Goal: Information Seeking & Learning: Learn about a topic

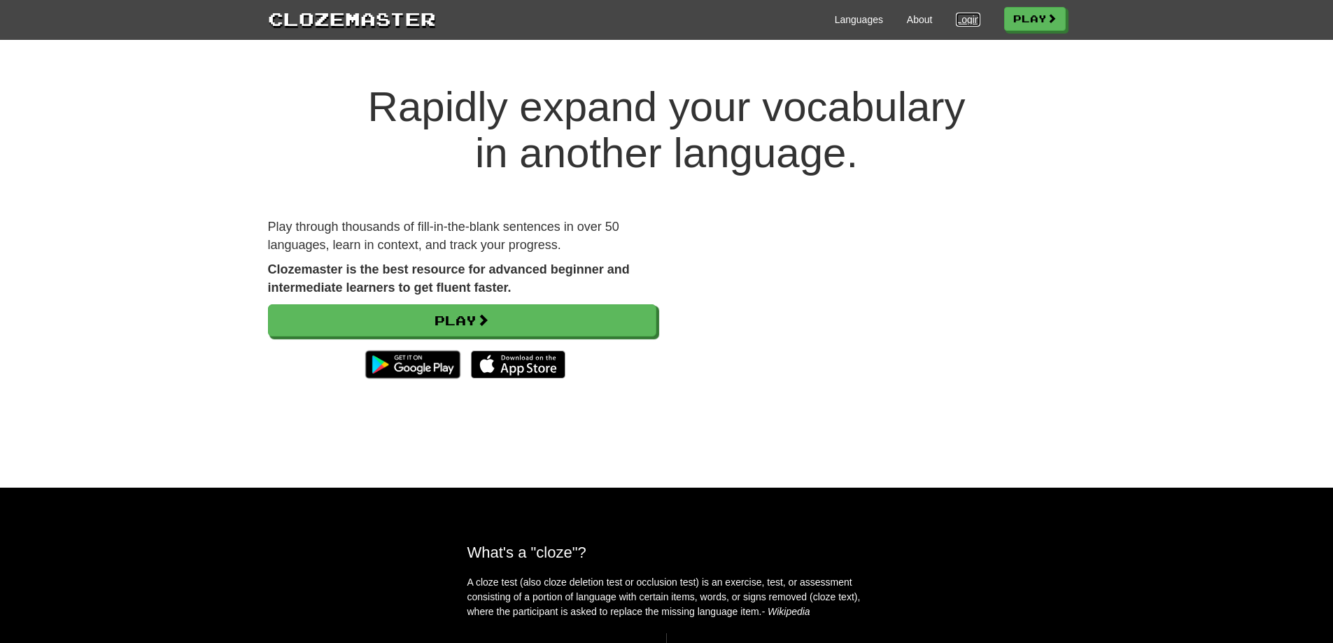
click at [960, 24] on link "Login" at bounding box center [968, 20] width 24 height 14
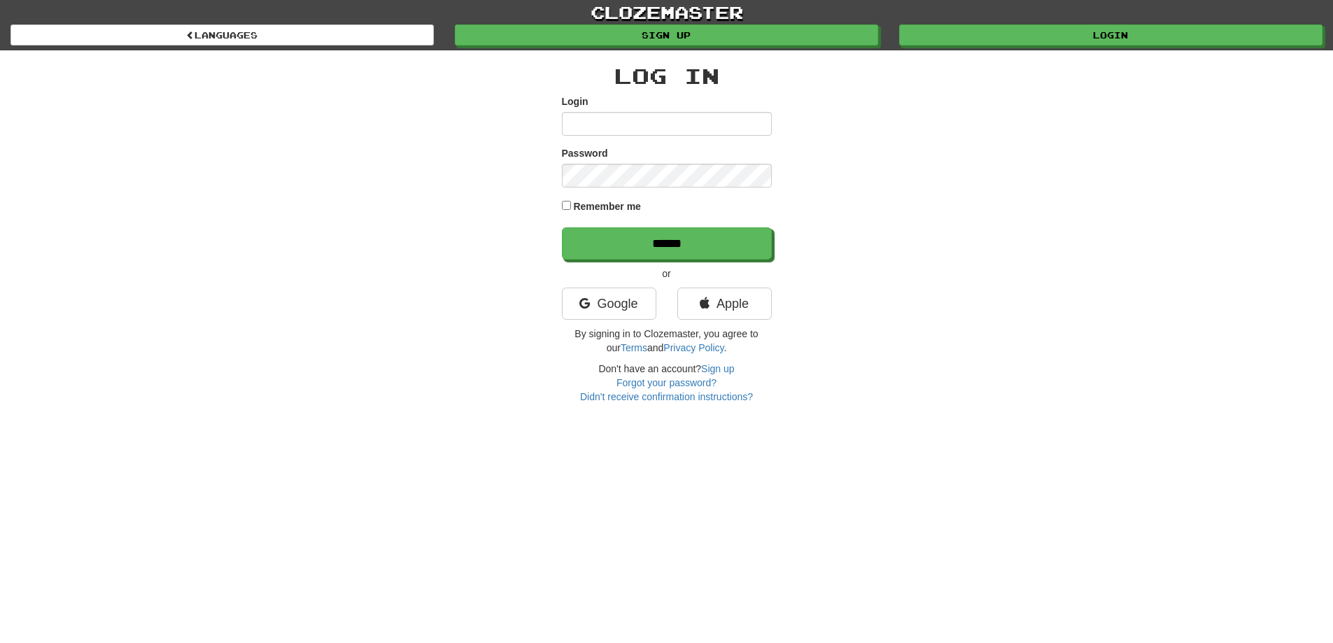
click at [652, 125] on input "Login" at bounding box center [667, 124] width 210 height 24
type input "**********"
click at [623, 207] on label "Remember me" at bounding box center [607, 206] width 68 height 14
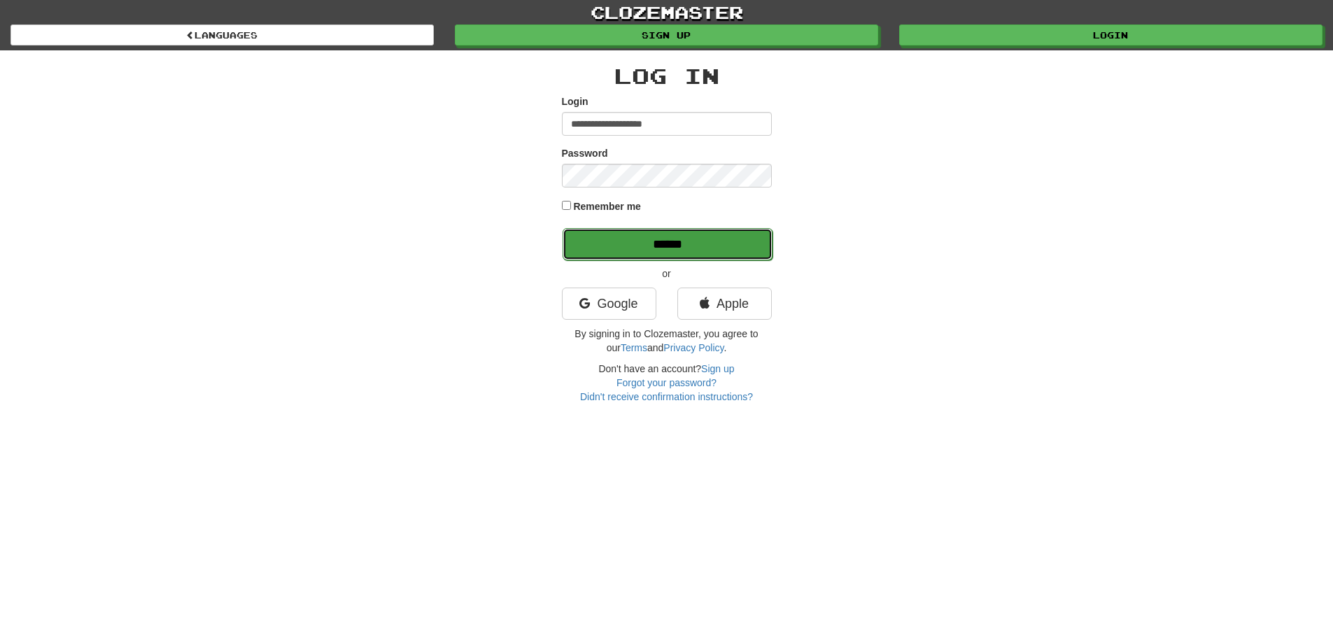
click at [635, 238] on input "******" at bounding box center [668, 244] width 210 height 32
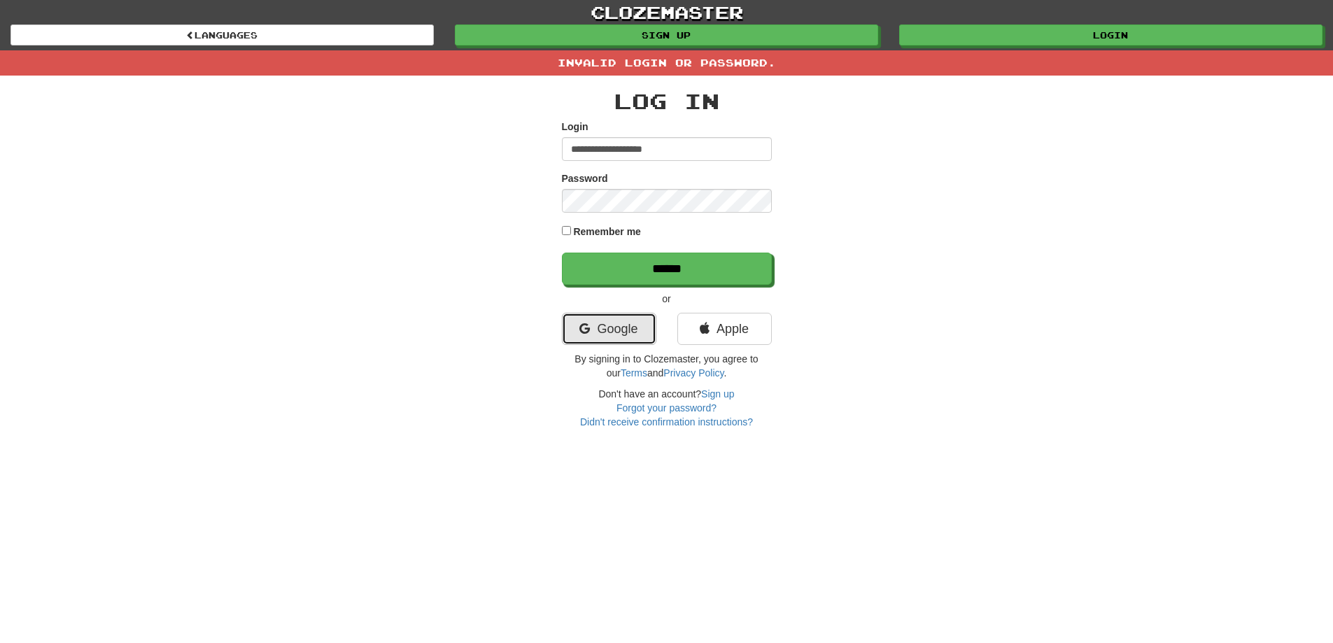
click at [603, 325] on link "Google" at bounding box center [609, 329] width 94 height 32
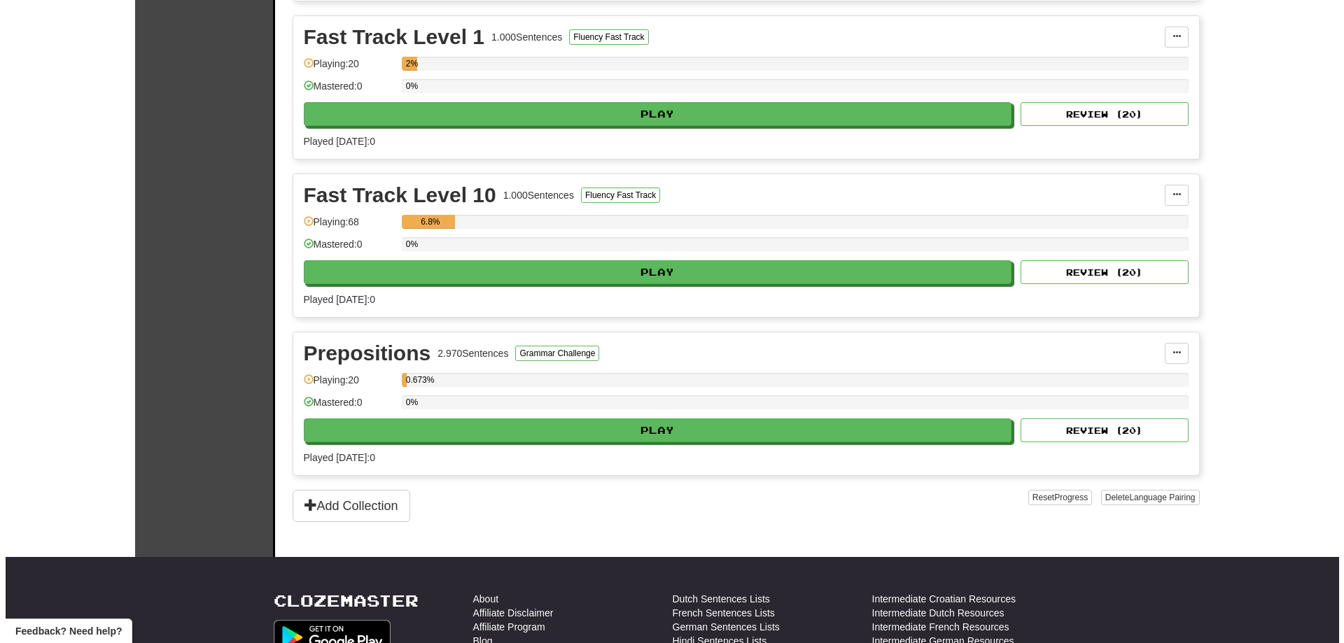
scroll to position [630, 0]
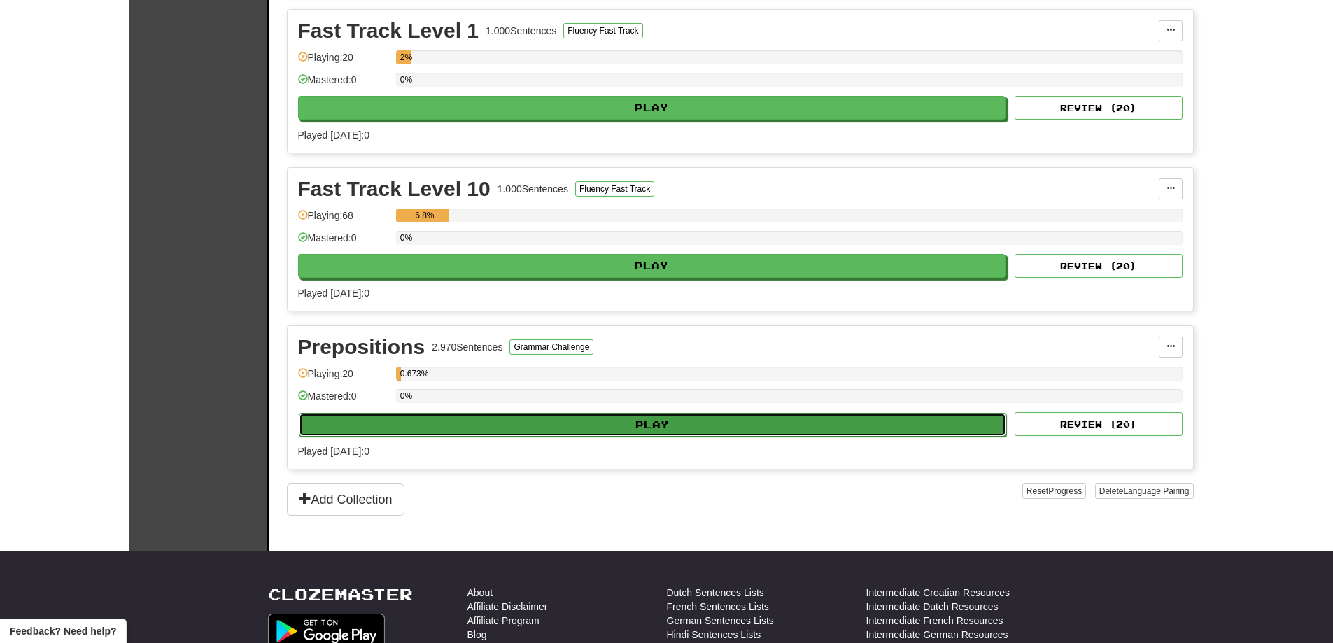
click at [698, 414] on button "Play" at bounding box center [653, 425] width 708 height 24
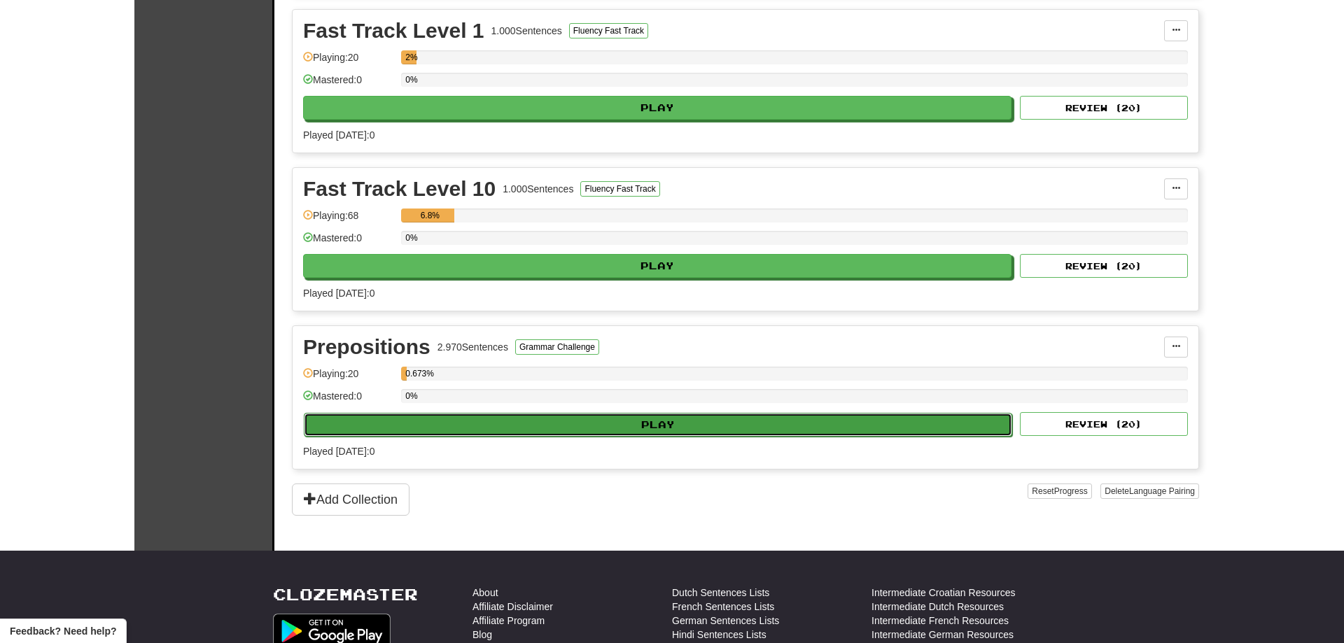
select select "**"
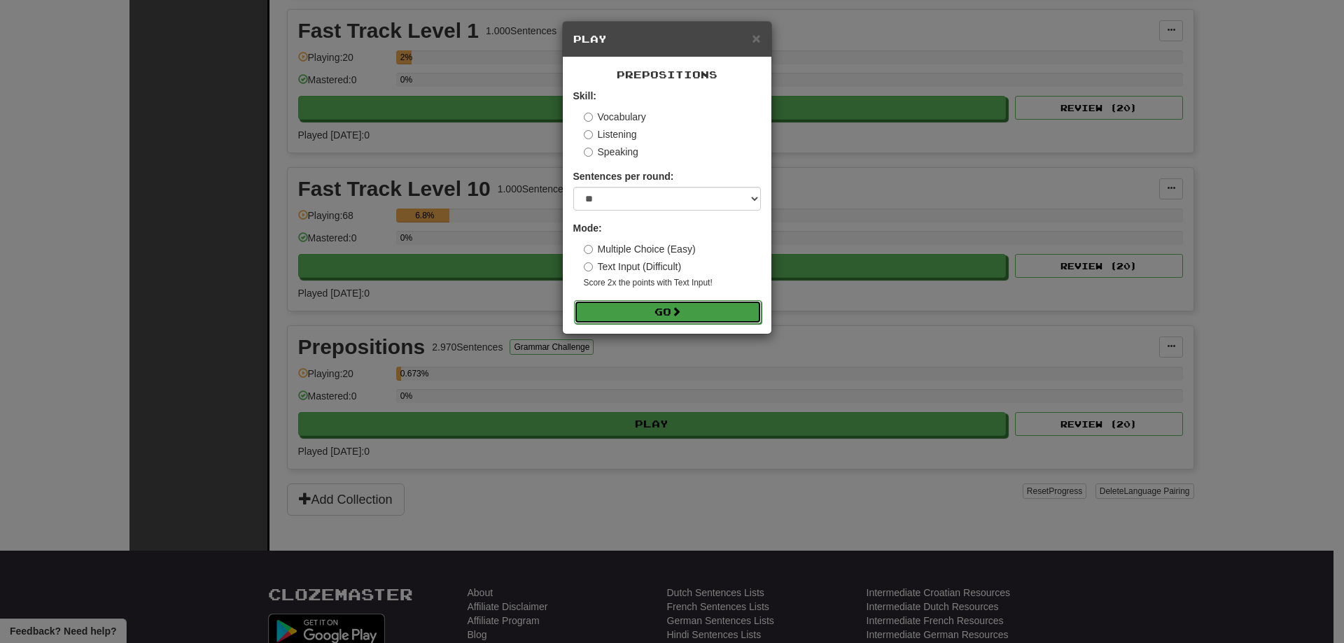
click at [664, 303] on button "Go" at bounding box center [668, 312] width 188 height 24
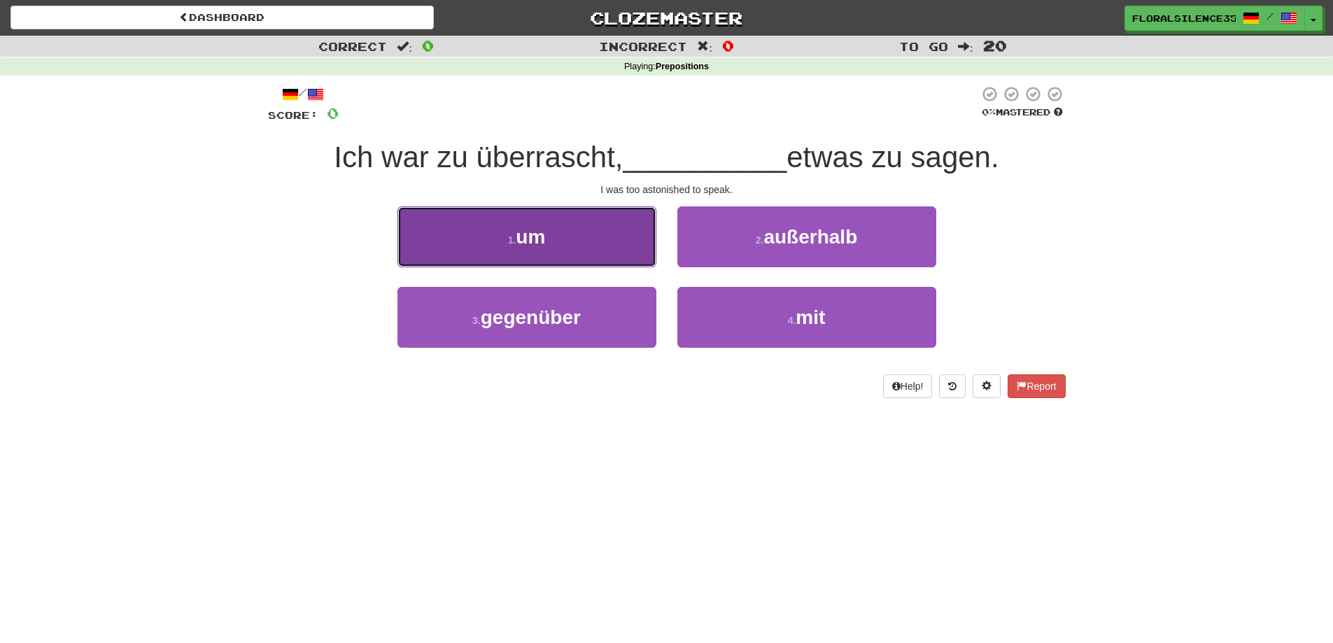
click at [607, 246] on button "1 . um" at bounding box center [526, 236] width 259 height 61
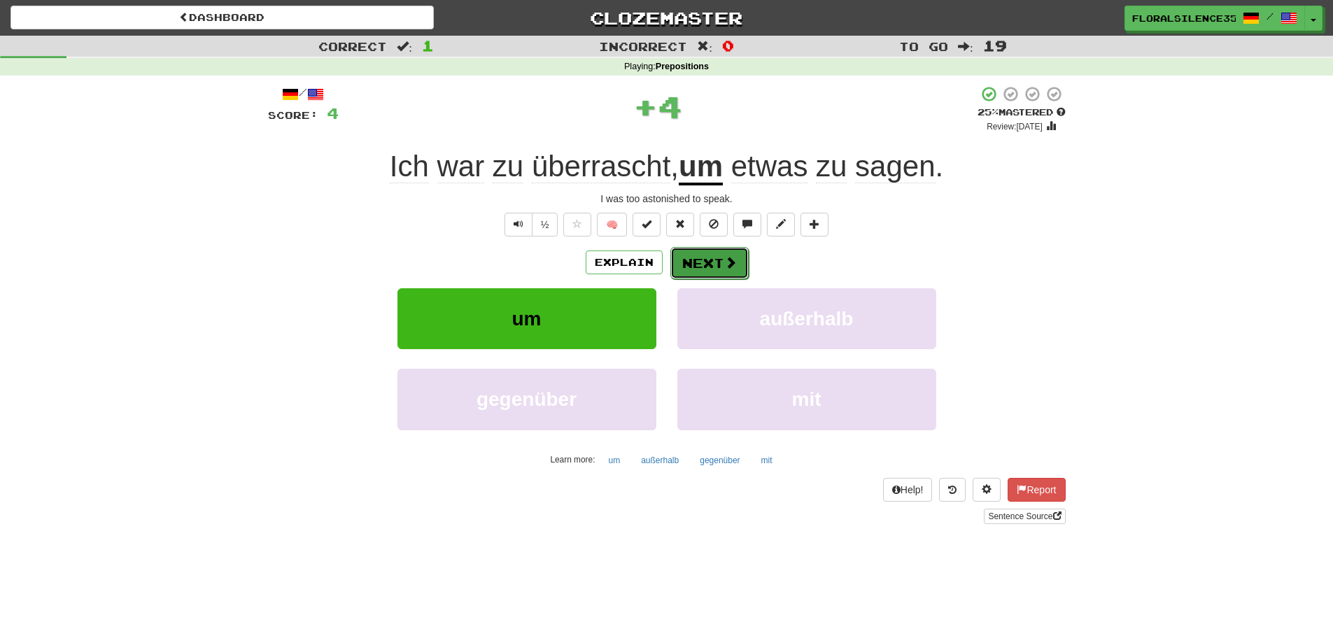
click at [741, 265] on button "Next" at bounding box center [709, 263] width 78 height 32
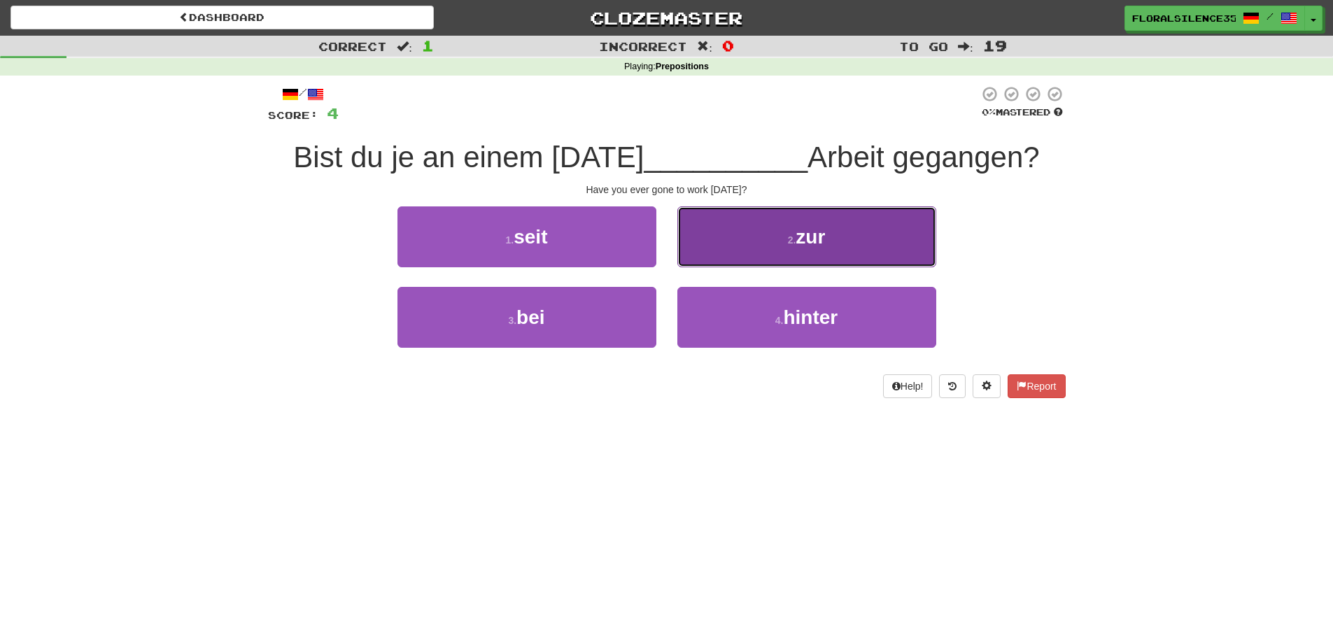
click at [850, 215] on button "2 . zur" at bounding box center [806, 236] width 259 height 61
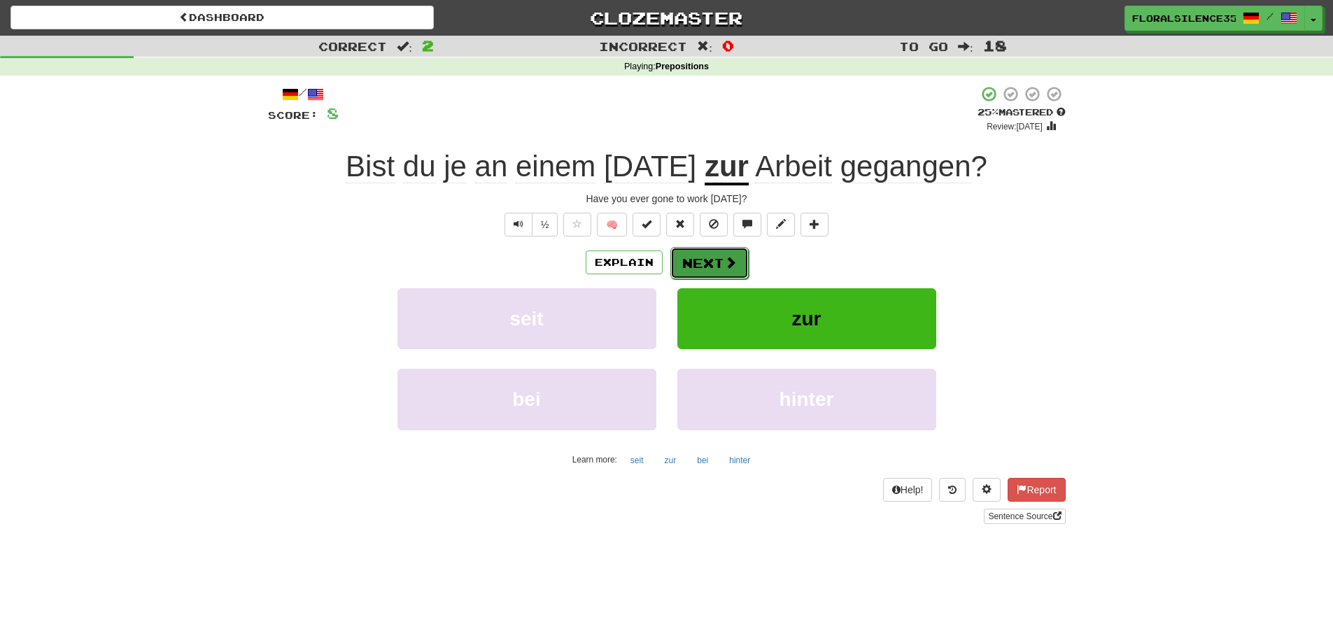
click at [706, 261] on button "Next" at bounding box center [709, 263] width 78 height 32
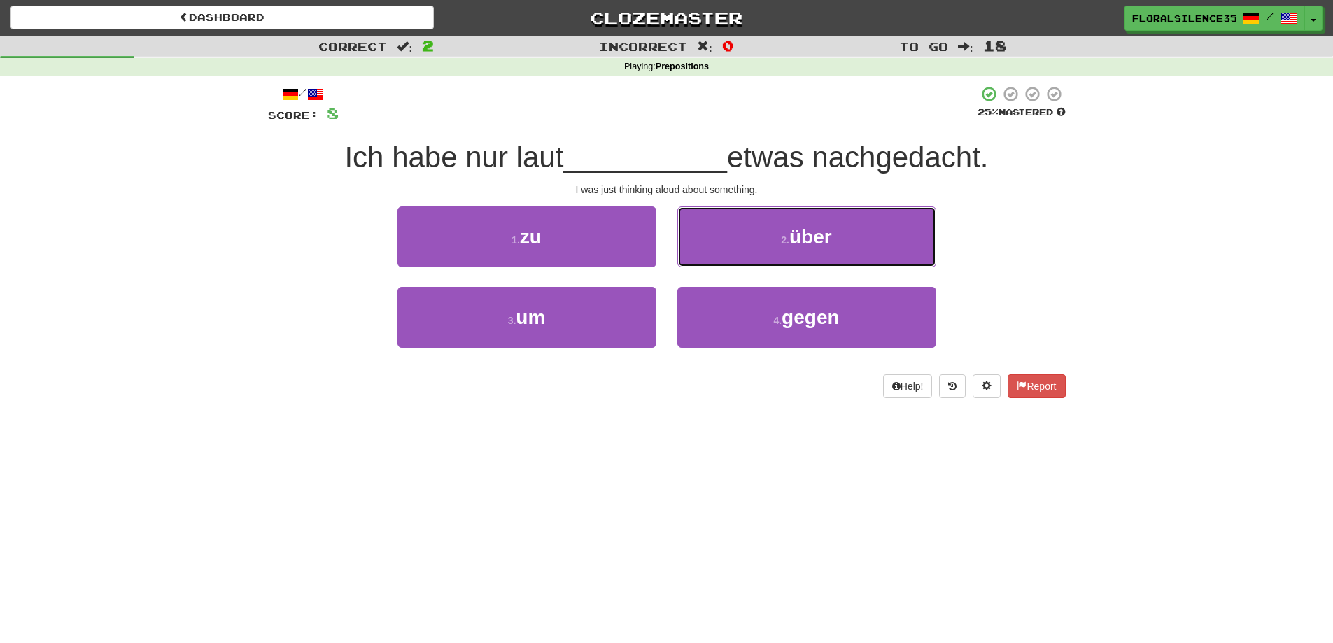
click at [705, 261] on button "2 . über" at bounding box center [806, 236] width 259 height 61
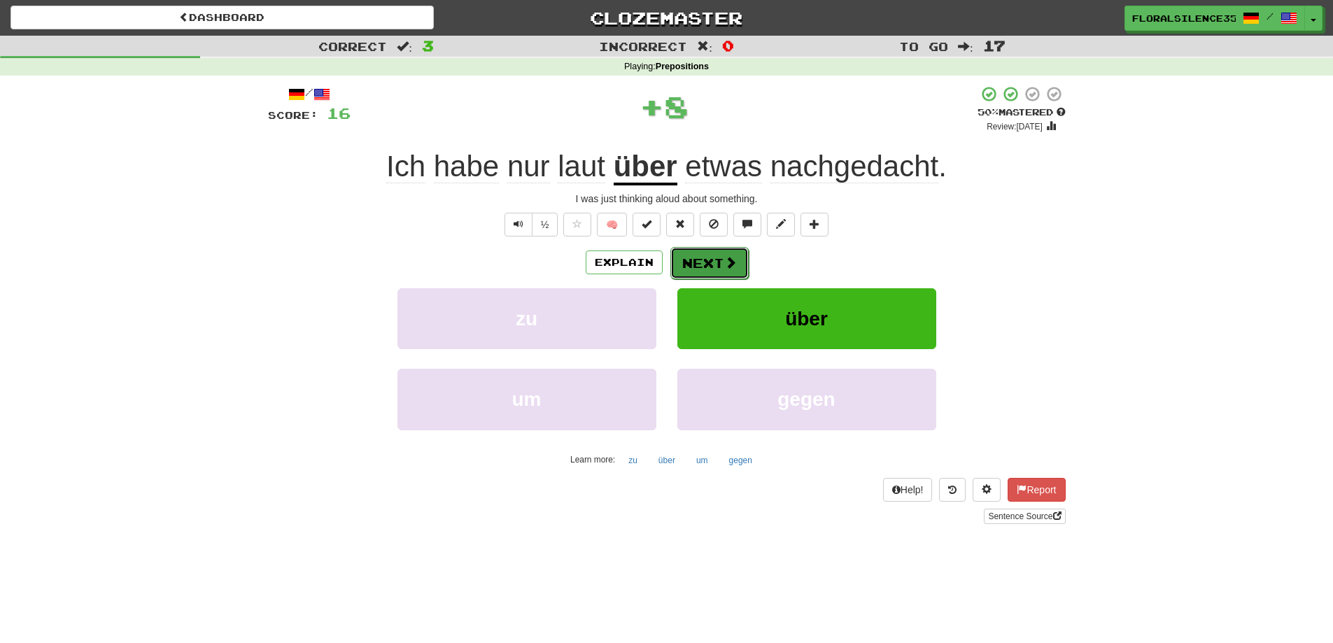
click at [719, 269] on button "Next" at bounding box center [709, 263] width 78 height 32
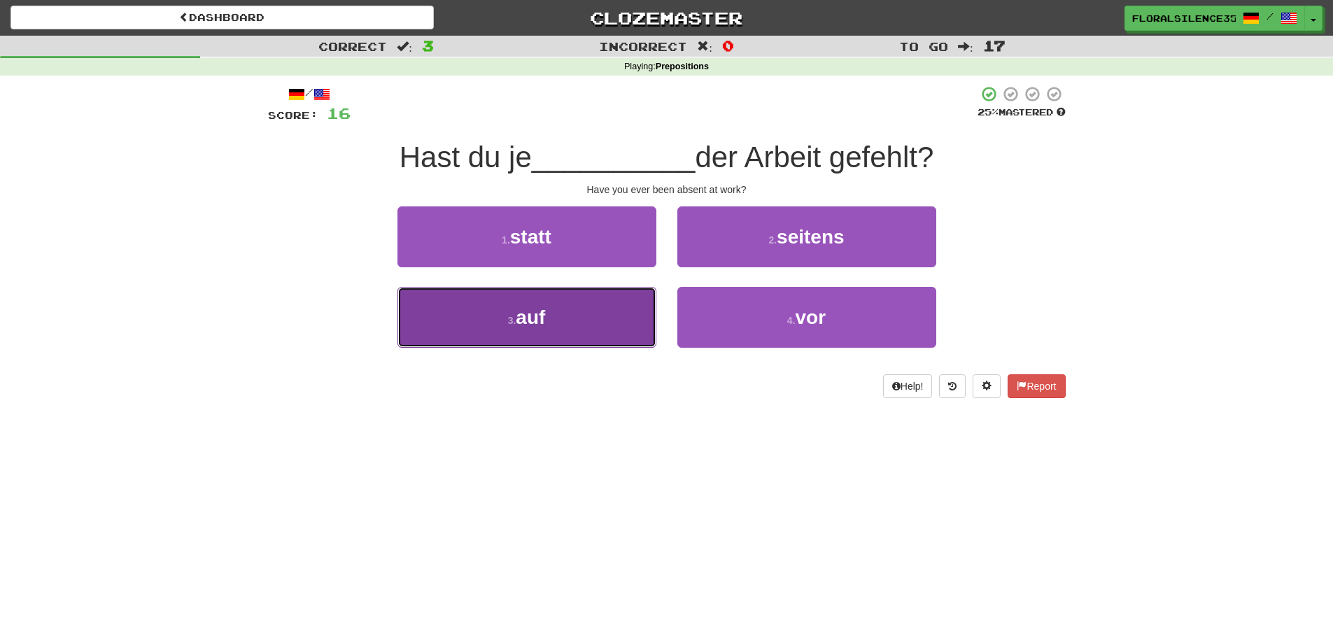
click at [619, 327] on button "3 . auf" at bounding box center [526, 317] width 259 height 61
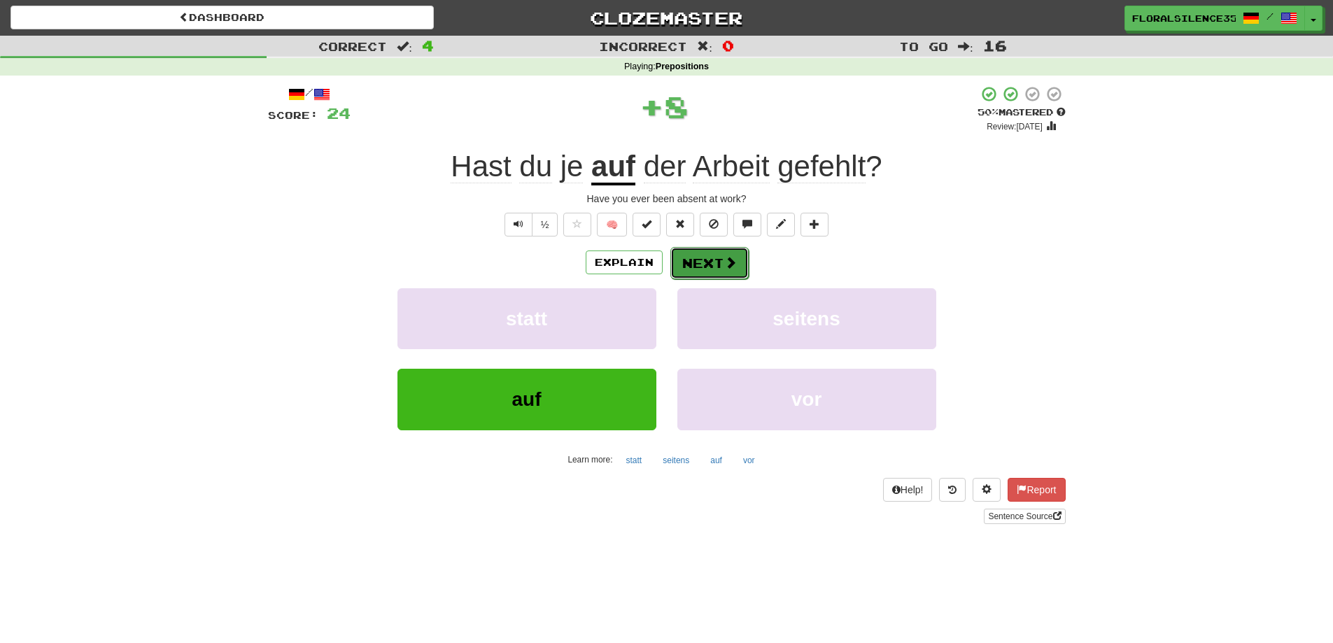
click at [724, 261] on span at bounding box center [730, 262] width 13 height 13
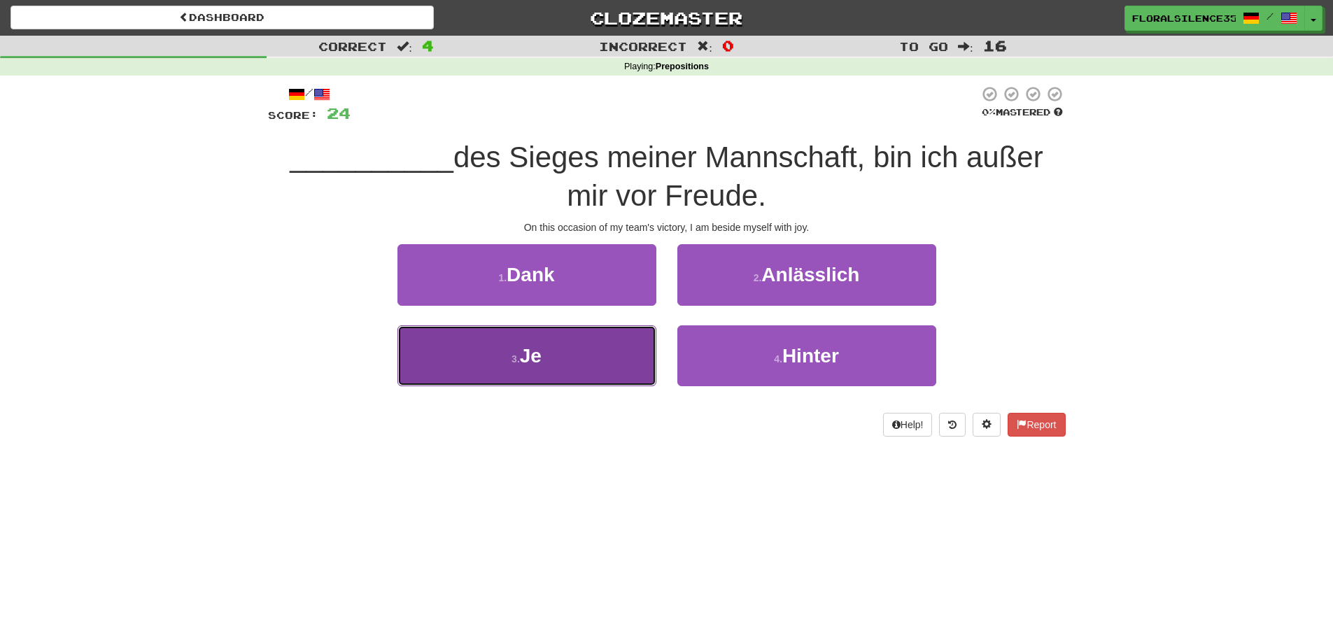
click at [622, 335] on button "3 . Je" at bounding box center [526, 355] width 259 height 61
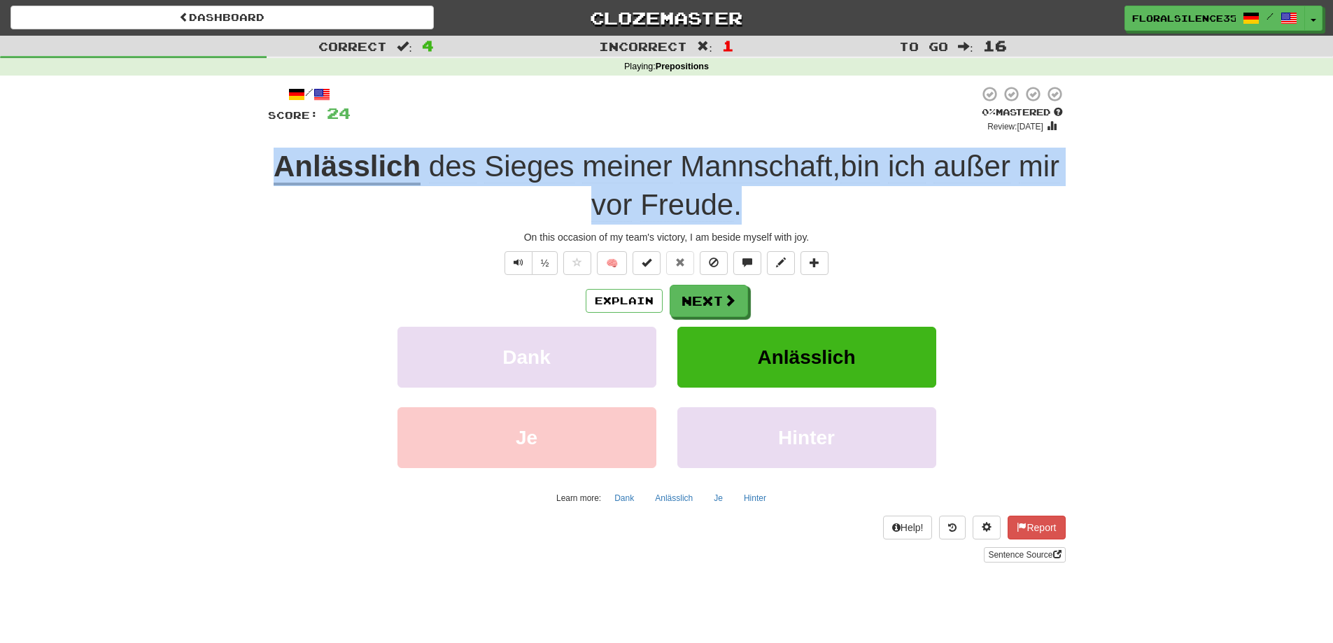
drag, startPoint x: 798, startPoint y: 204, endPoint x: 272, endPoint y: 160, distance: 528.7
click at [272, 160] on div "Anlässlich des Sieges meiner Mannschaft , bin ich außer mir vor Freude ." at bounding box center [667, 186] width 798 height 76
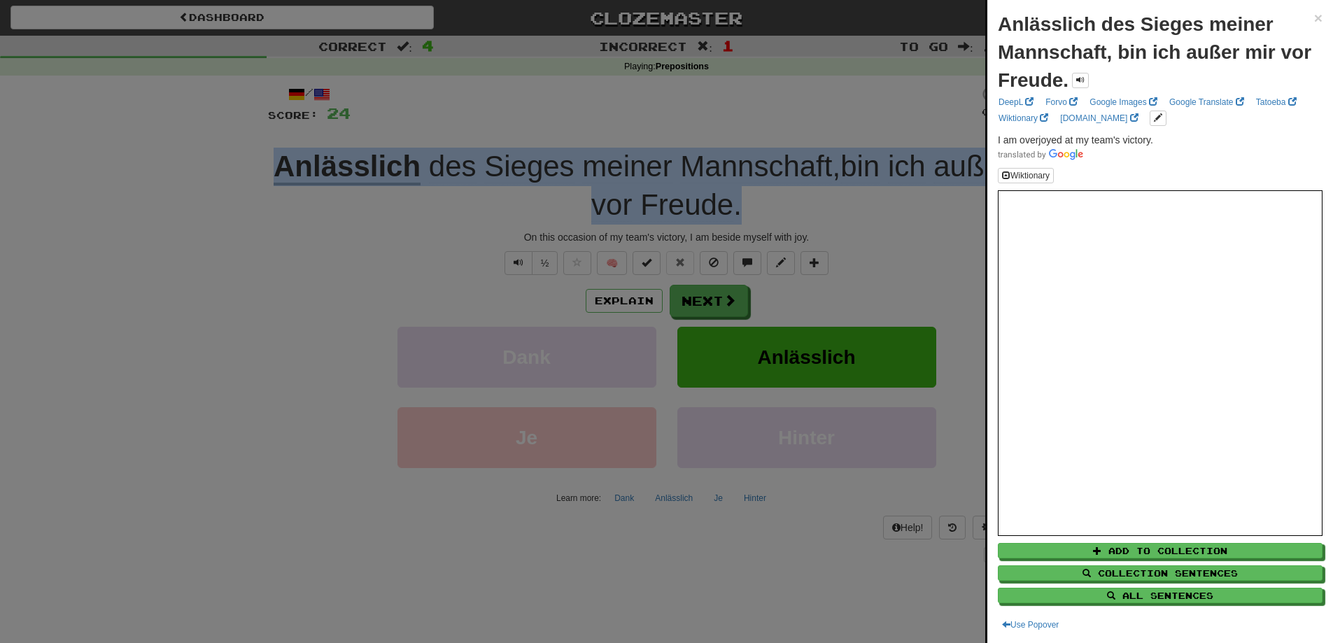
copy div "Anlässlich des Sieges meiner Mannschaft , bin ich außer mir vor Freude ."
click at [1209, 100] on link "Google Translate" at bounding box center [1206, 101] width 83 height 15
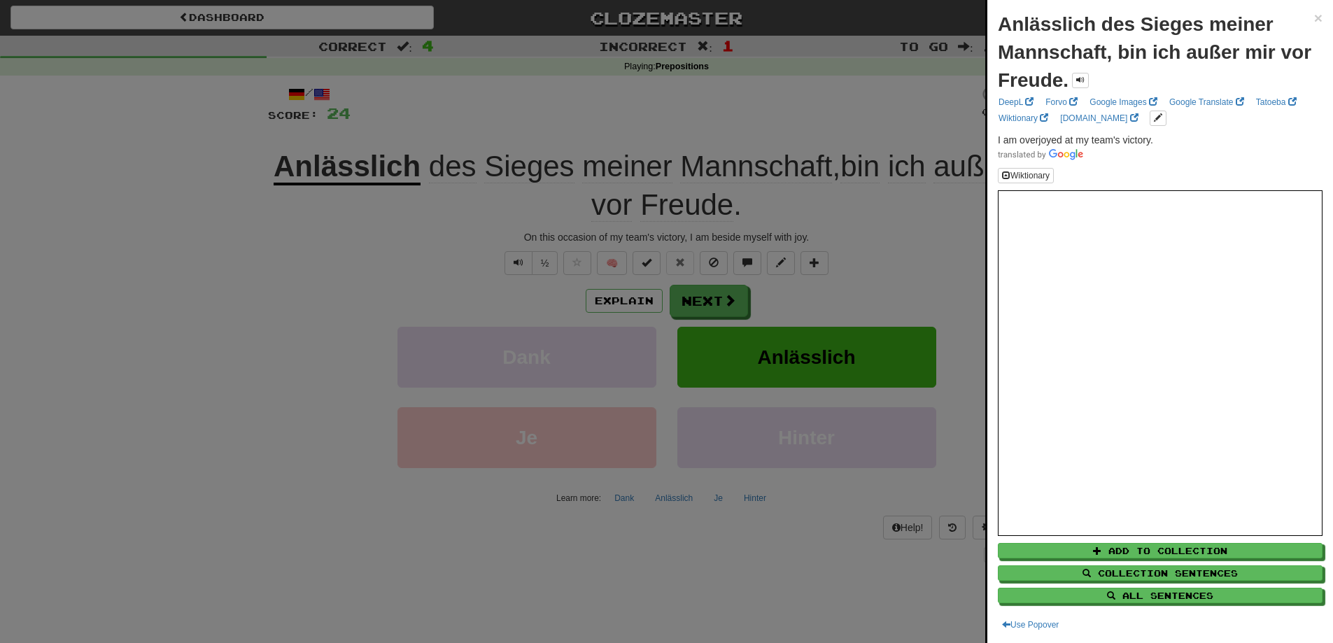
click at [834, 232] on div at bounding box center [666, 321] width 1333 height 643
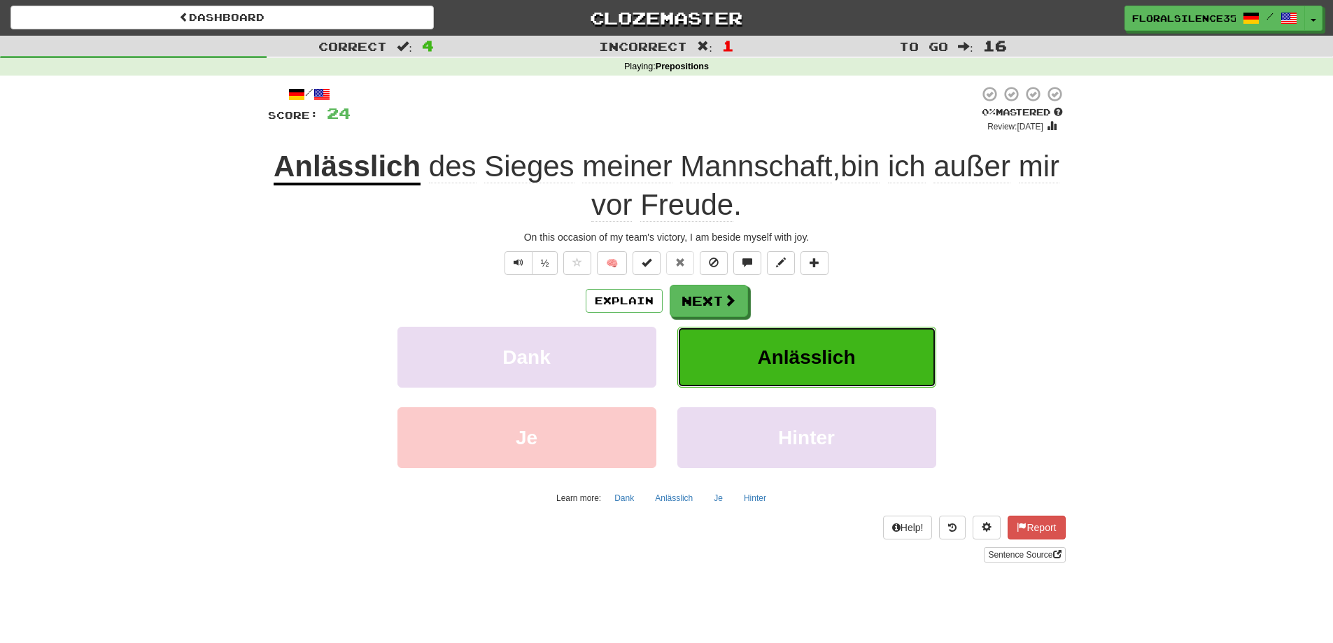
click at [838, 339] on button "Anlässlich" at bounding box center [806, 357] width 259 height 61
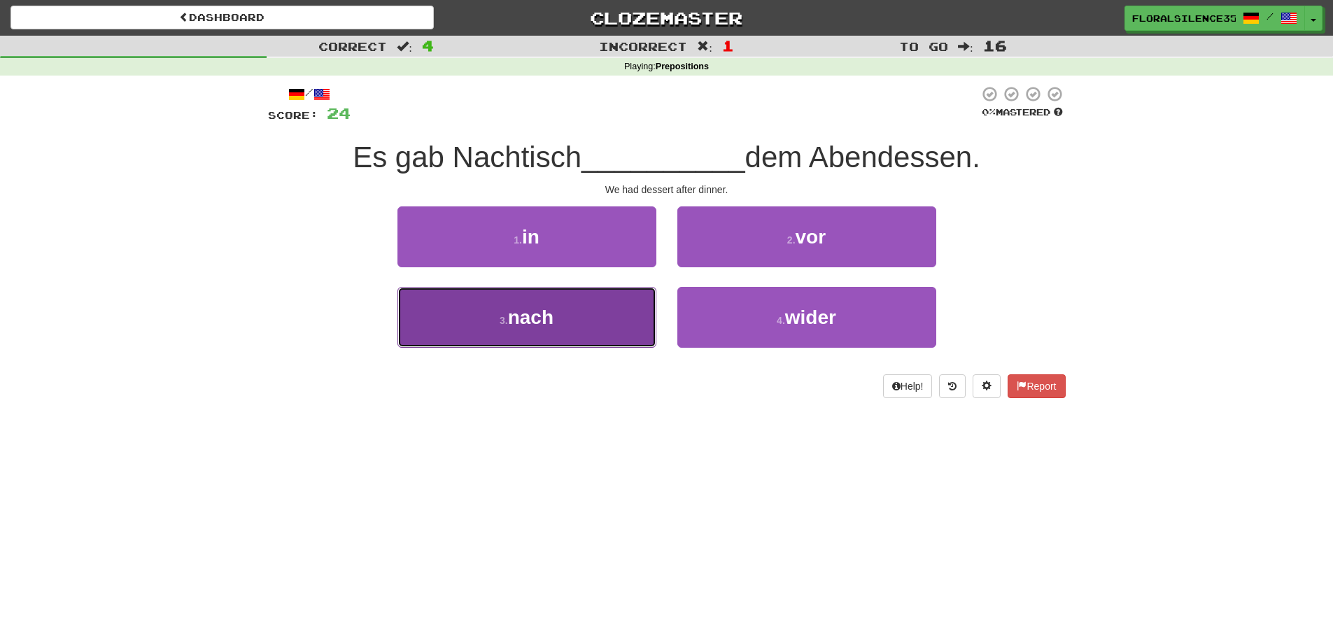
click at [613, 323] on button "3 . nach" at bounding box center [526, 317] width 259 height 61
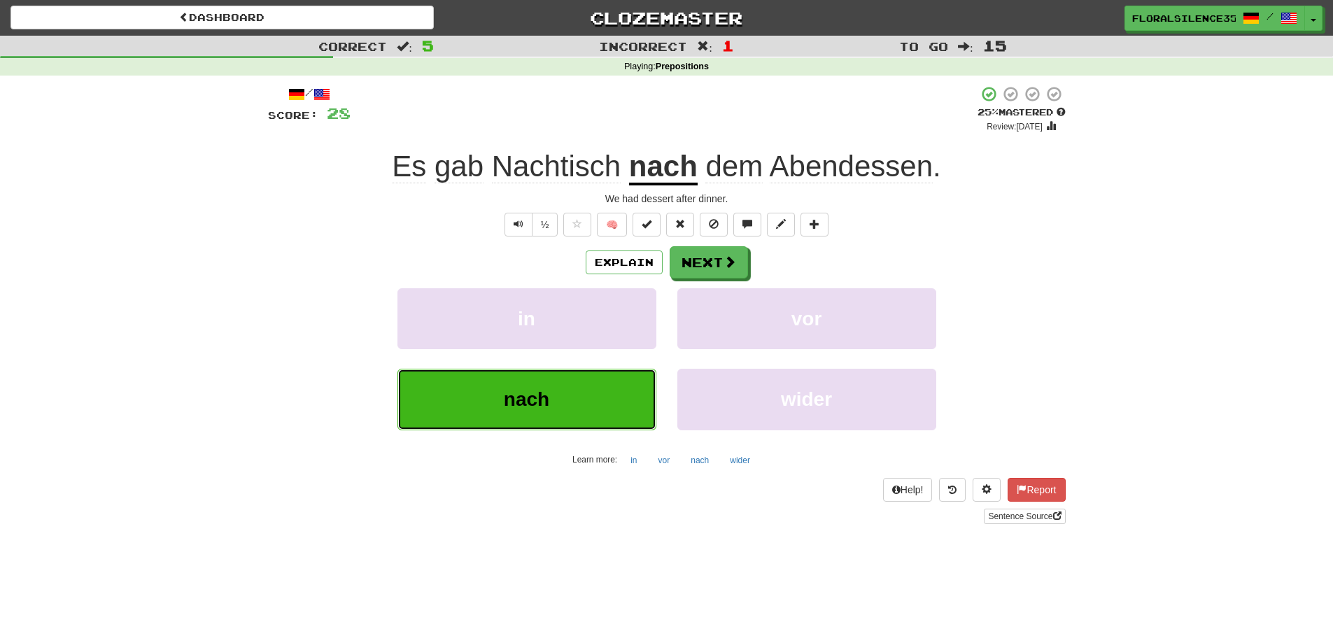
click at [640, 386] on button "nach" at bounding box center [526, 399] width 259 height 61
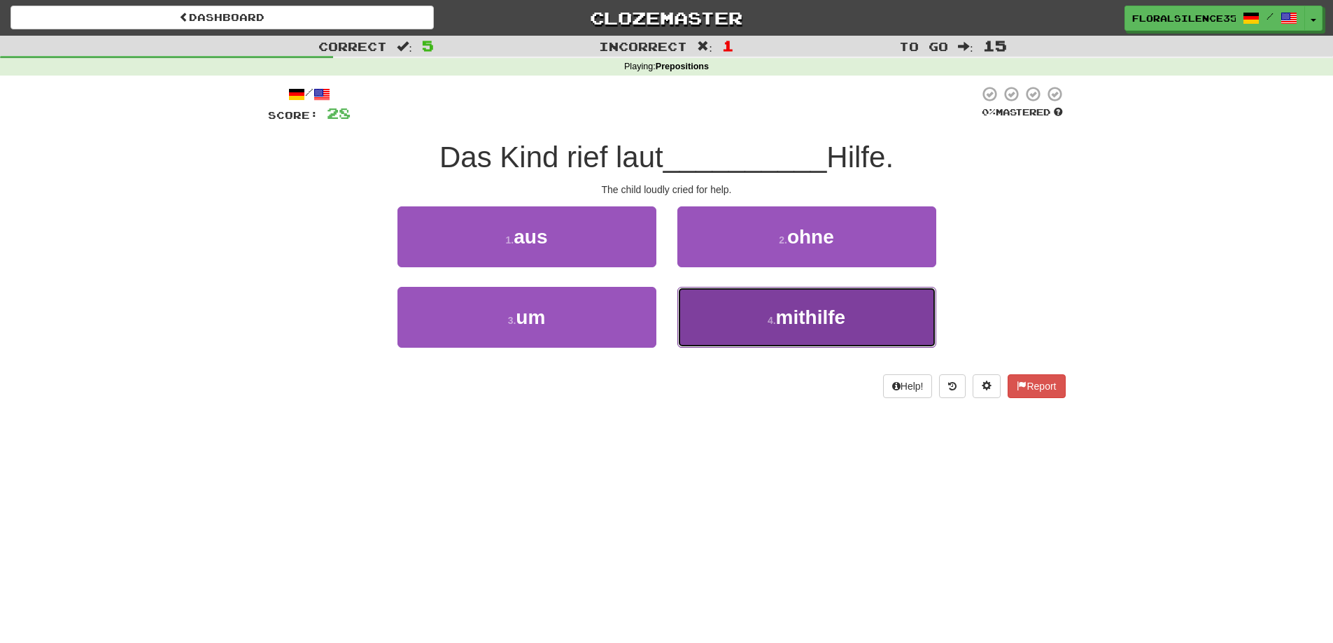
click at [726, 310] on button "4 . mithilfe" at bounding box center [806, 317] width 259 height 61
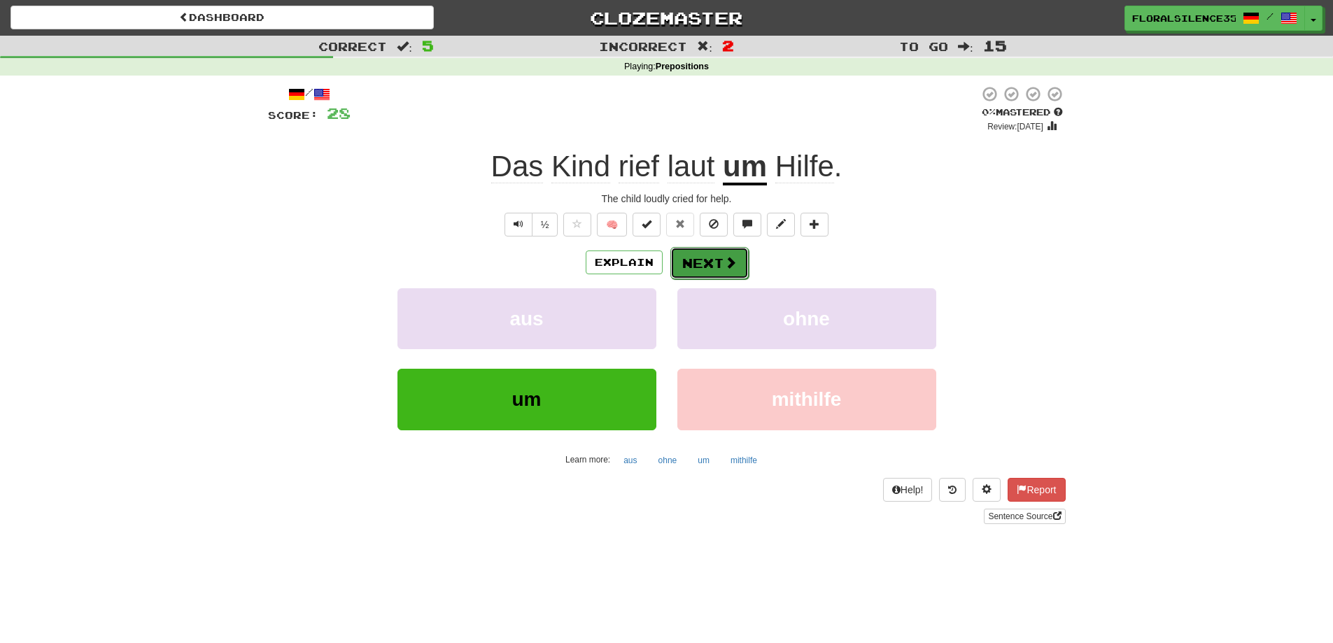
click at [724, 267] on span at bounding box center [730, 262] width 13 height 13
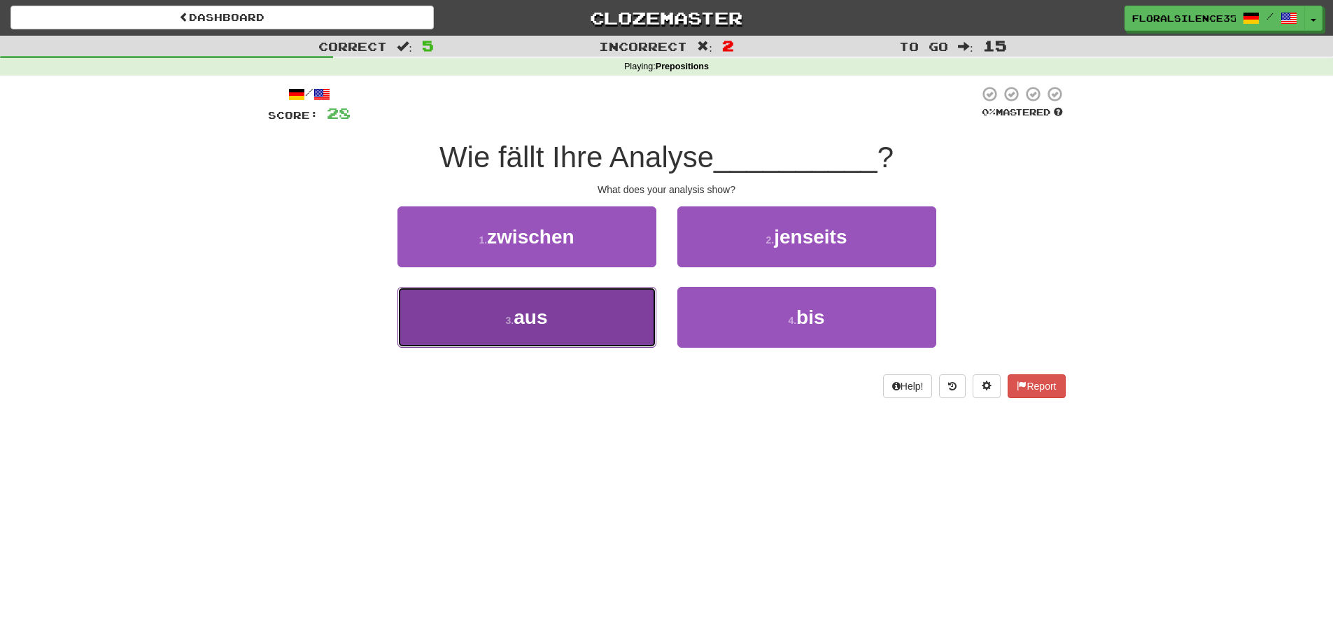
click at [576, 316] on button "3 . aus" at bounding box center [526, 317] width 259 height 61
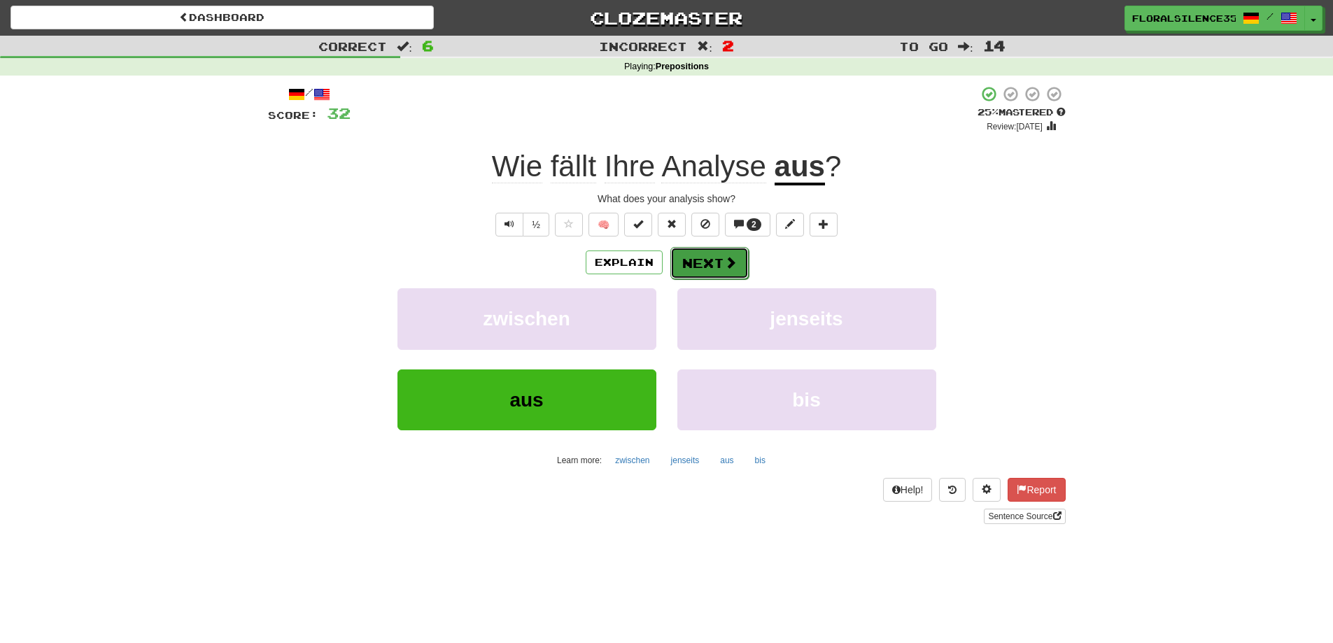
click at [740, 263] on button "Next" at bounding box center [709, 263] width 78 height 32
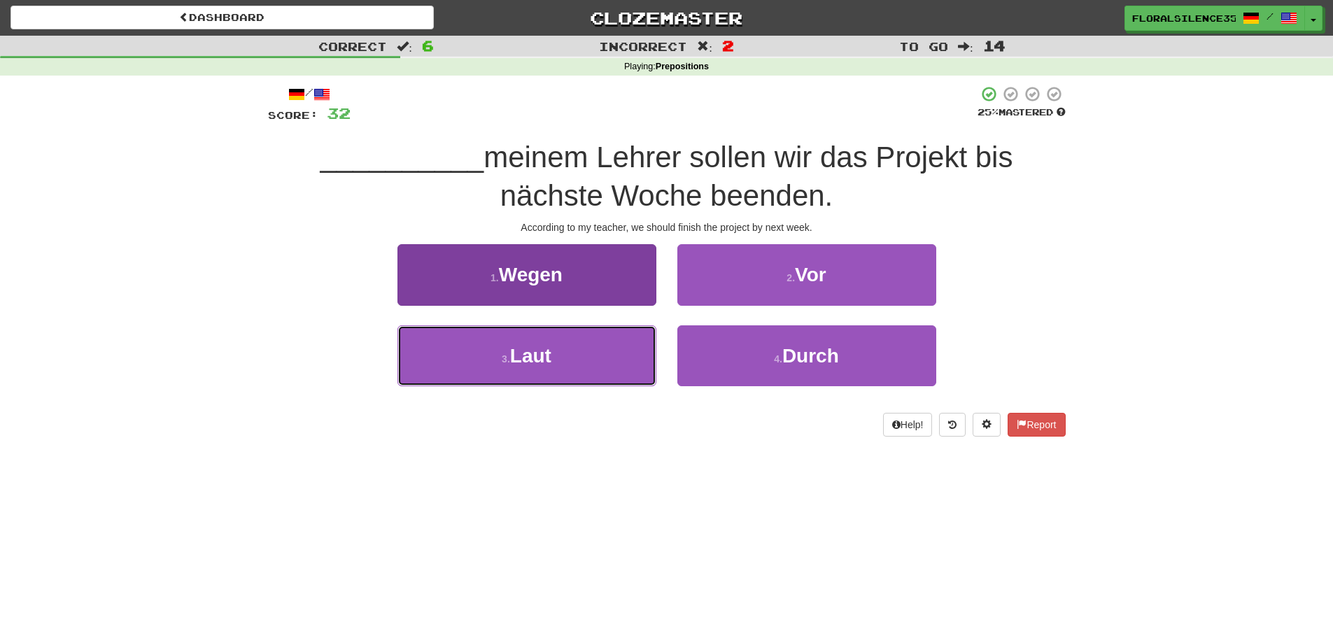
click at [633, 353] on button "3 . Laut" at bounding box center [526, 355] width 259 height 61
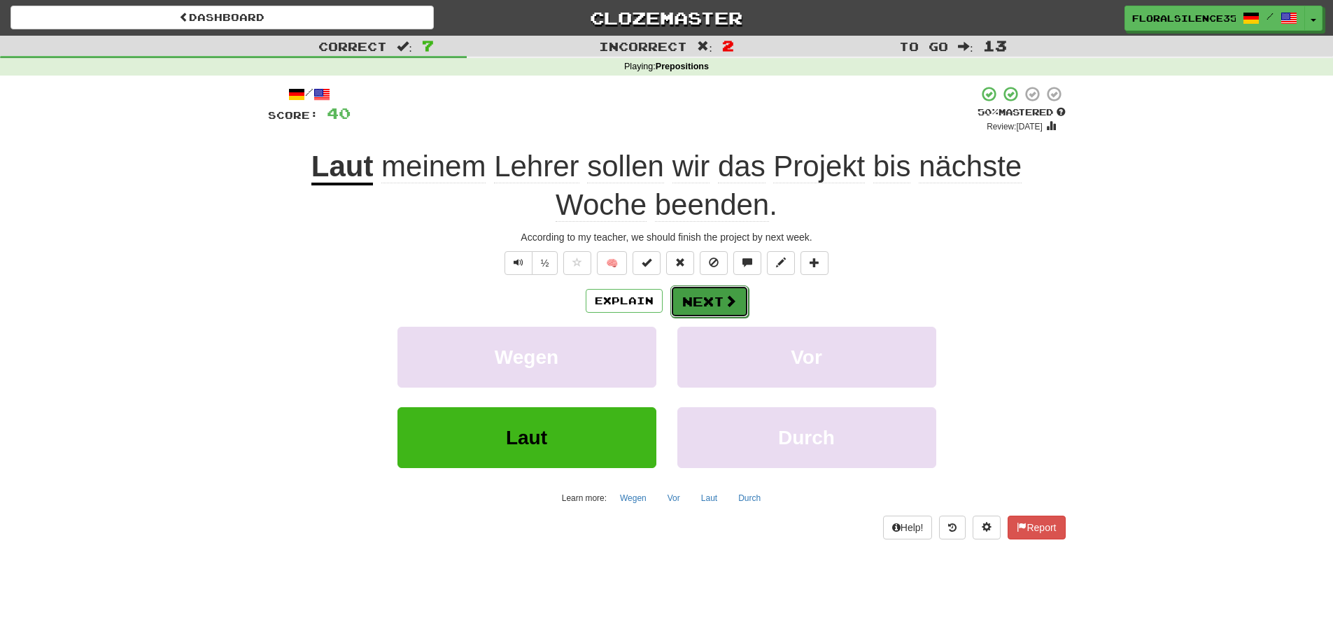
click at [726, 292] on button "Next" at bounding box center [709, 302] width 78 height 32
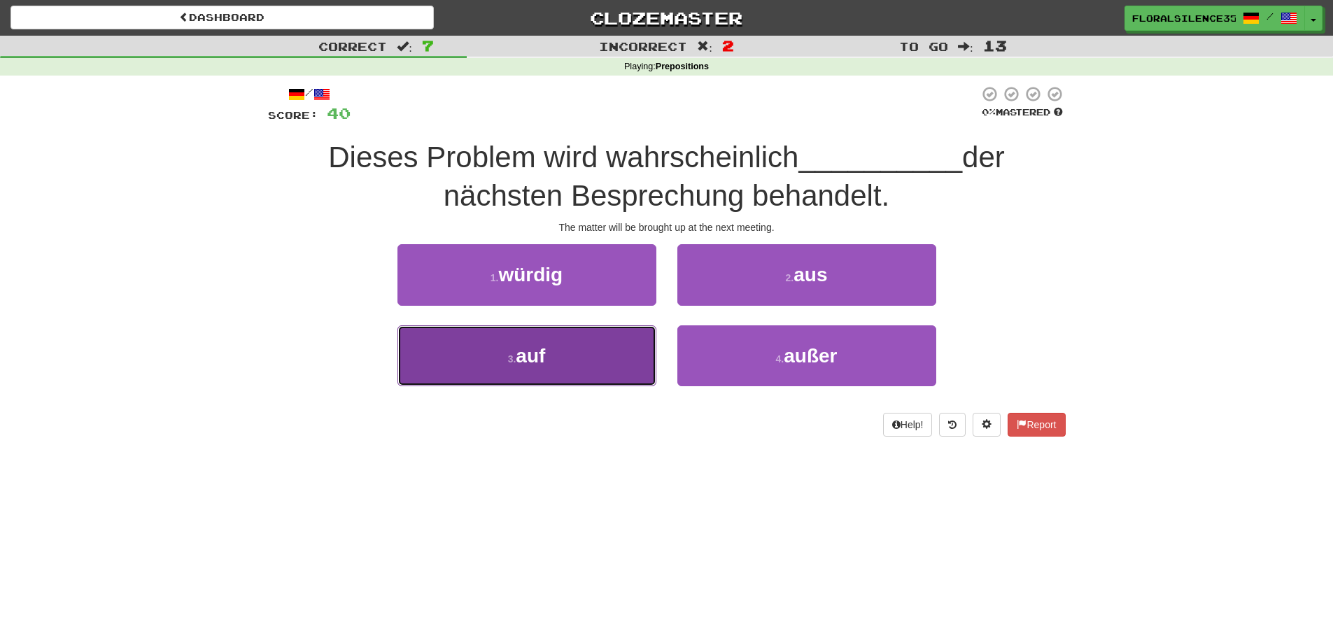
click at [600, 358] on button "3 . auf" at bounding box center [526, 355] width 259 height 61
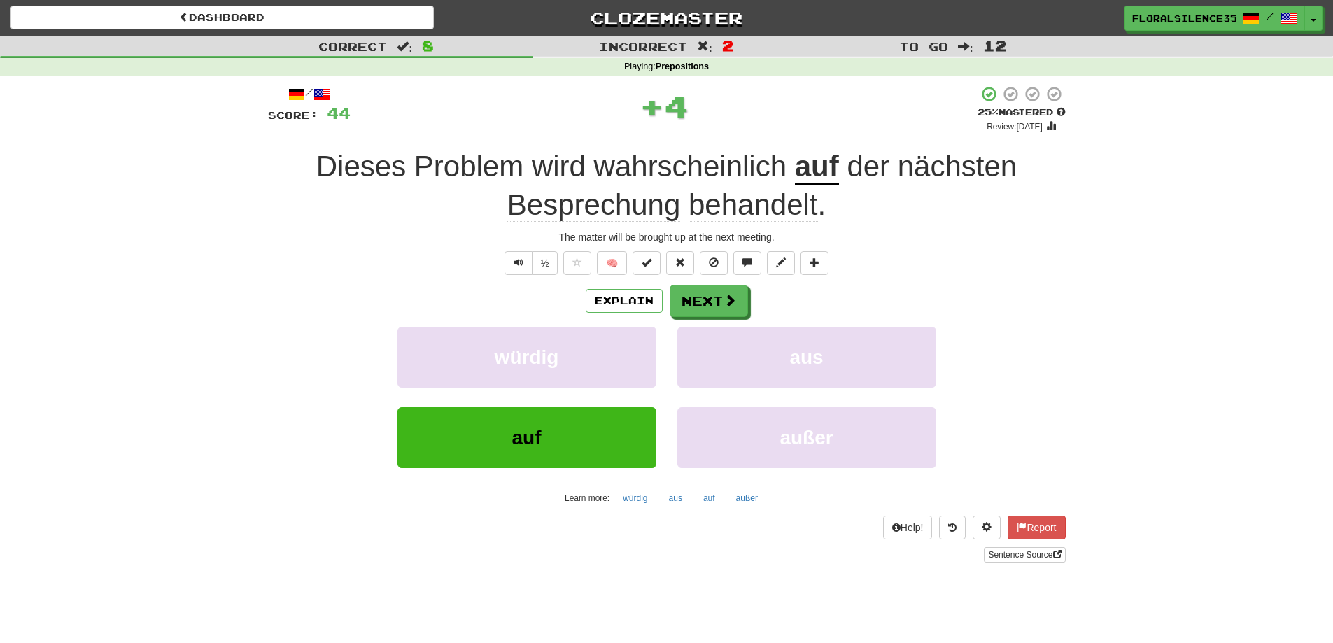
click at [665, 161] on span "wahrscheinlich" at bounding box center [690, 167] width 192 height 34
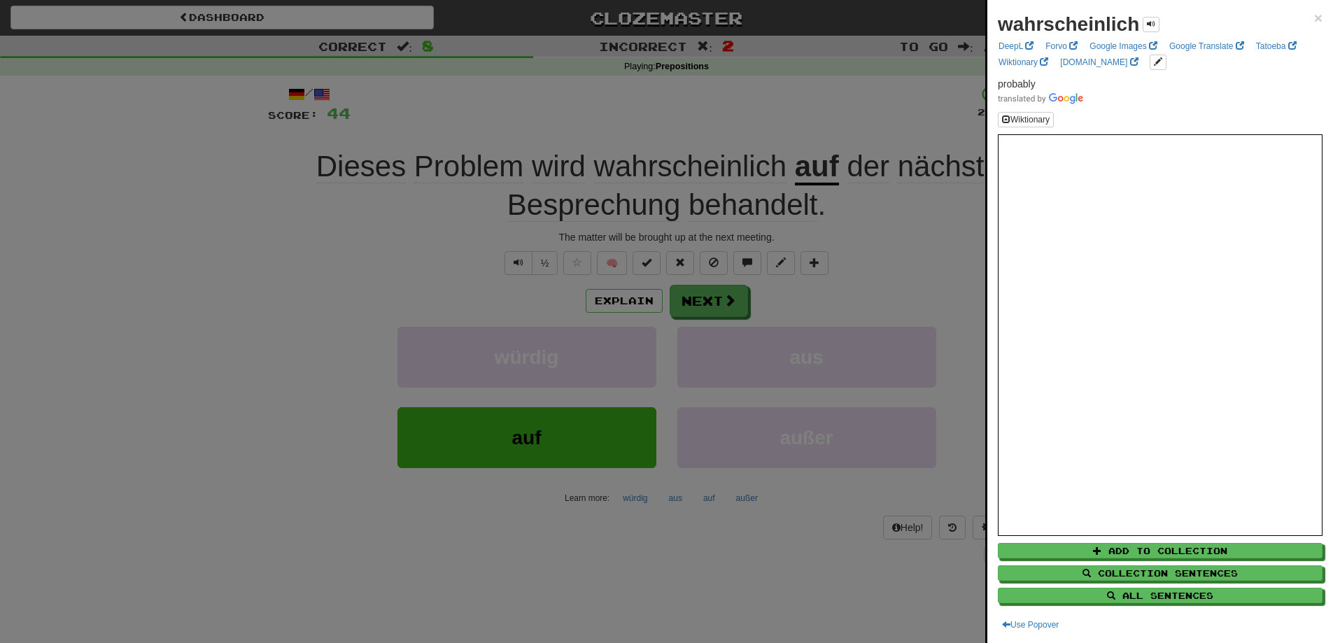
click at [942, 266] on div at bounding box center [666, 321] width 1333 height 643
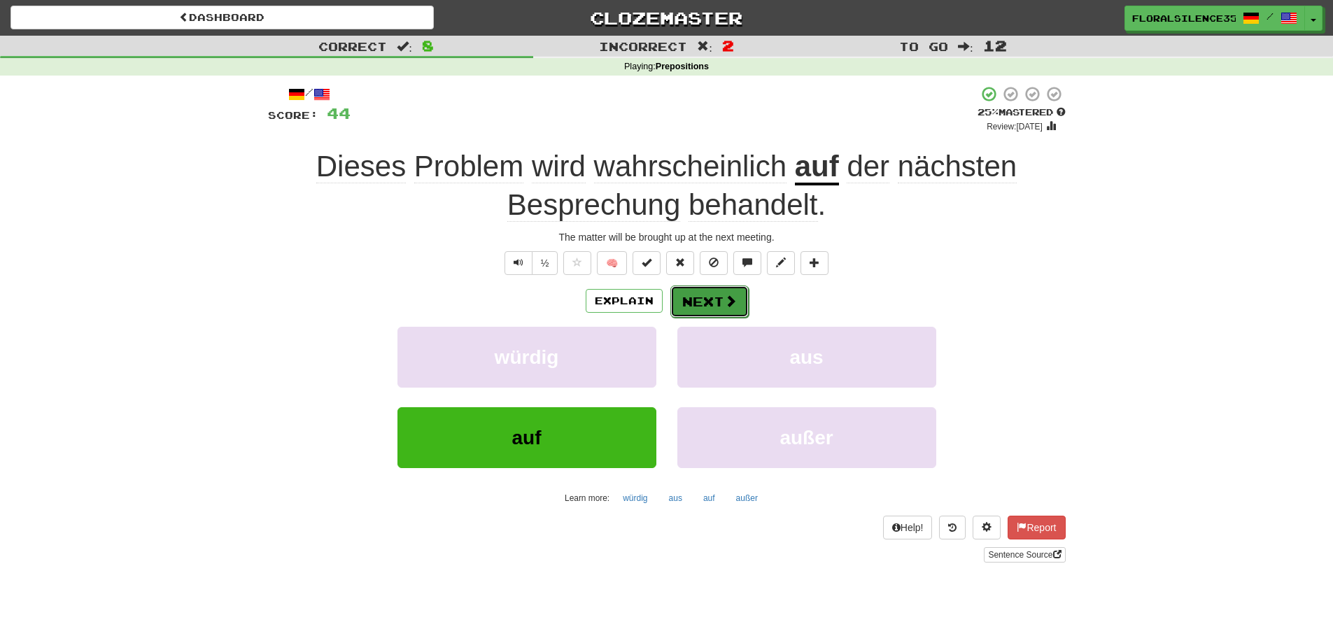
click at [736, 307] on button "Next" at bounding box center [709, 302] width 78 height 32
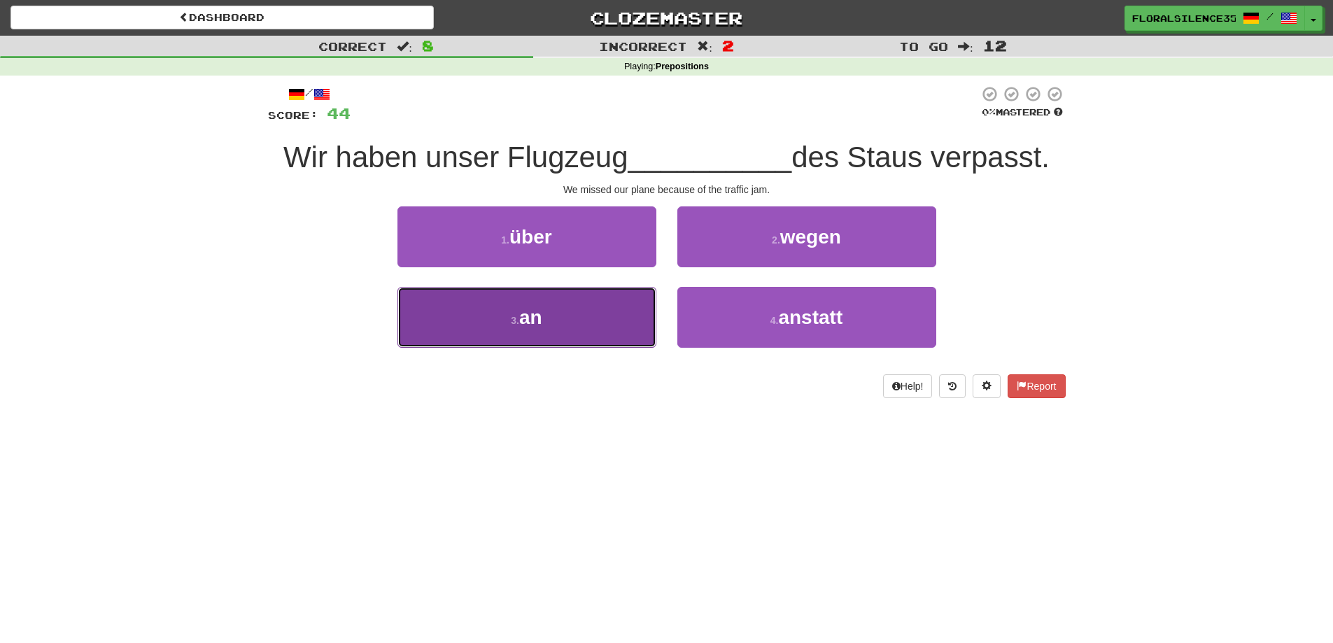
click at [620, 327] on button "3 . an" at bounding box center [526, 317] width 259 height 61
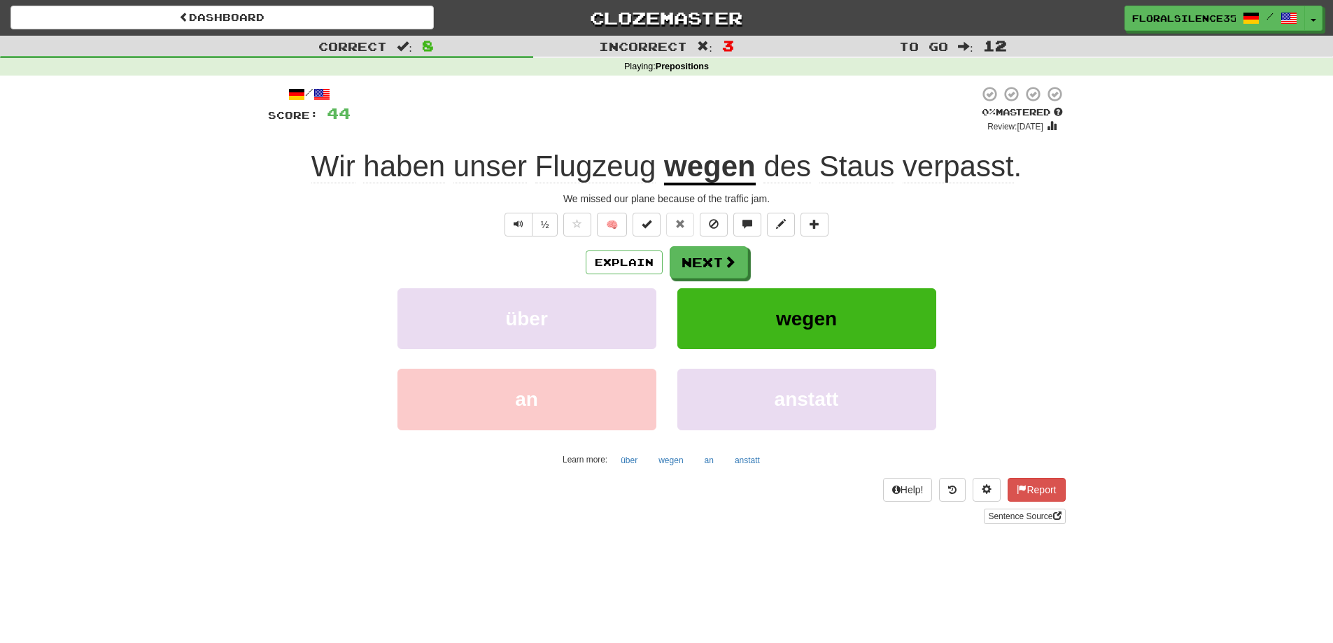
click at [868, 167] on span "Staus" at bounding box center [856, 167] width 75 height 34
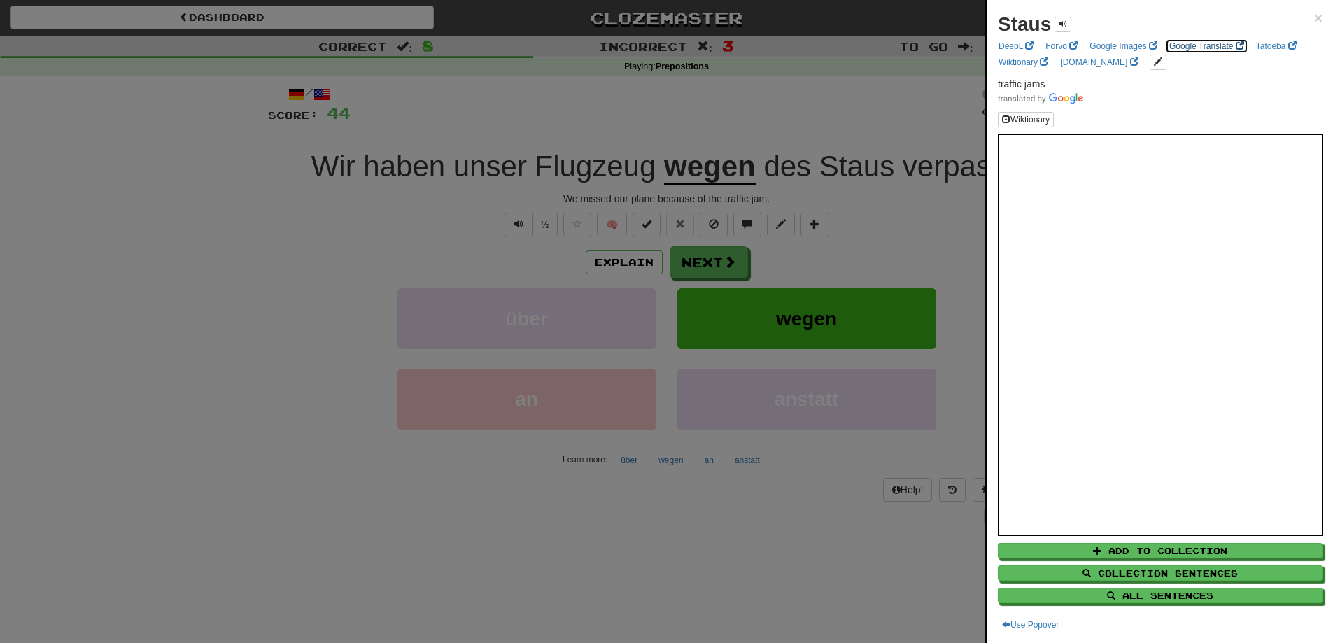
click at [1208, 52] on link "Google Translate" at bounding box center [1206, 45] width 83 height 15
click at [876, 94] on div at bounding box center [666, 321] width 1333 height 643
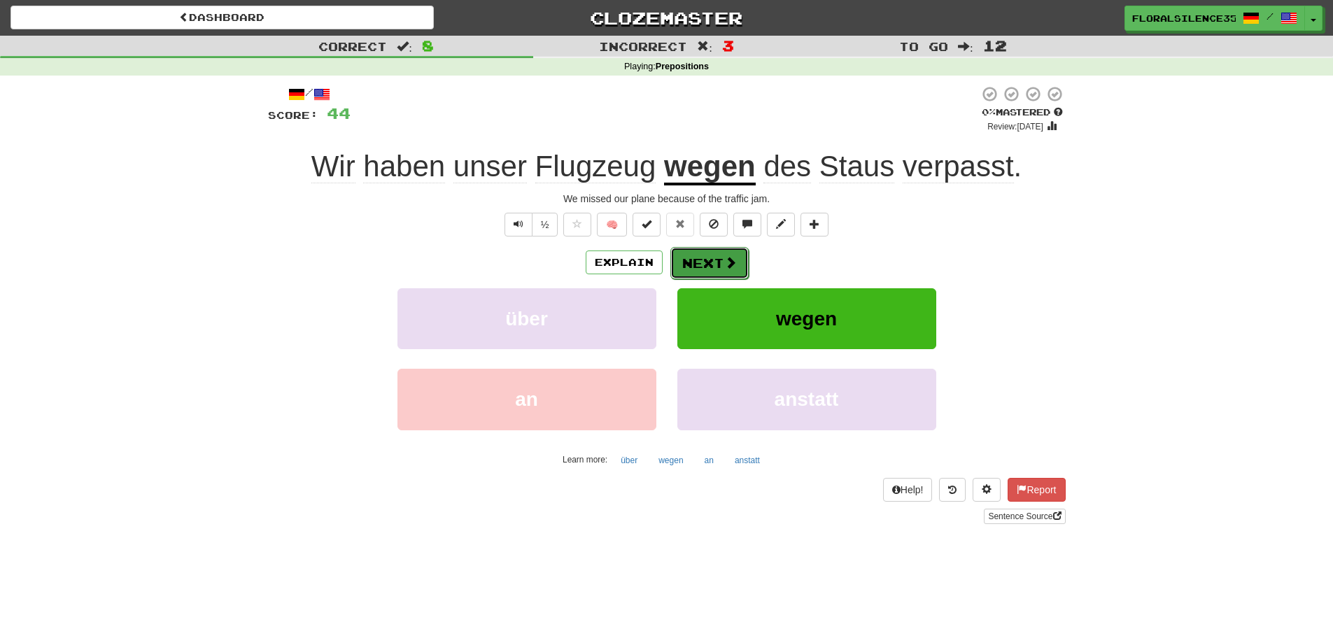
click at [728, 264] on span at bounding box center [730, 262] width 13 height 13
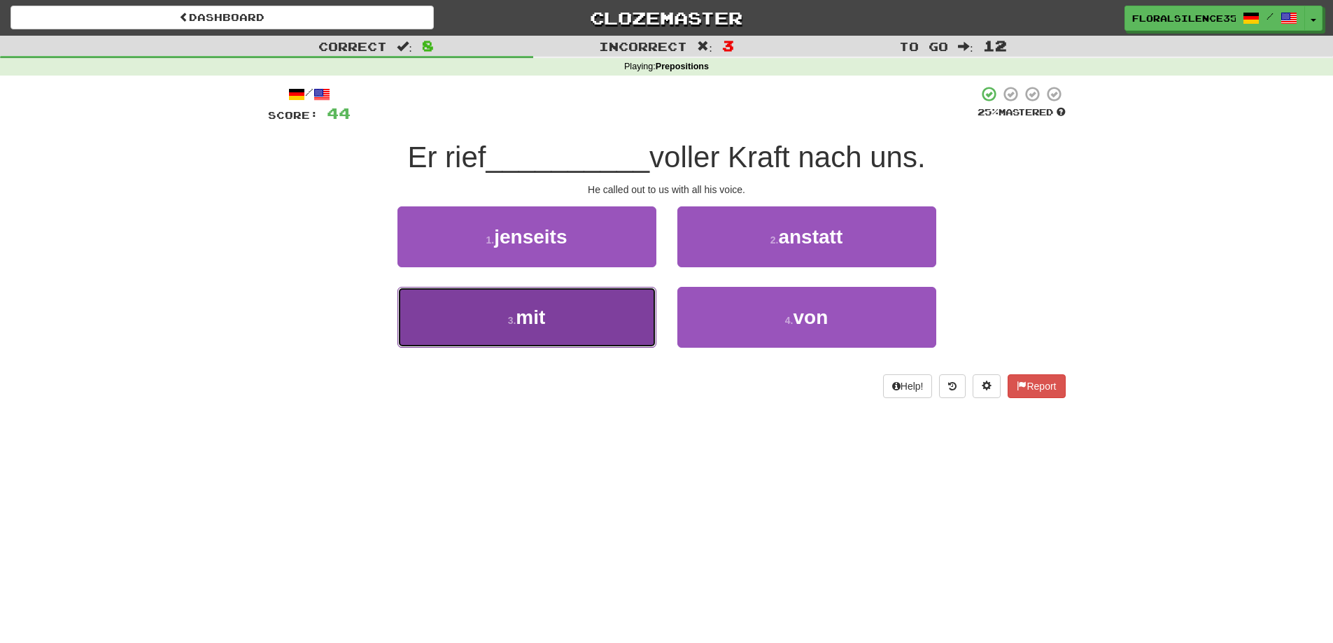
click at [644, 320] on button "3 . mit" at bounding box center [526, 317] width 259 height 61
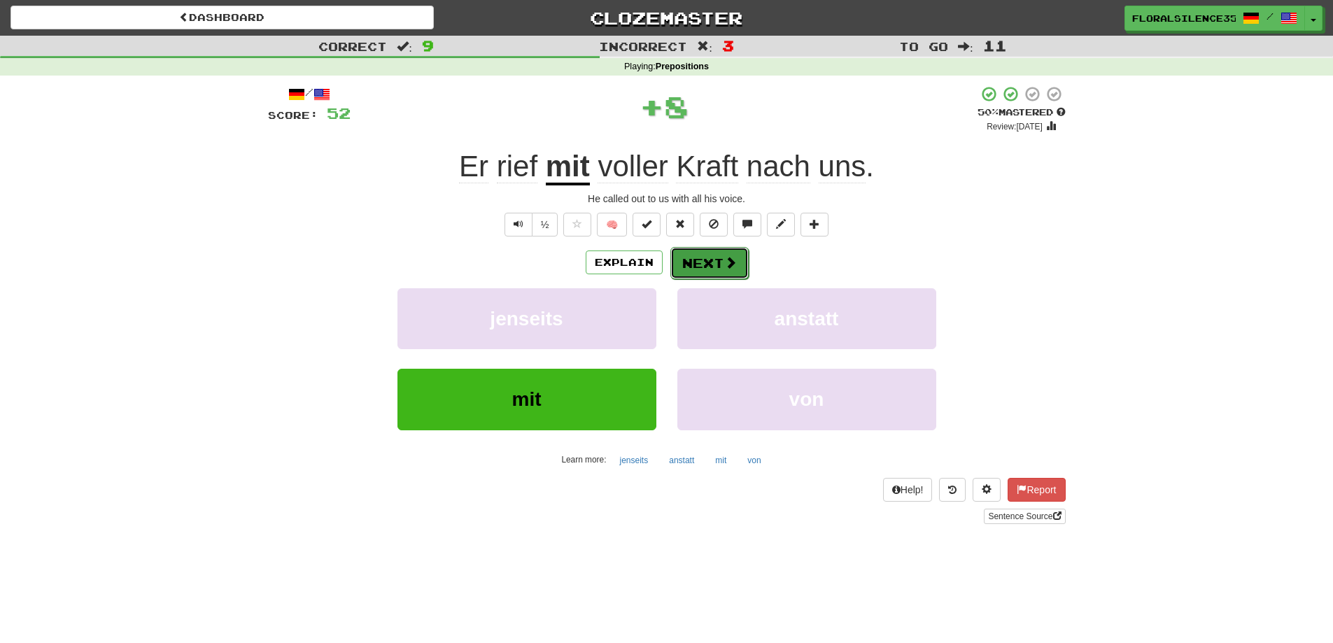
click at [698, 263] on button "Next" at bounding box center [709, 263] width 78 height 32
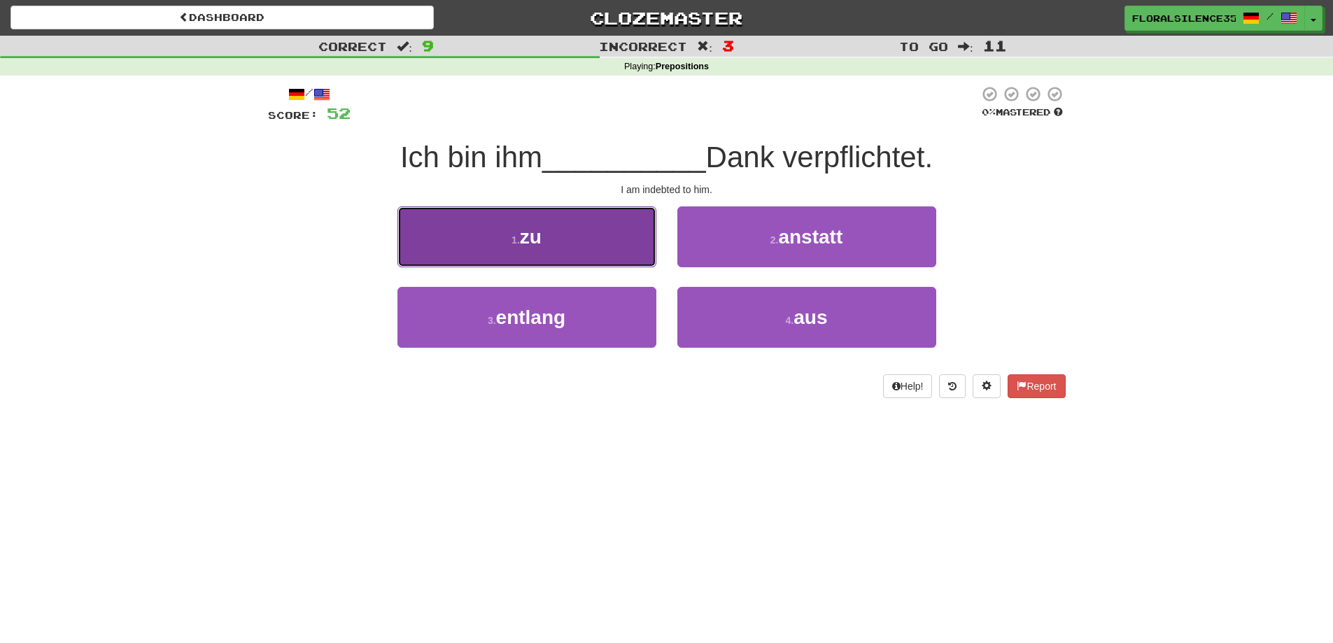
click at [600, 230] on button "1 . zu" at bounding box center [526, 236] width 259 height 61
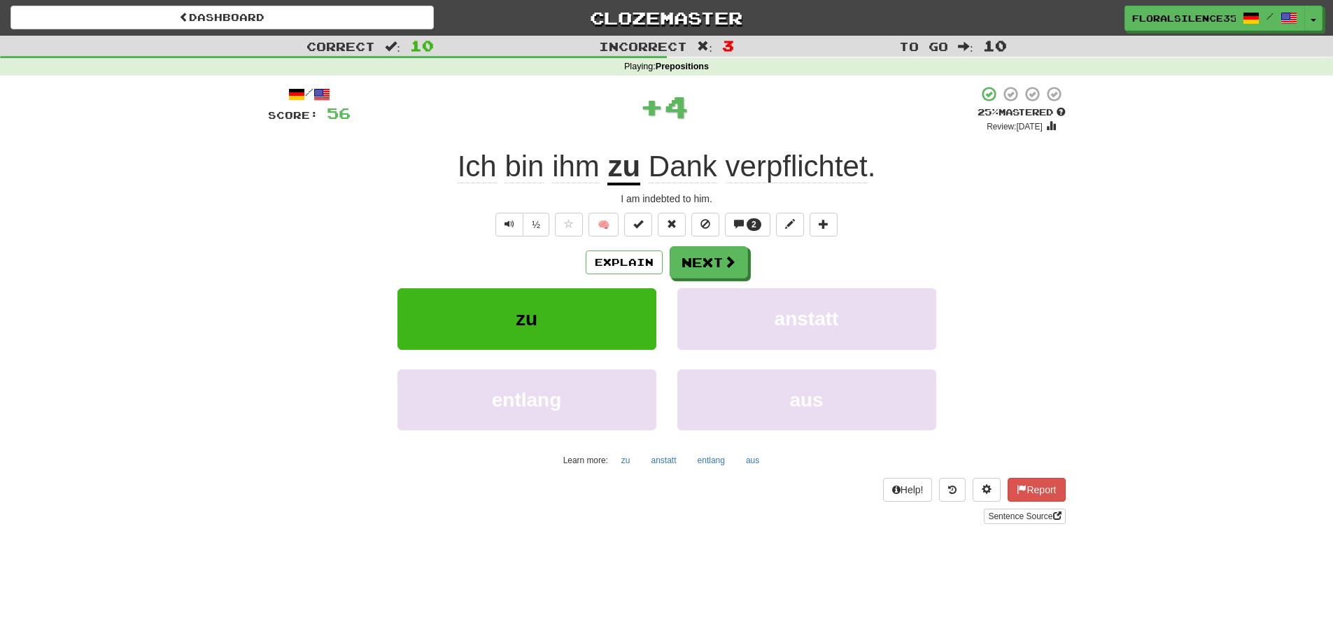
click at [689, 168] on span "Dank" at bounding box center [683, 167] width 69 height 34
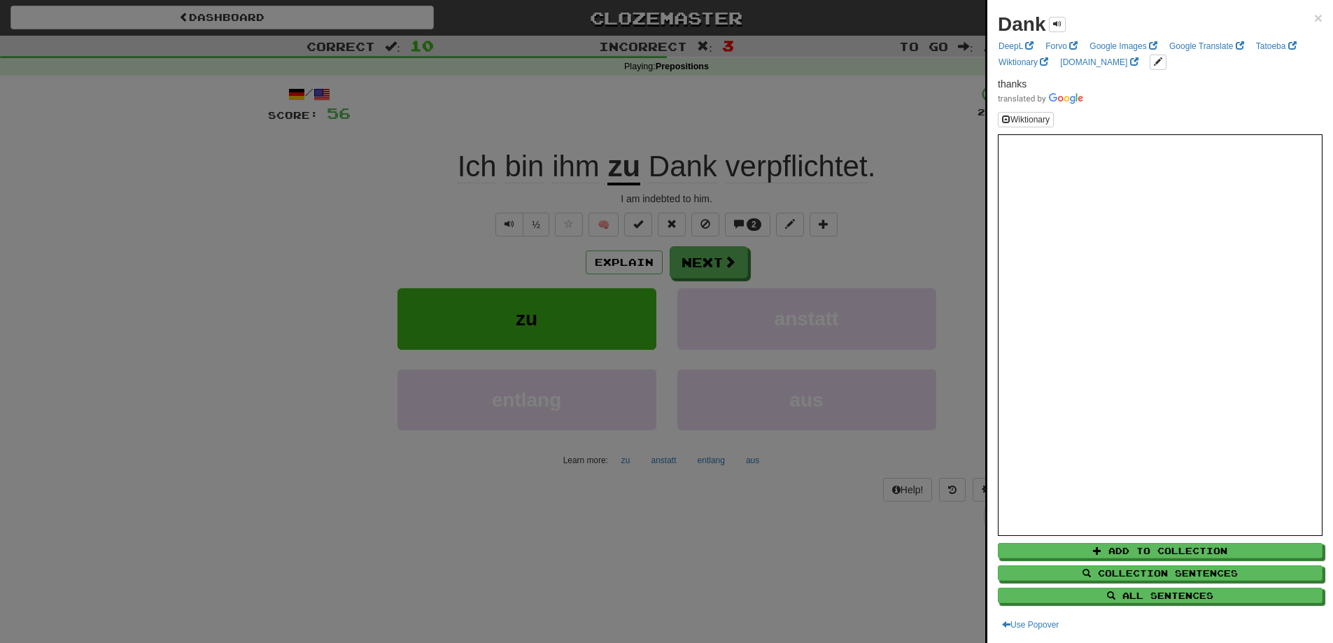
click at [938, 167] on div at bounding box center [666, 321] width 1333 height 643
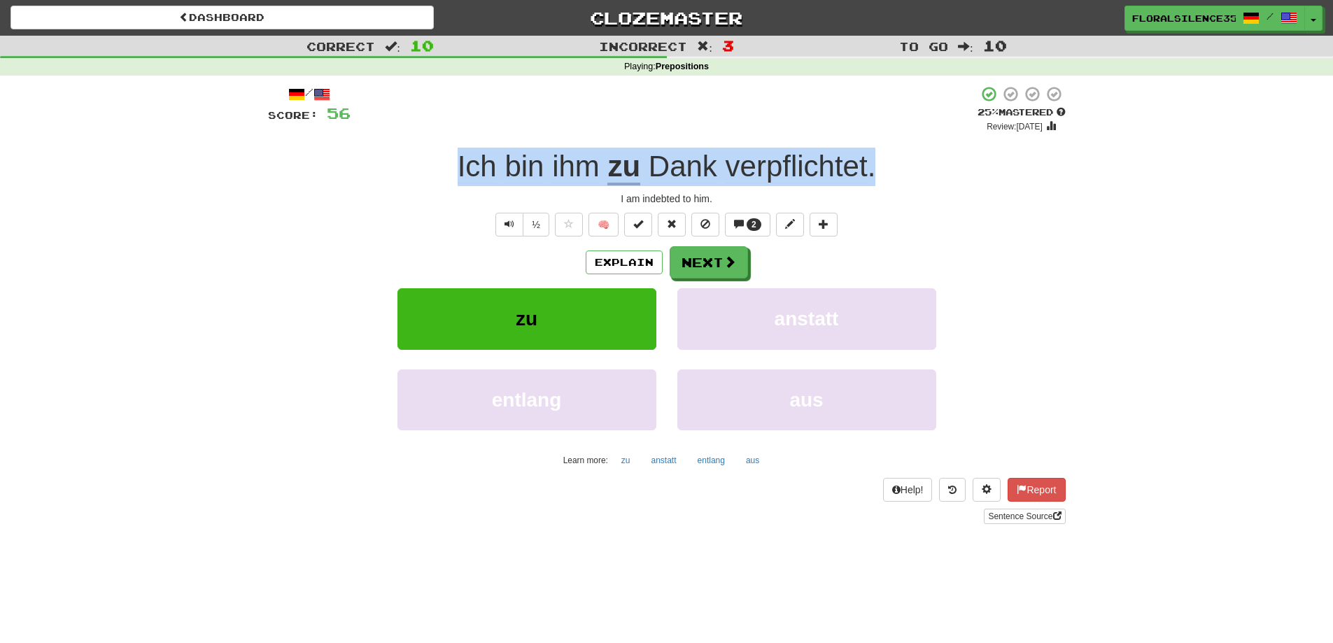
drag, startPoint x: 873, startPoint y: 167, endPoint x: 442, endPoint y: 160, distance: 431.1
click at [442, 160] on div "Ich bin ihm zu Dank verpflichtet ." at bounding box center [667, 167] width 798 height 38
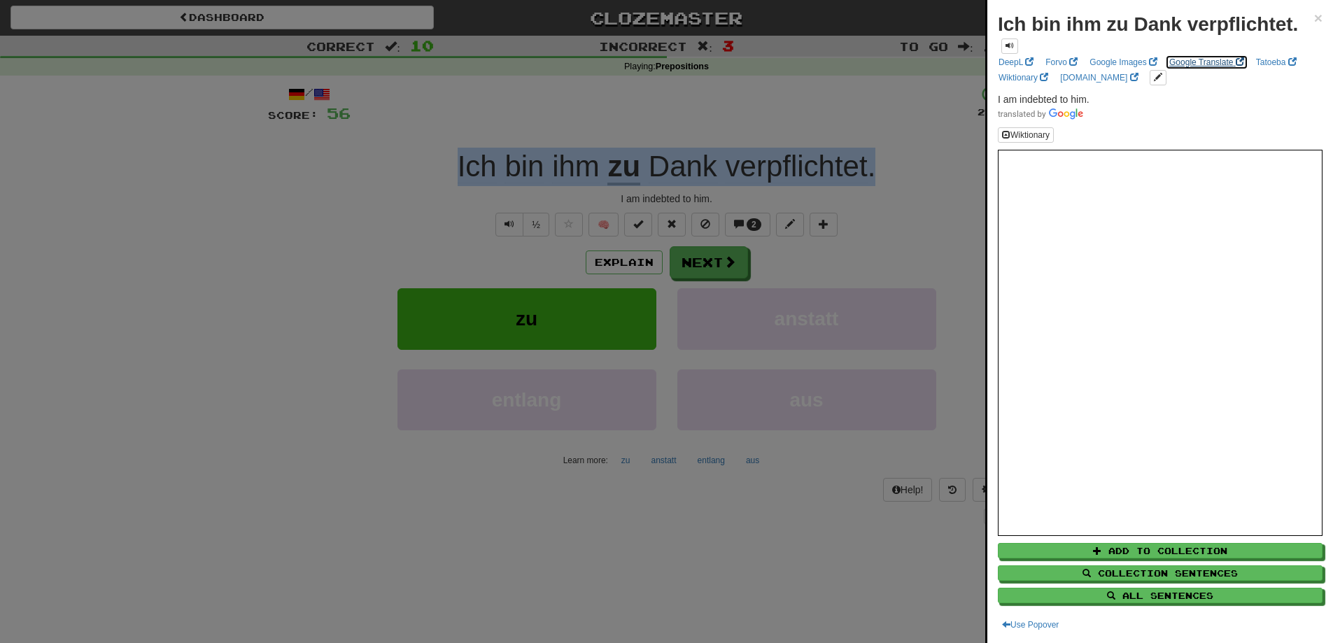
click at [1200, 66] on link "Google Translate" at bounding box center [1206, 62] width 83 height 15
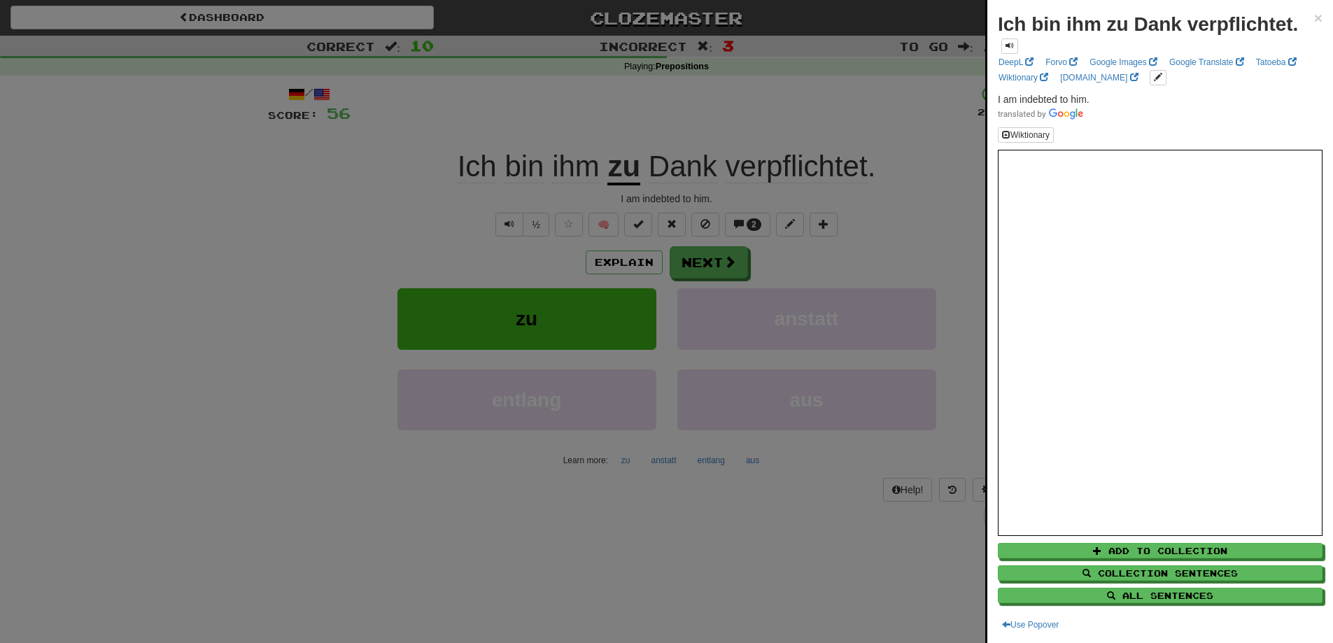
click at [866, 124] on div at bounding box center [666, 321] width 1333 height 643
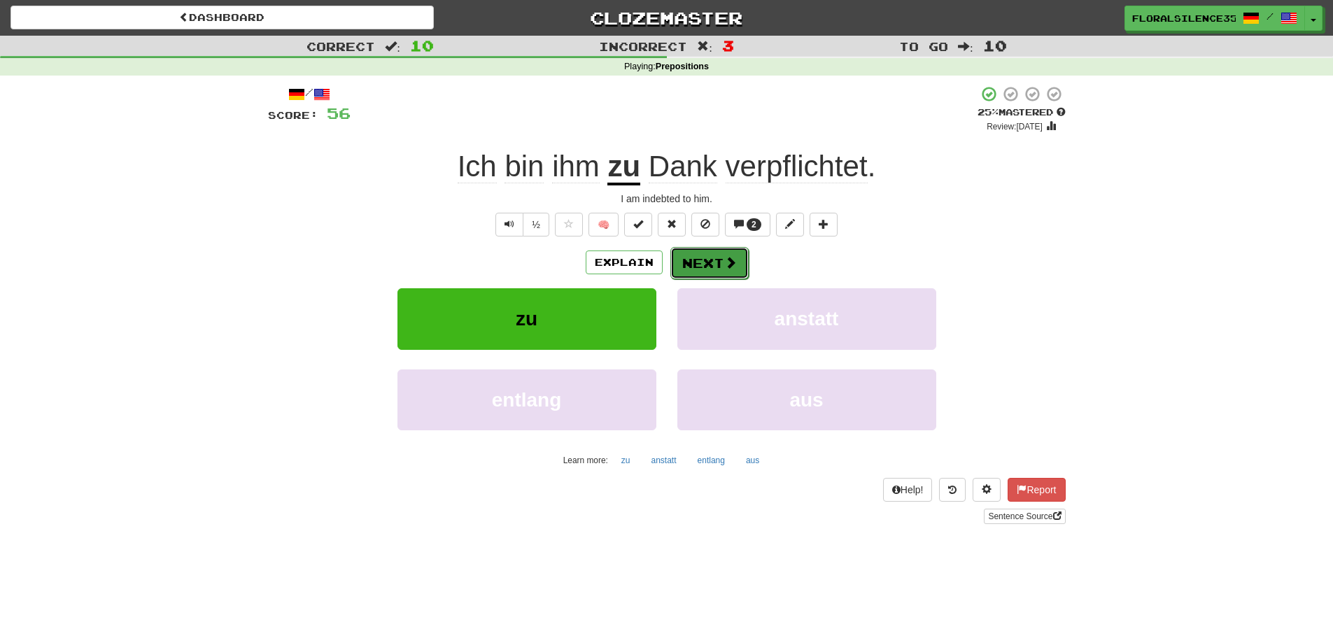
click at [724, 257] on span at bounding box center [730, 262] width 13 height 13
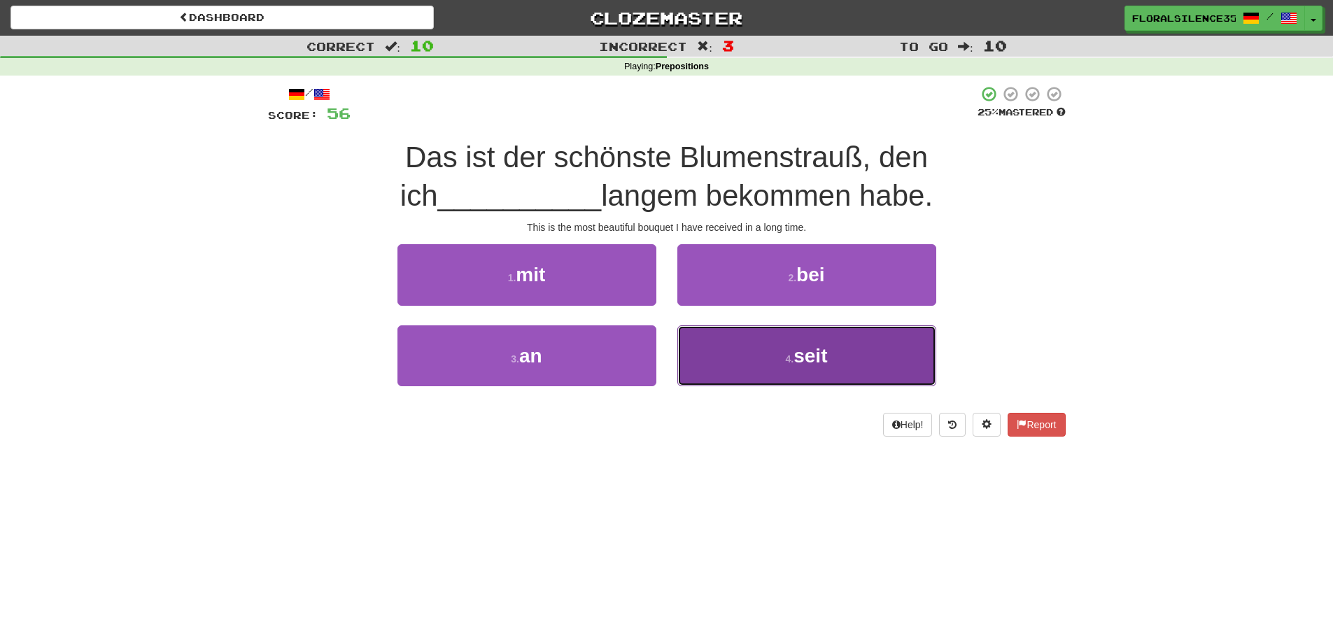
click at [791, 363] on small "4 ." at bounding box center [790, 358] width 8 height 11
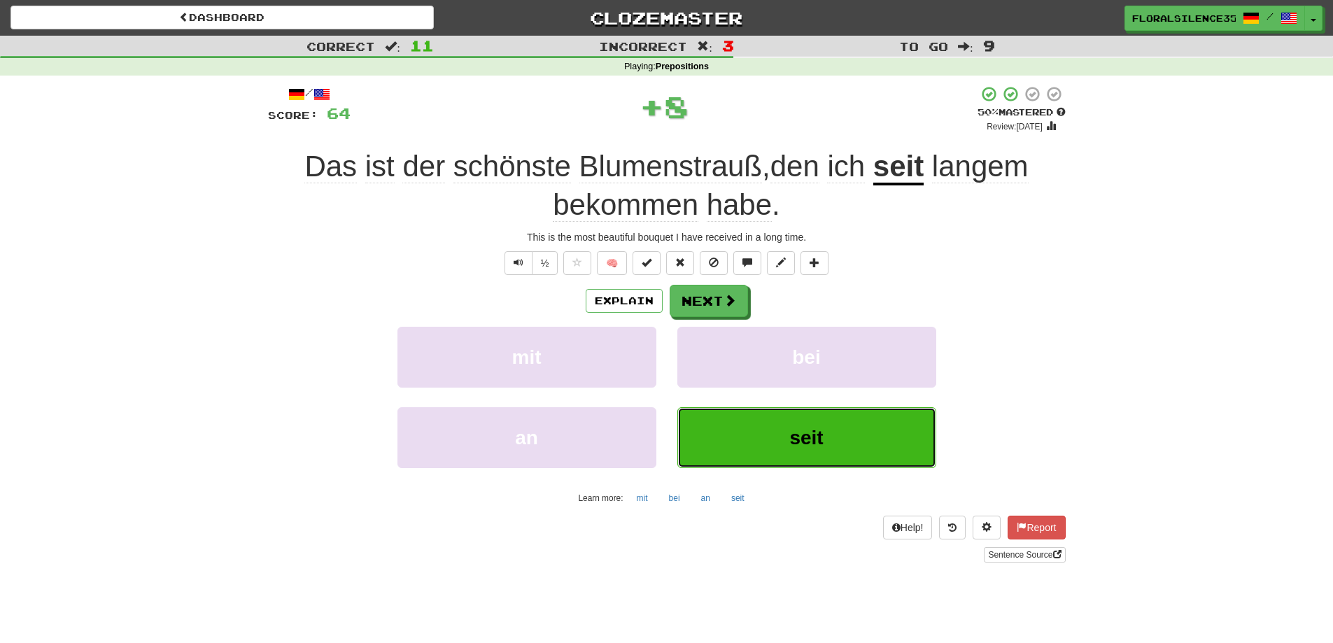
click at [788, 446] on button "seit" at bounding box center [806, 437] width 259 height 61
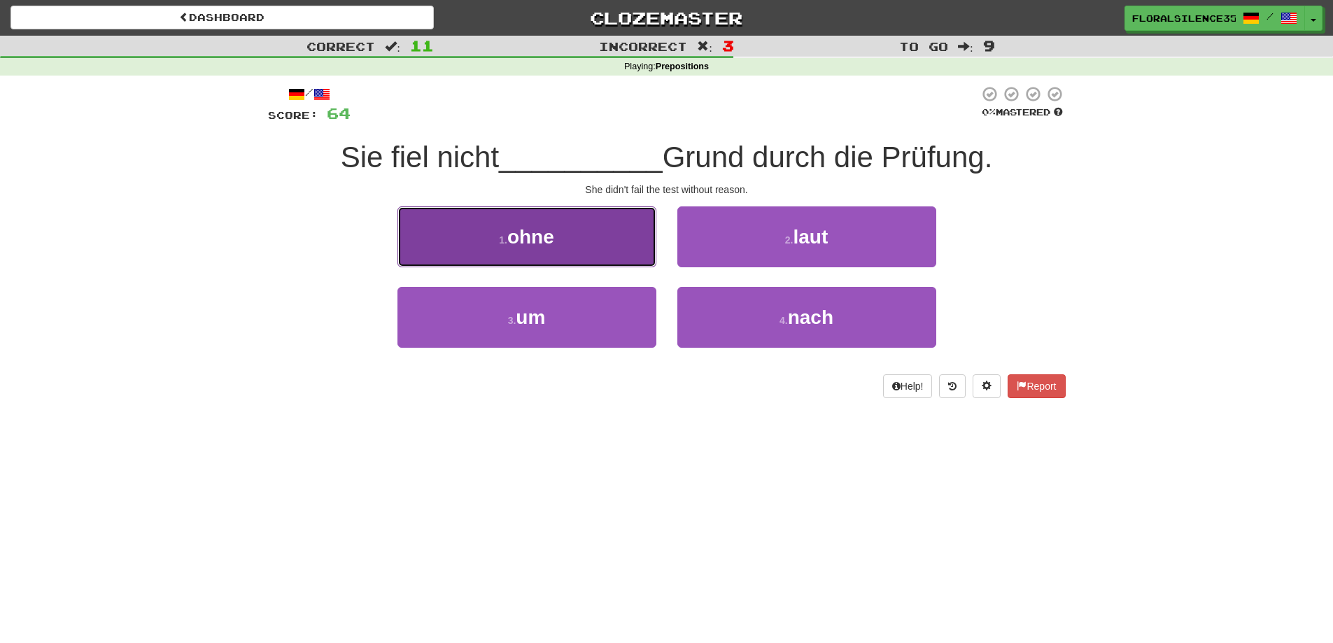
click at [627, 251] on button "1 . ohne" at bounding box center [526, 236] width 259 height 61
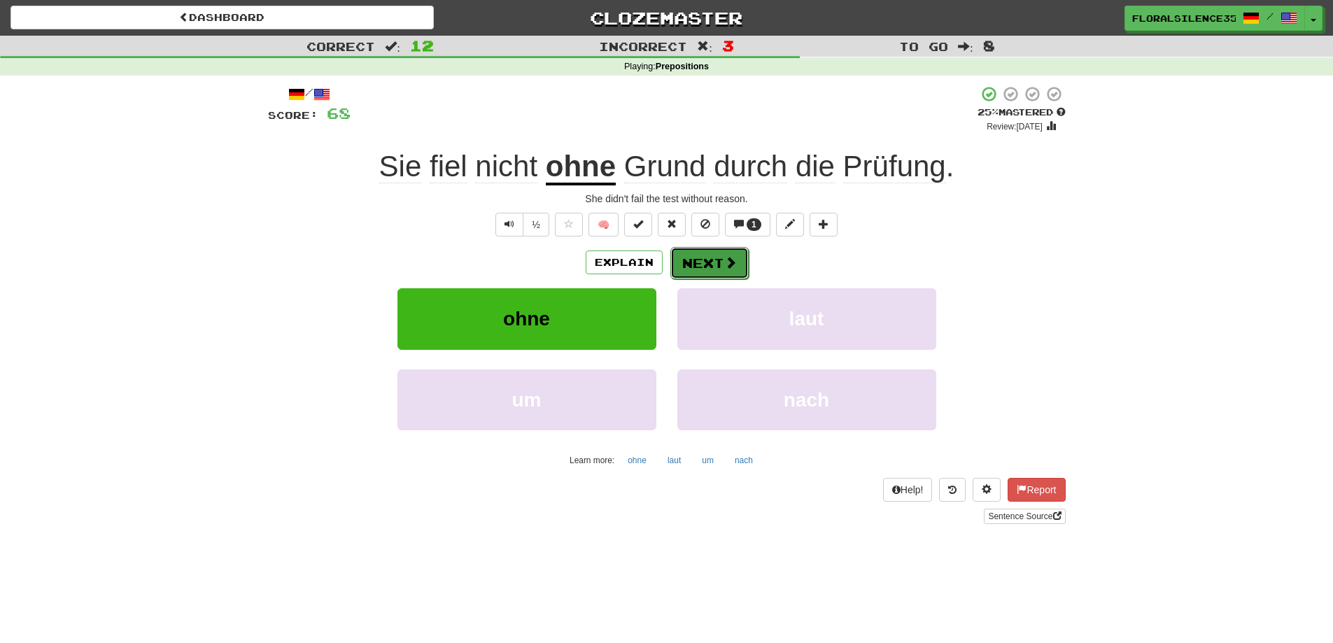
click at [714, 270] on button "Next" at bounding box center [709, 263] width 78 height 32
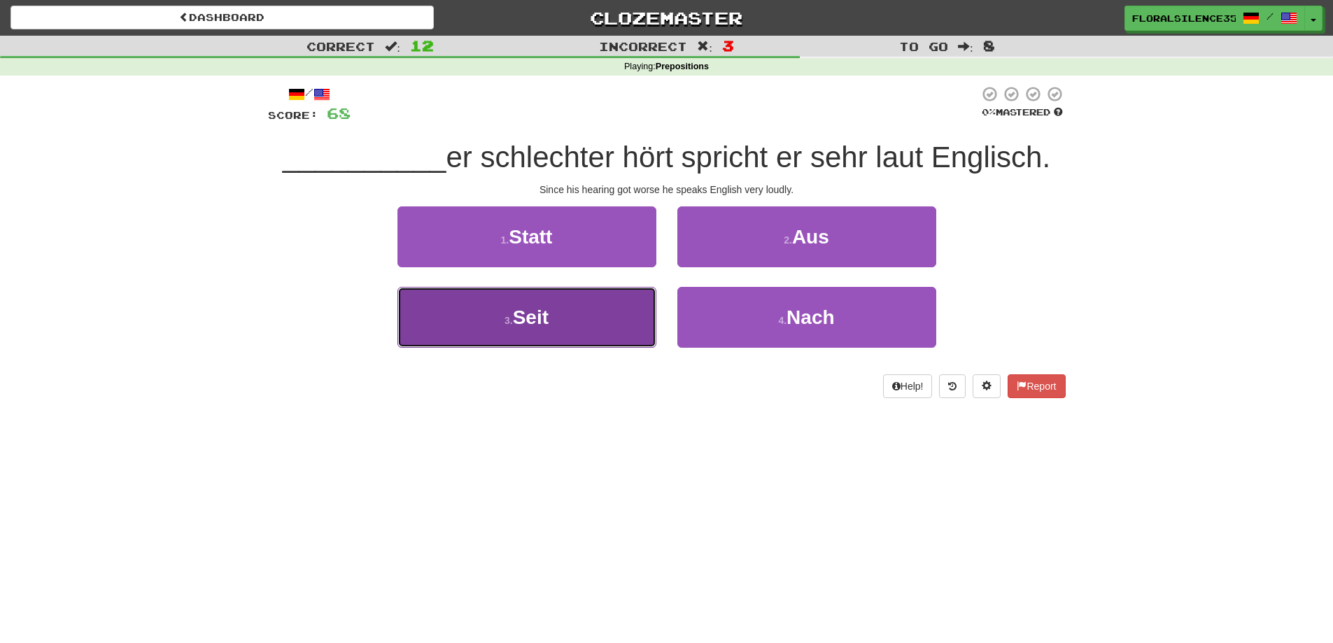
click at [543, 318] on span "Seit" at bounding box center [531, 317] width 36 height 22
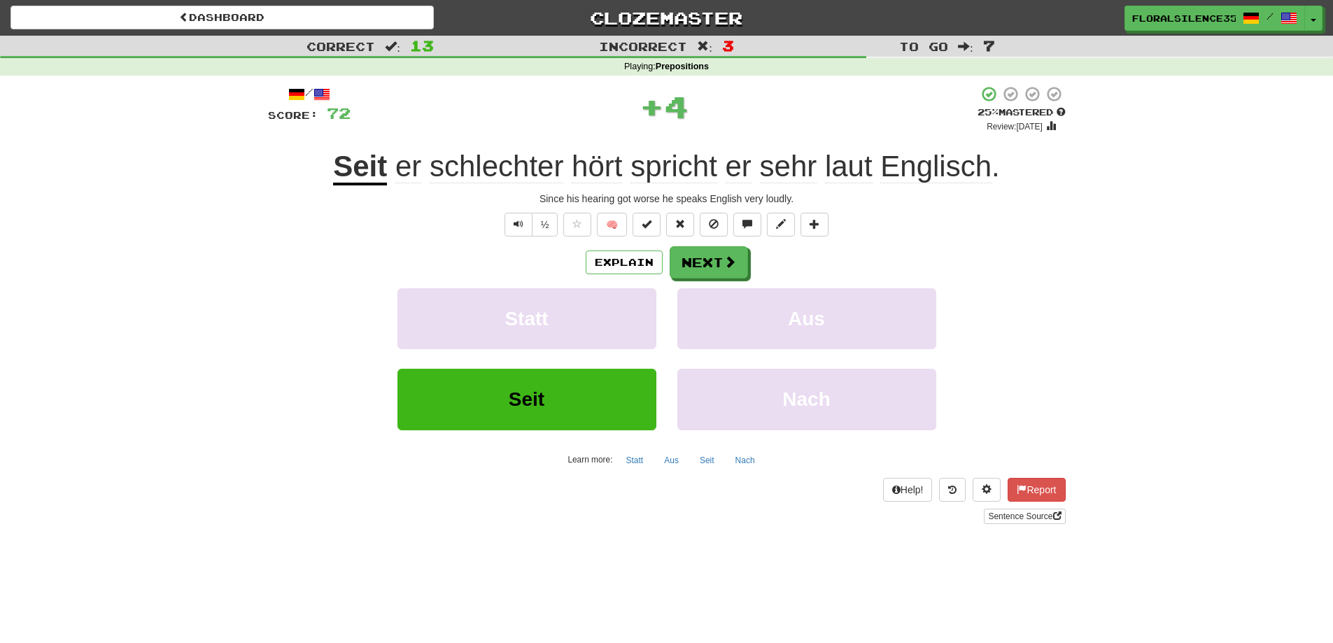
drag, startPoint x: 557, startPoint y: 351, endPoint x: 559, endPoint y: 372, distance: 21.1
click at [558, 365] on div "Statt" at bounding box center [527, 328] width 280 height 80
click at [559, 372] on button "Seit" at bounding box center [526, 399] width 259 height 61
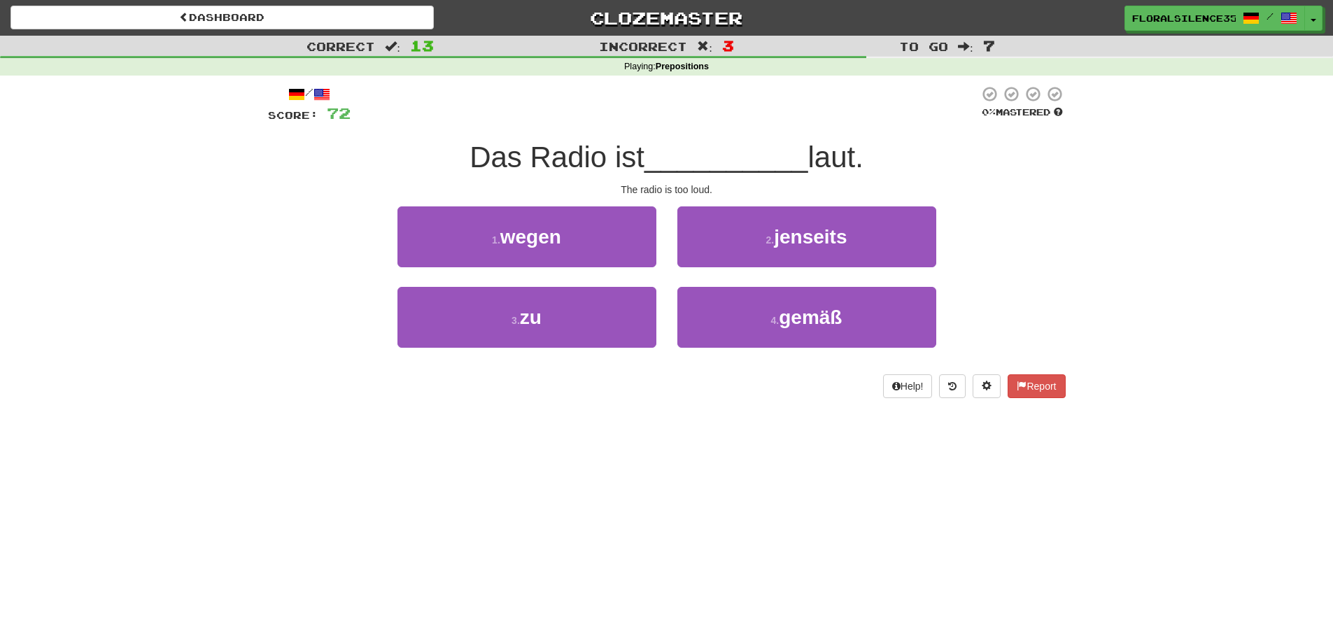
drag, startPoint x: 559, startPoint y: 372, endPoint x: 483, endPoint y: 382, distance: 76.9
click at [483, 382] on div "Help! Report" at bounding box center [667, 386] width 798 height 24
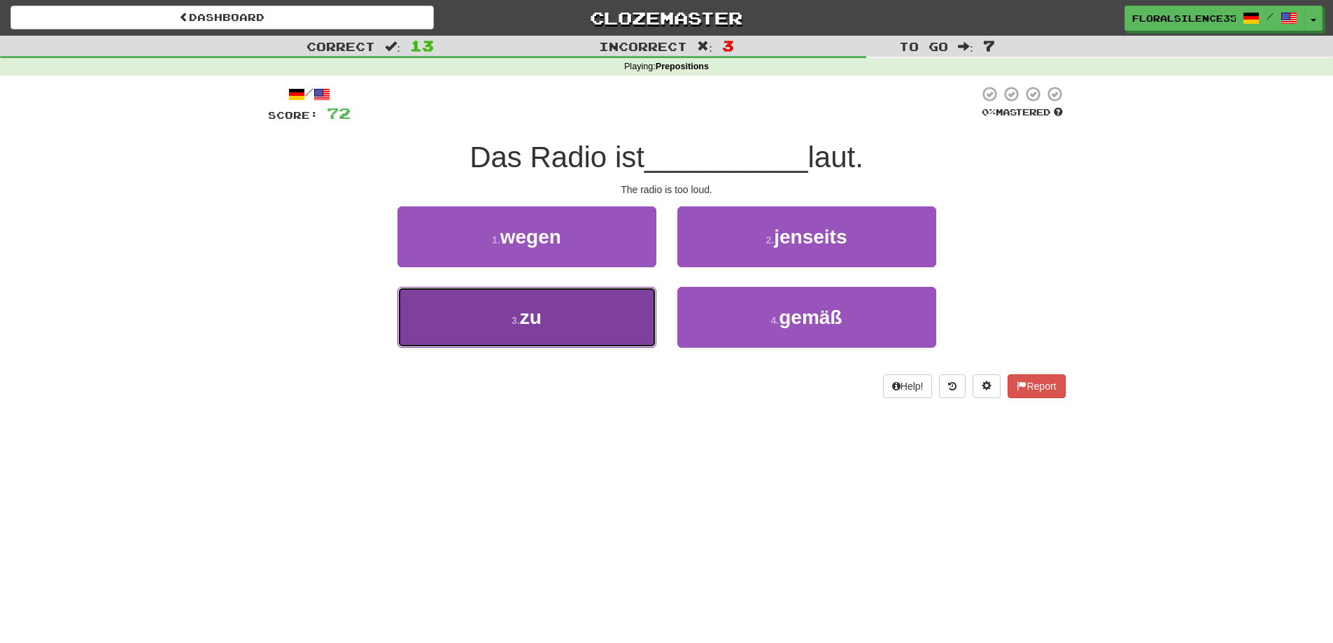
click at [582, 339] on button "3 . zu" at bounding box center [526, 317] width 259 height 61
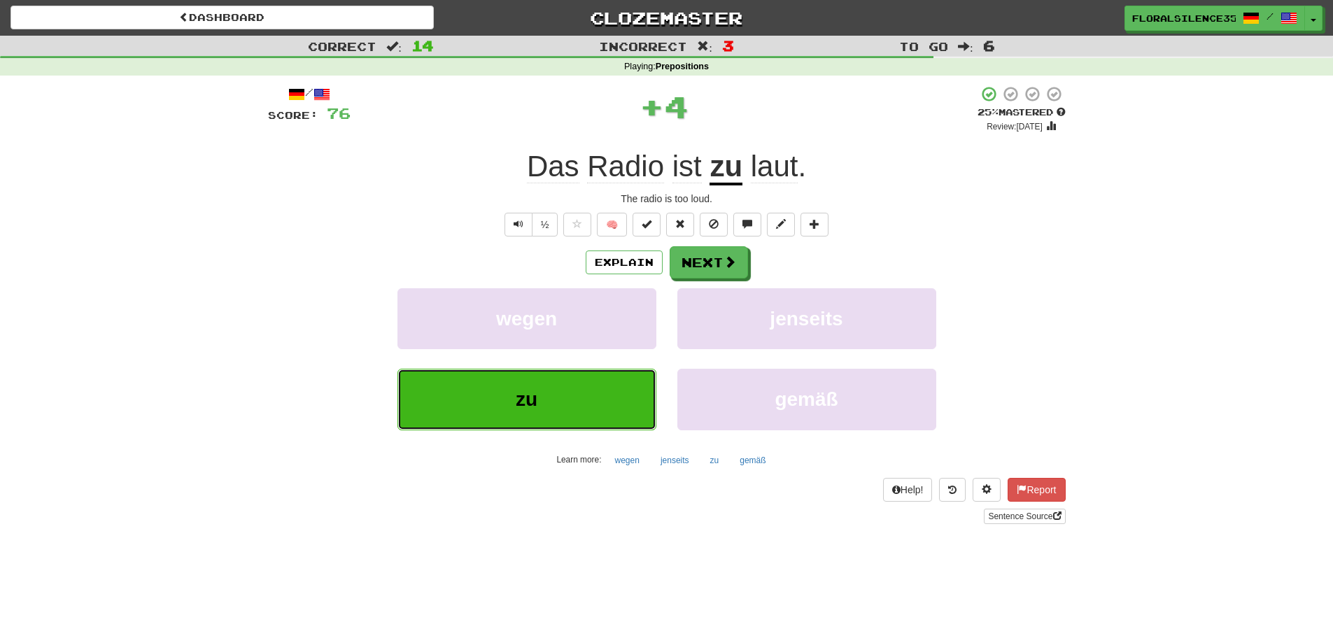
click at [582, 399] on button "zu" at bounding box center [526, 399] width 259 height 61
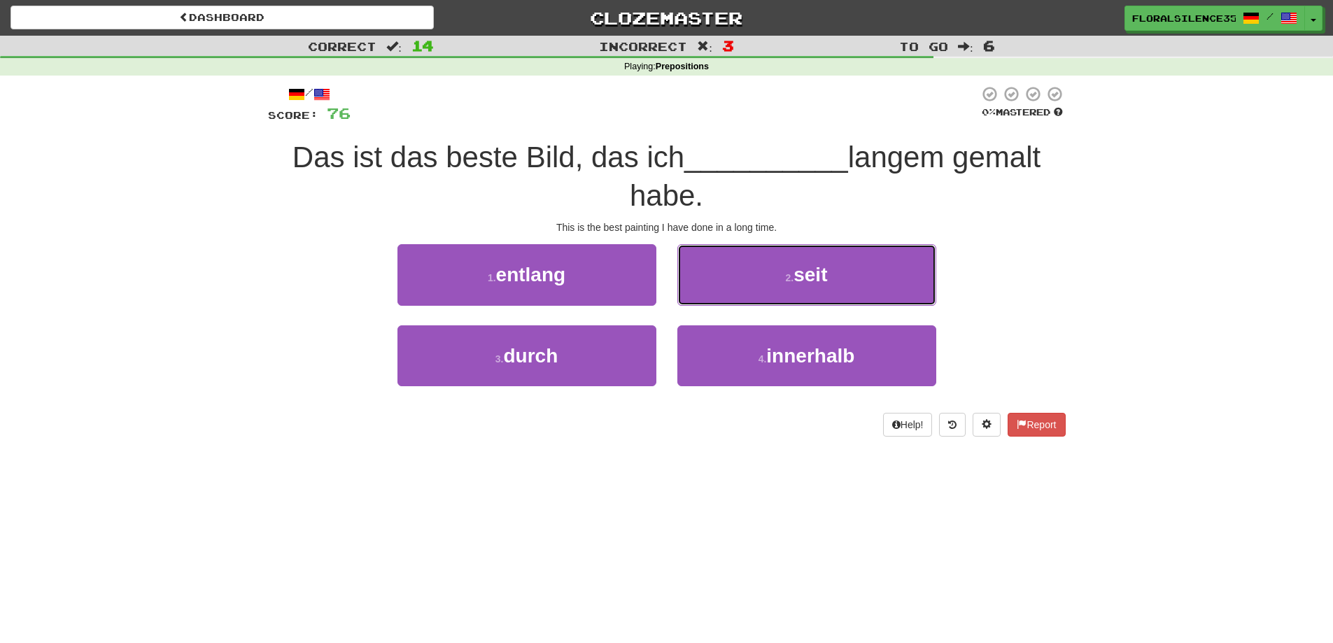
click at [806, 280] on span "seit" at bounding box center [811, 275] width 34 height 22
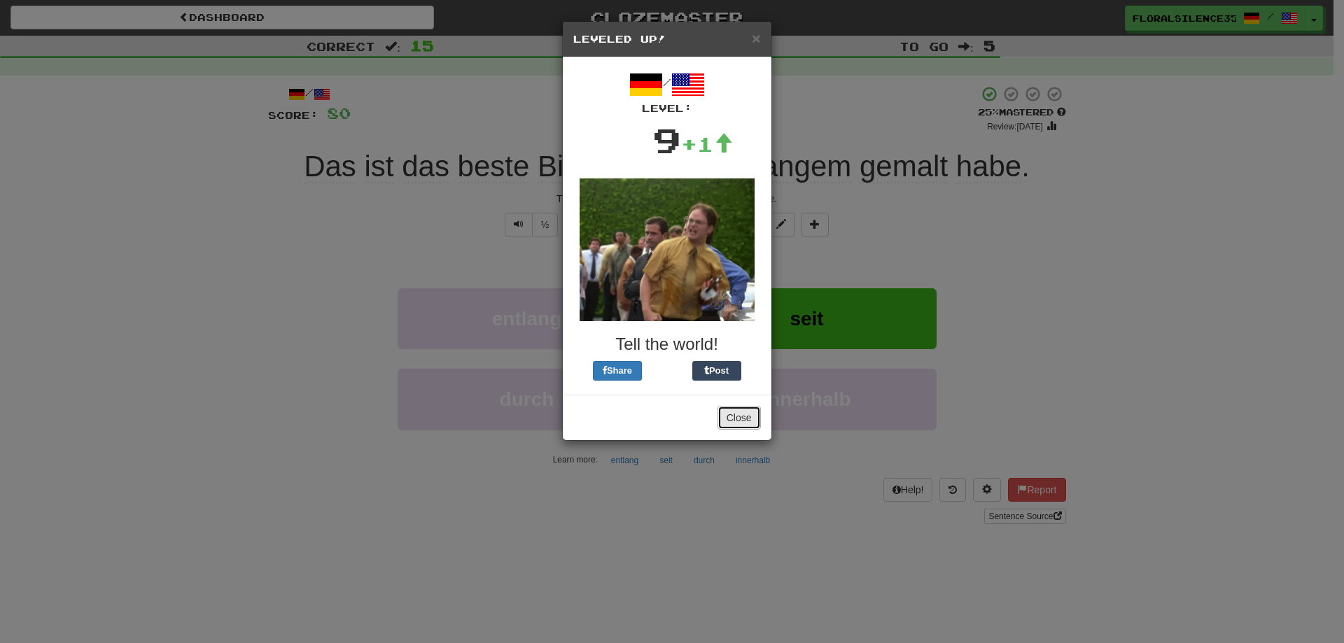
click at [731, 421] on button "Close" at bounding box center [738, 418] width 43 height 24
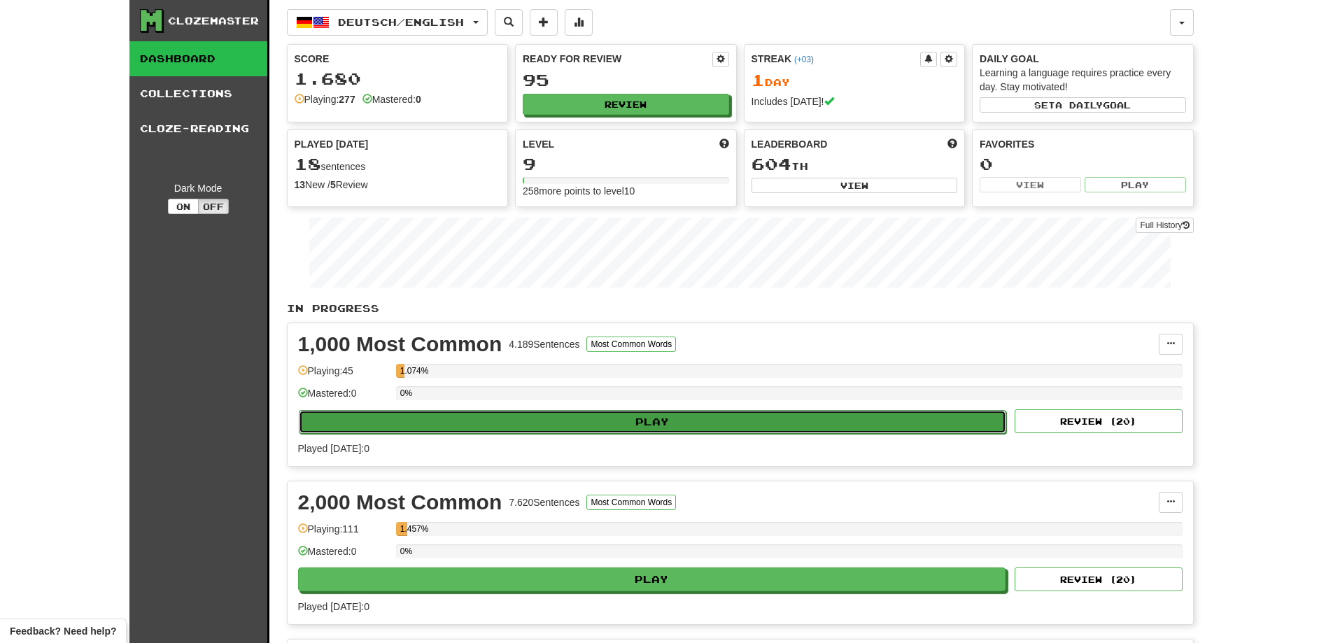
click at [724, 419] on button "Play" at bounding box center [653, 422] width 708 height 24
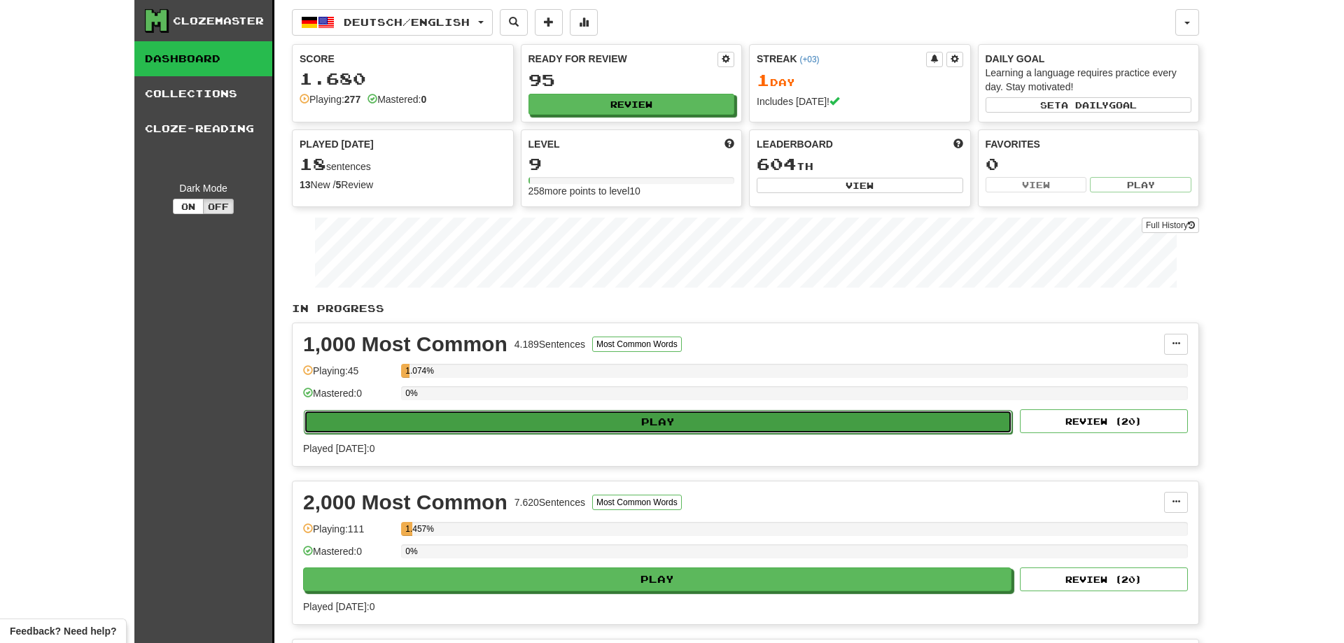
select select "**"
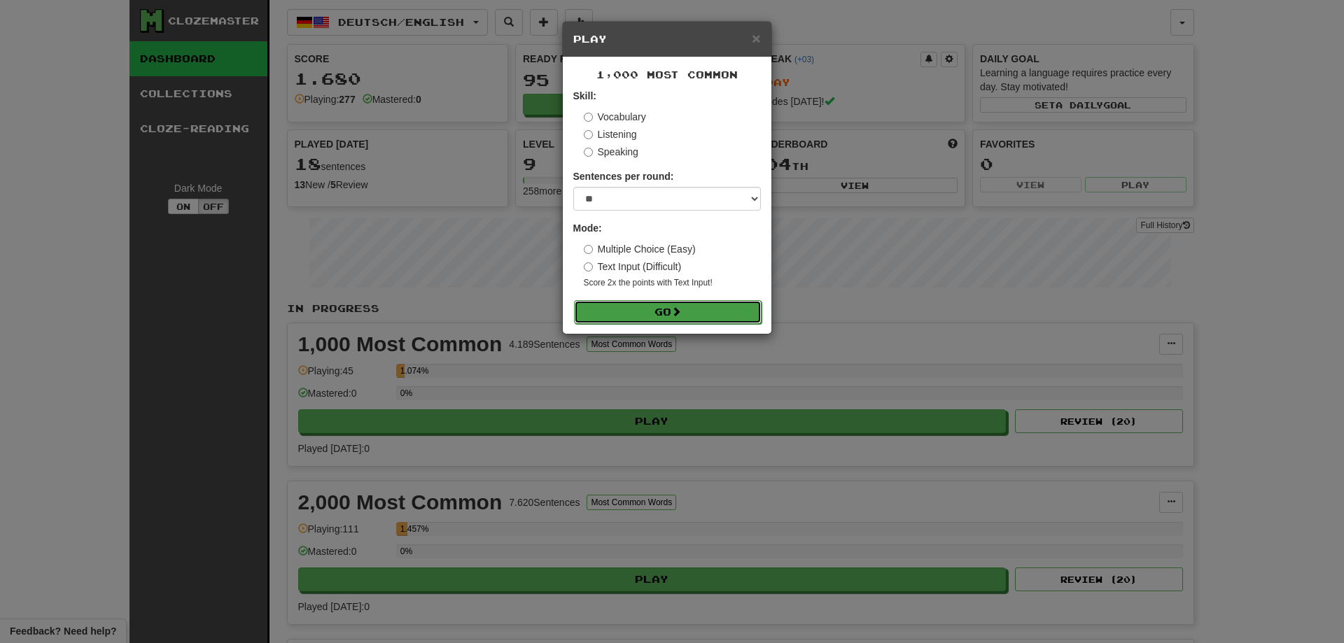
click at [705, 313] on button "Go" at bounding box center [668, 312] width 188 height 24
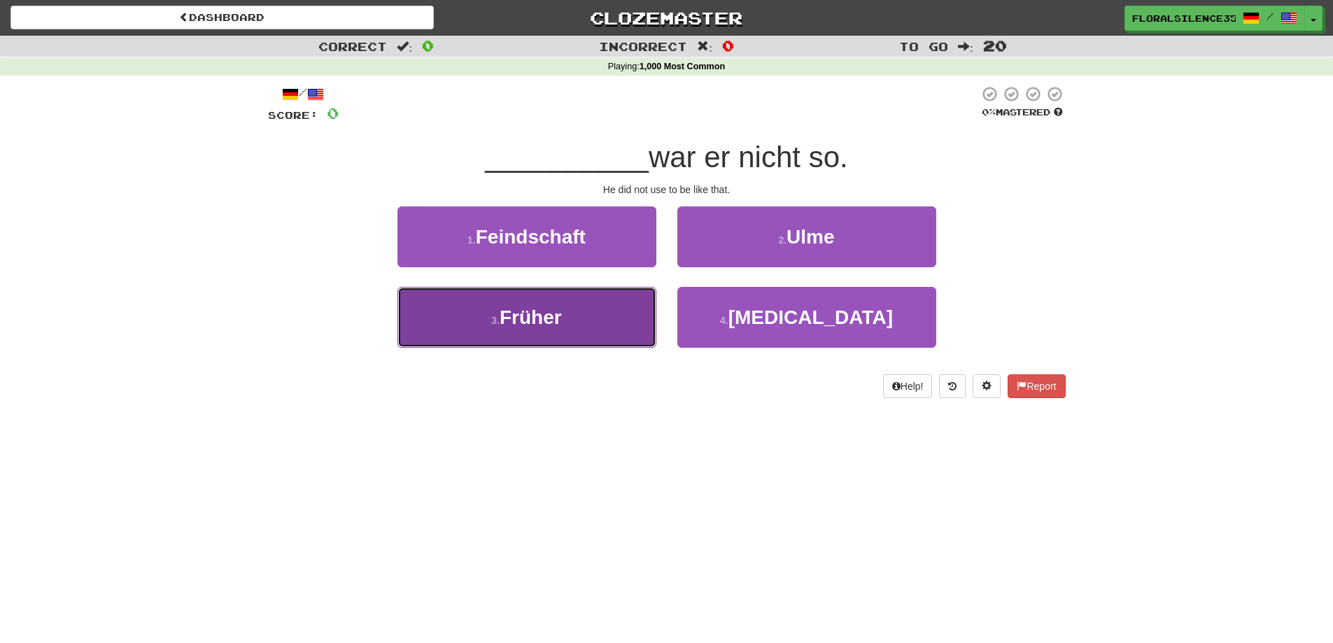
click at [516, 342] on button "3 . Früher" at bounding box center [526, 317] width 259 height 61
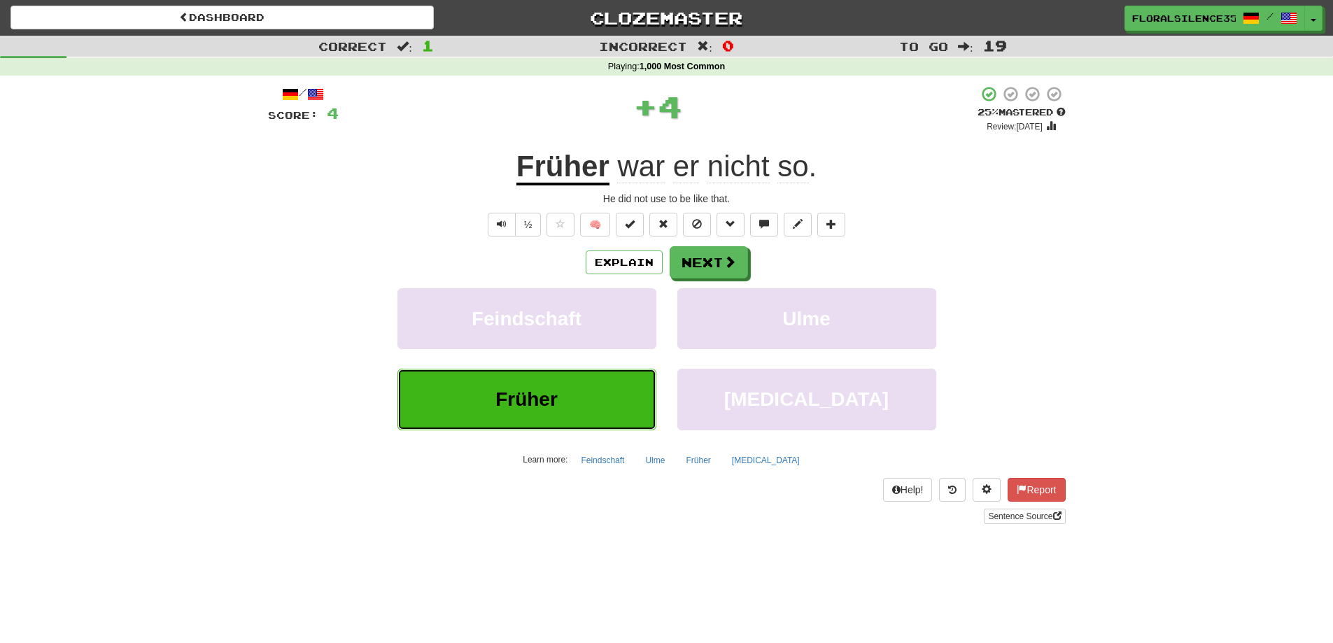
click at [585, 405] on button "Früher" at bounding box center [526, 399] width 259 height 61
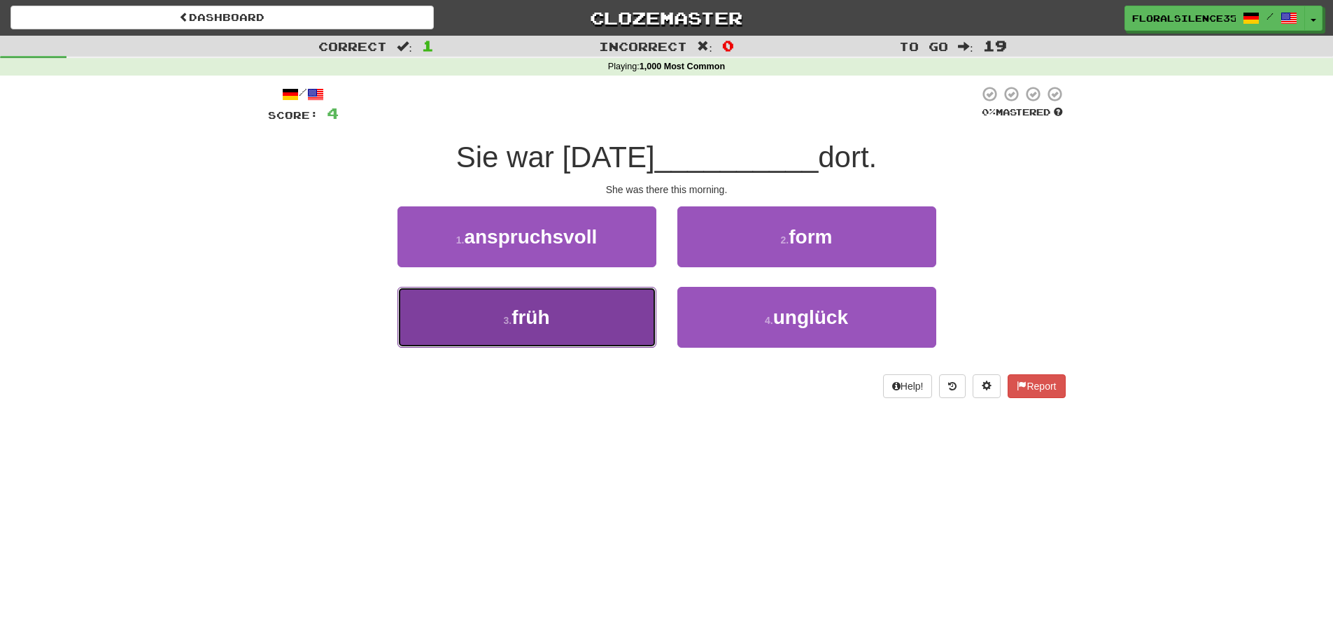
click at [600, 337] on button "3 . früh" at bounding box center [526, 317] width 259 height 61
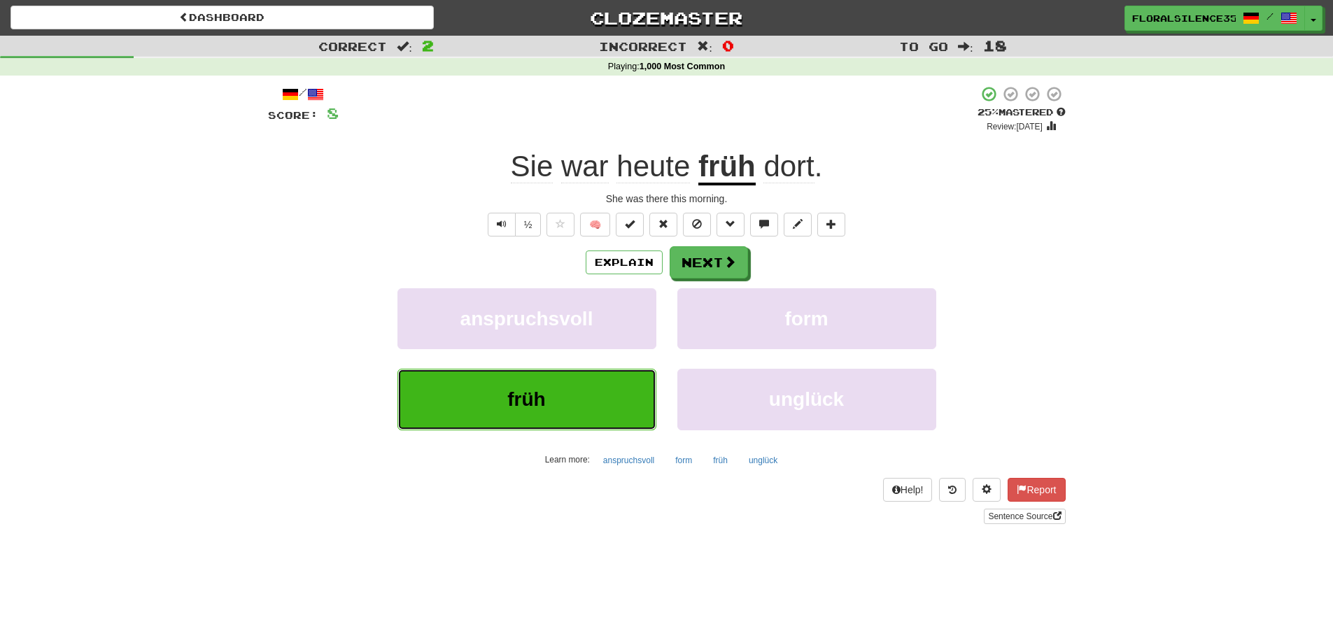
click at [592, 398] on button "früh" at bounding box center [526, 399] width 259 height 61
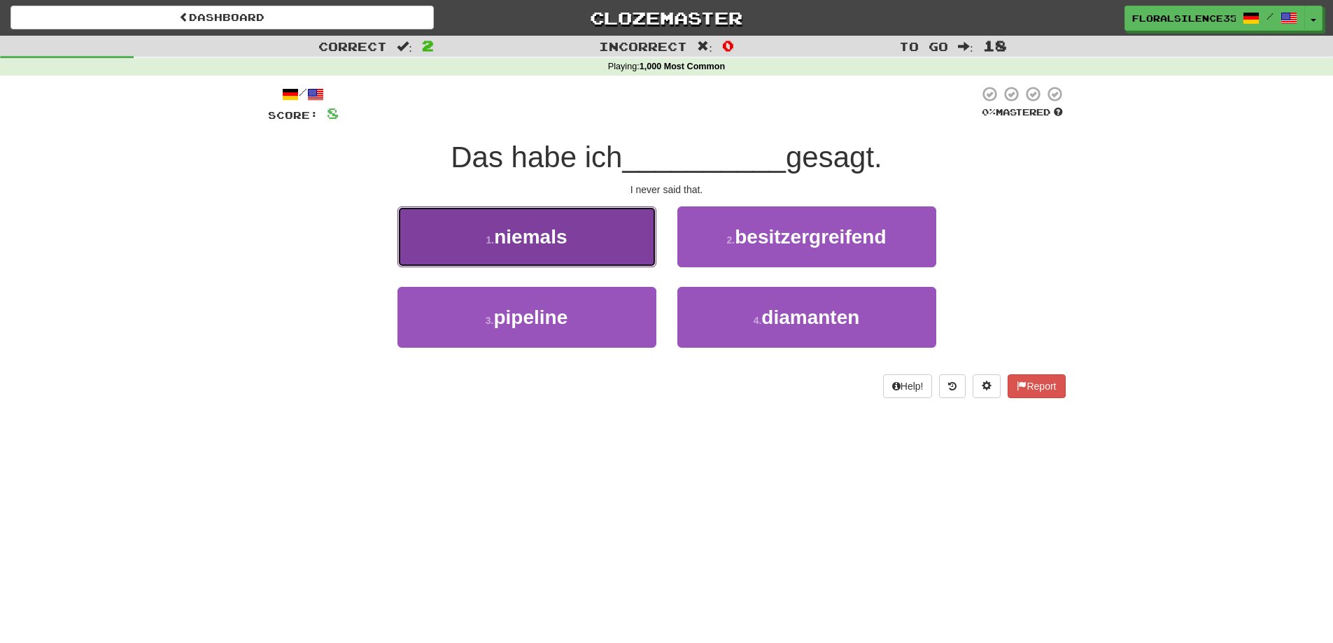
click at [566, 229] on span "niemals" at bounding box center [530, 237] width 73 height 22
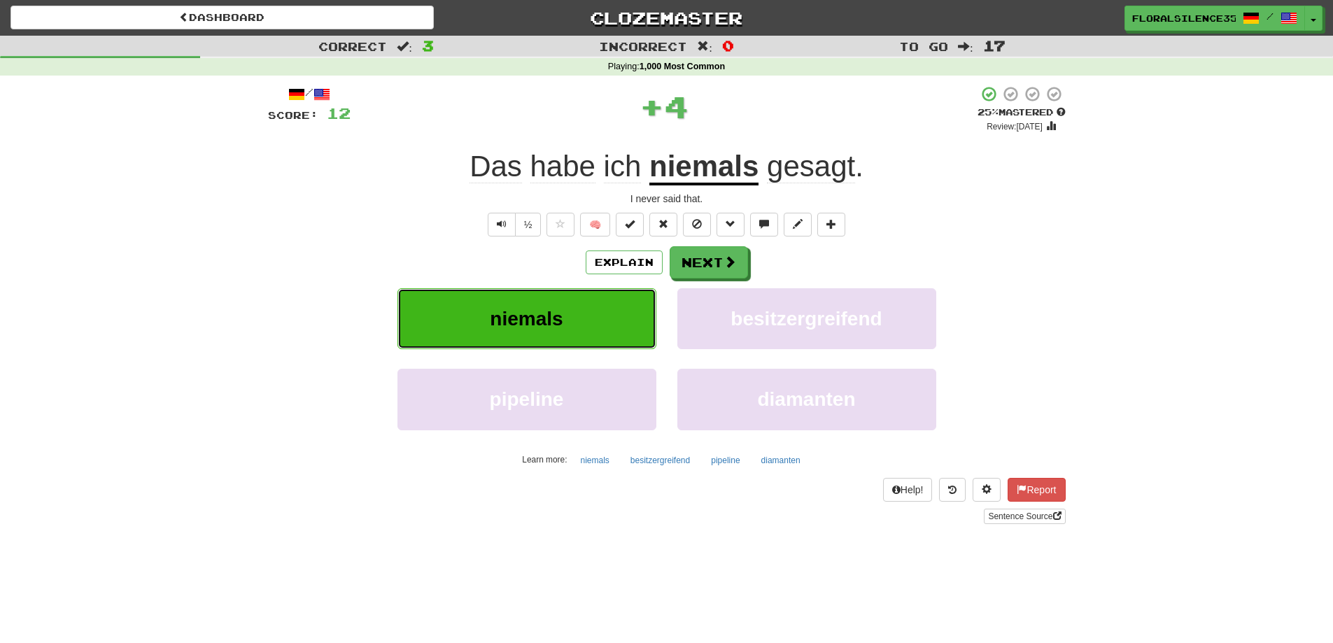
click at [540, 301] on button "niemals" at bounding box center [526, 318] width 259 height 61
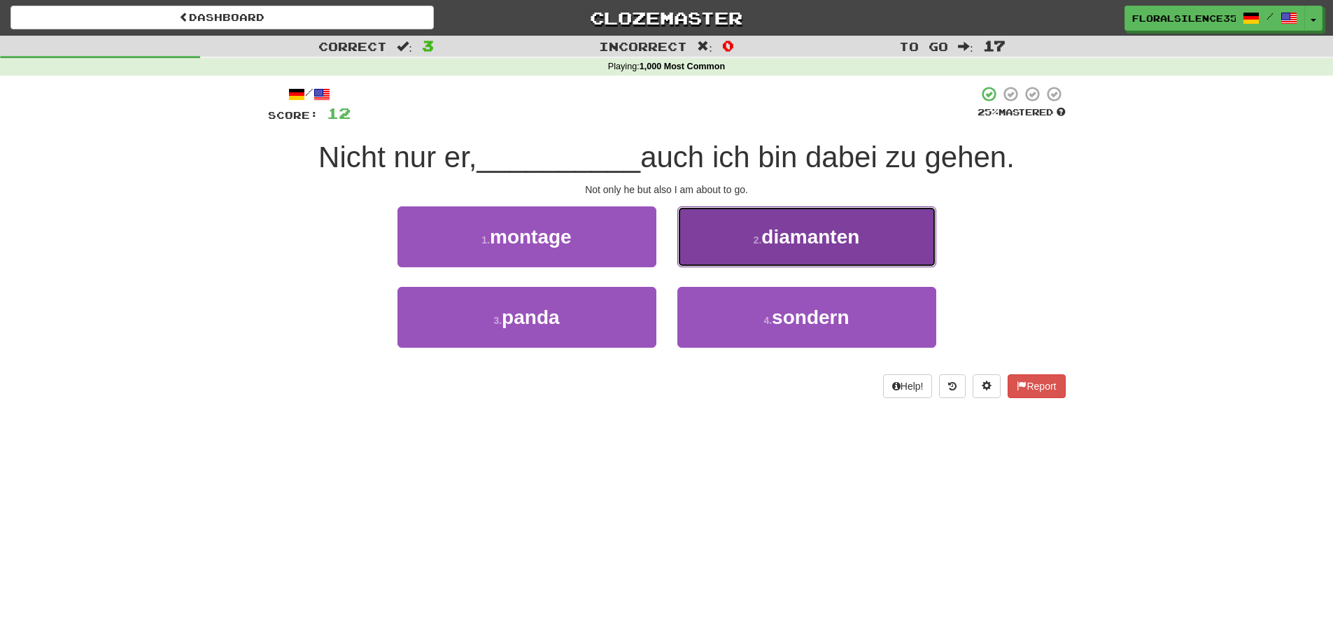
click at [862, 232] on button "2 . diamanten" at bounding box center [806, 236] width 259 height 61
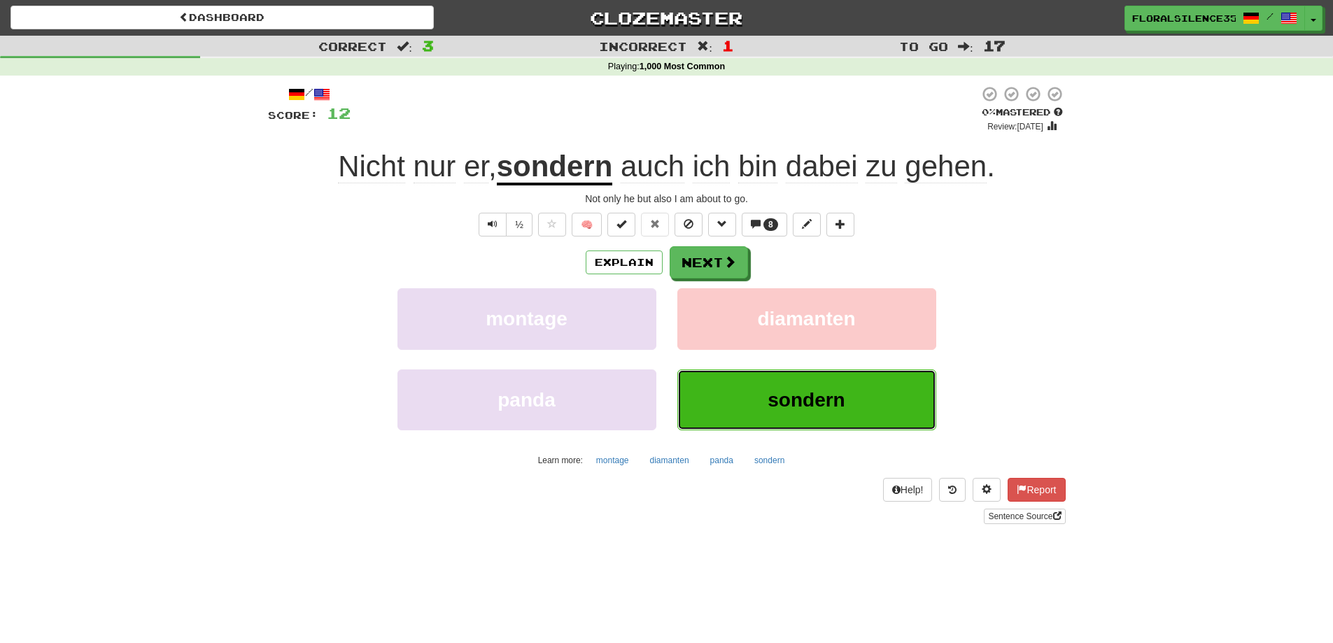
click at [766, 407] on button "sondern" at bounding box center [806, 399] width 259 height 61
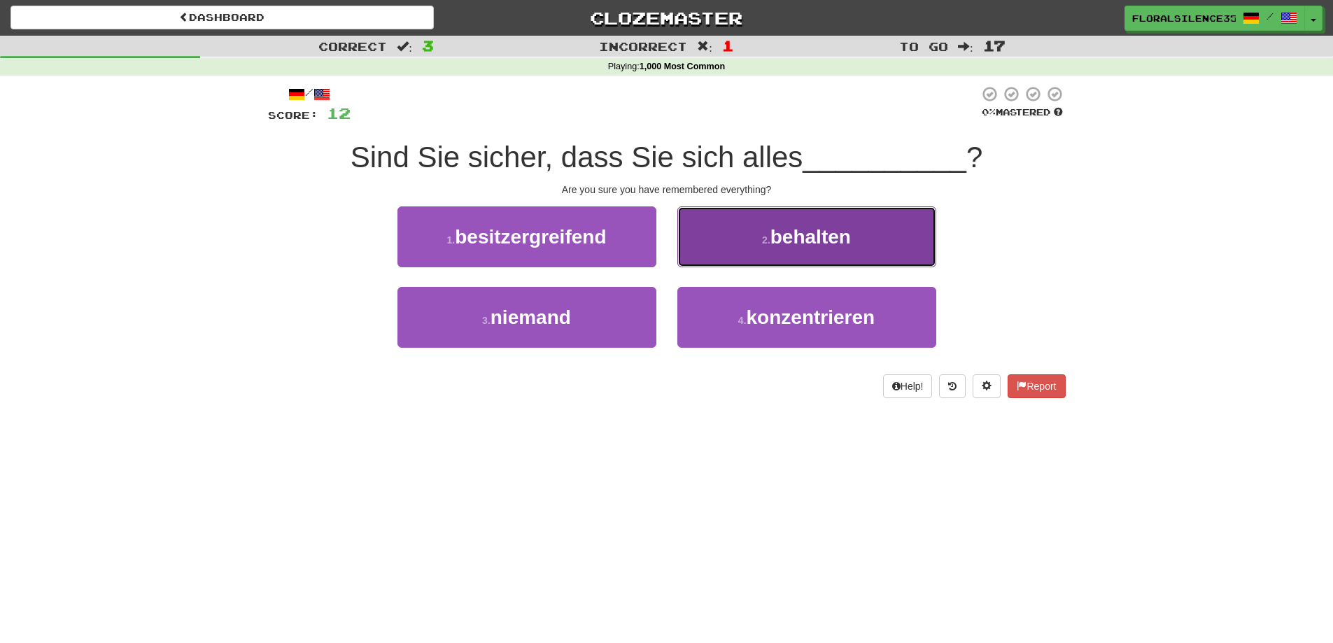
click at [763, 223] on button "2 . behalten" at bounding box center [806, 236] width 259 height 61
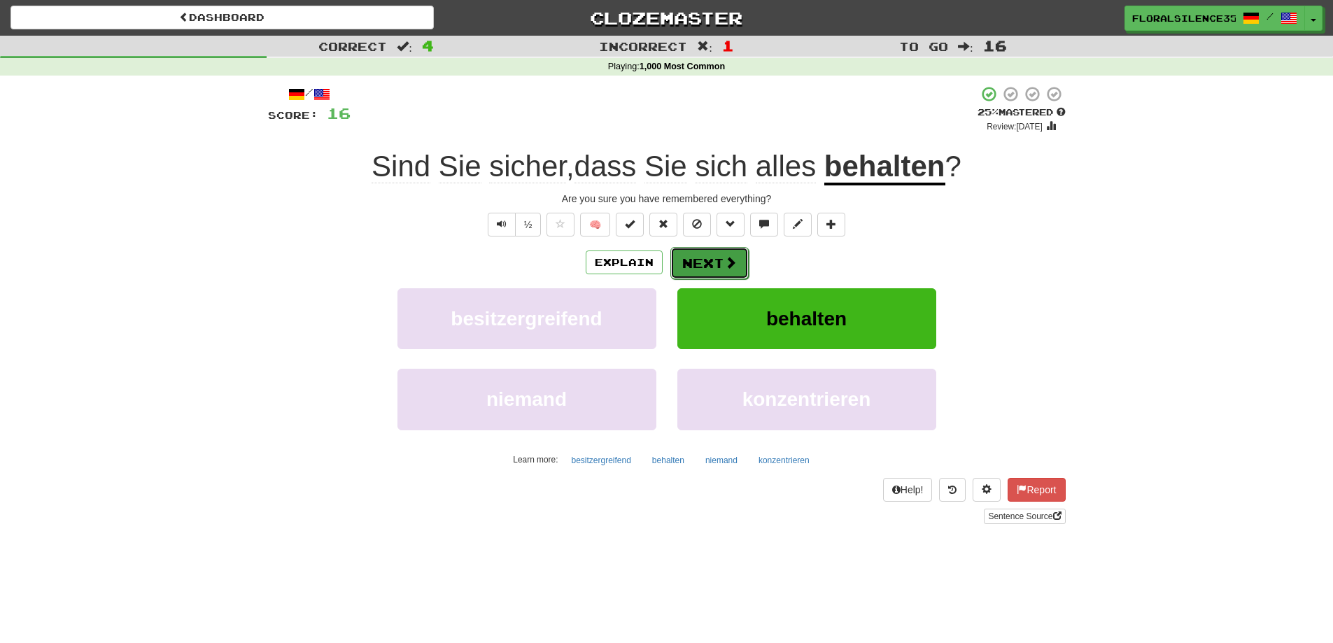
click at [731, 263] on span at bounding box center [730, 262] width 13 height 13
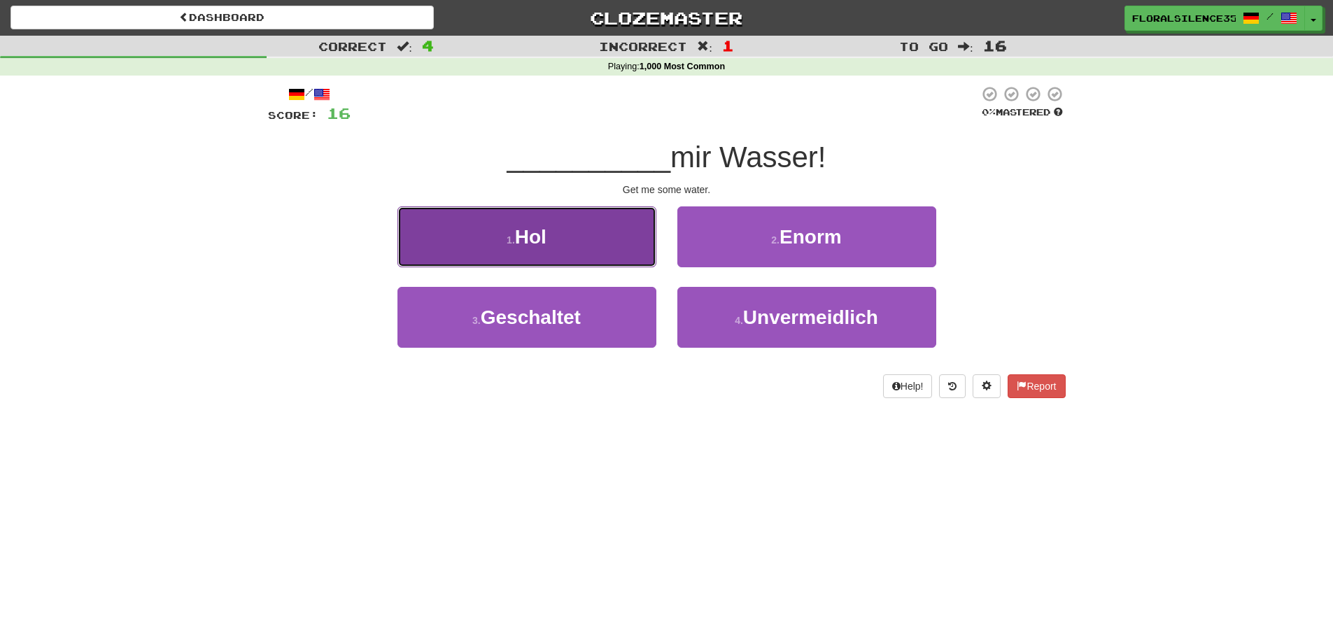
click at [628, 242] on button "1 . Hol" at bounding box center [526, 236] width 259 height 61
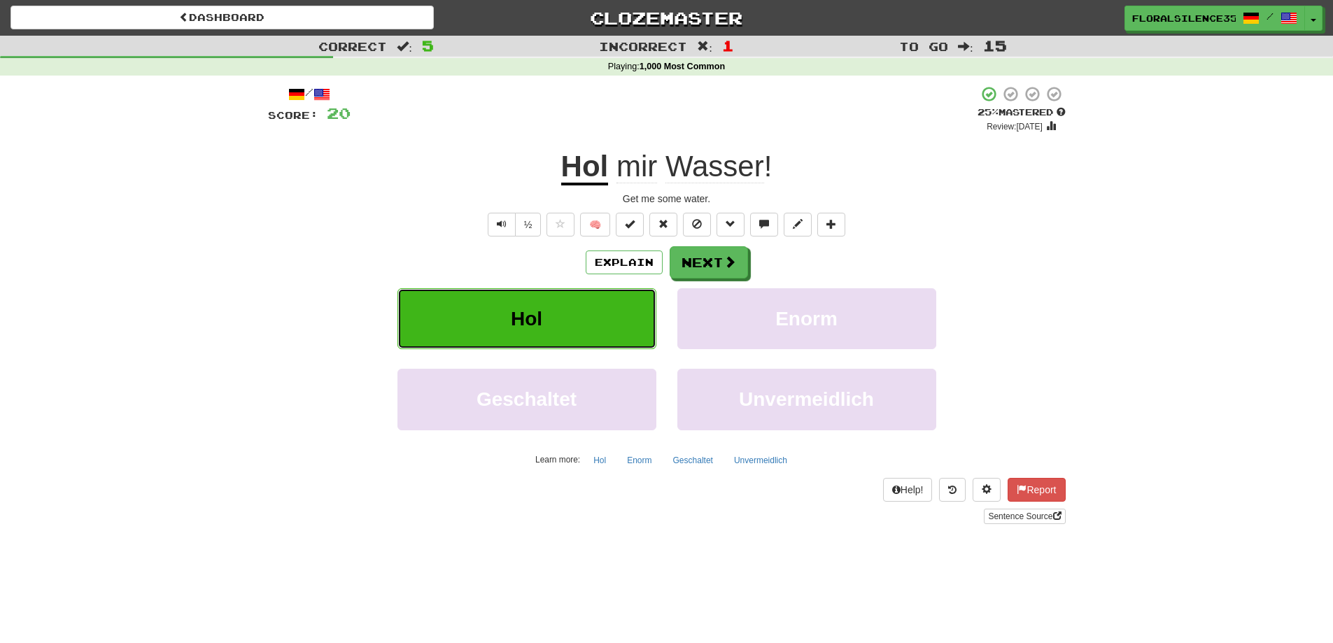
click at [603, 333] on button "Hol" at bounding box center [526, 318] width 259 height 61
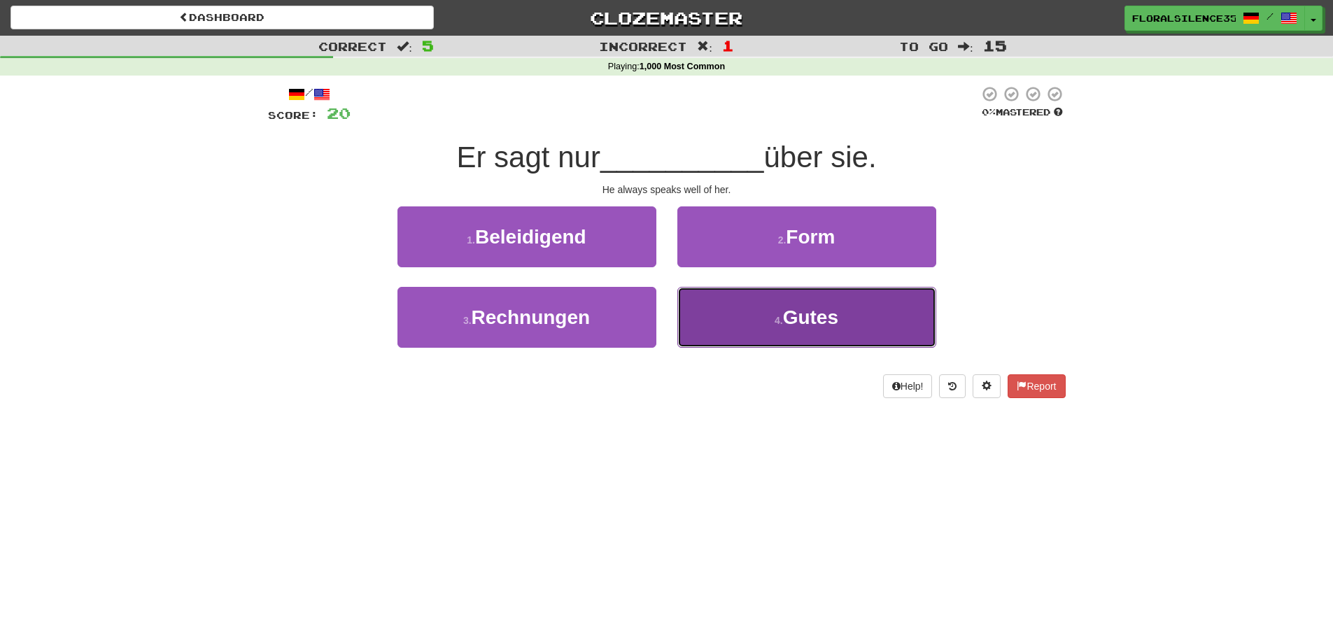
click at [735, 333] on button "4 . Gutes" at bounding box center [806, 317] width 259 height 61
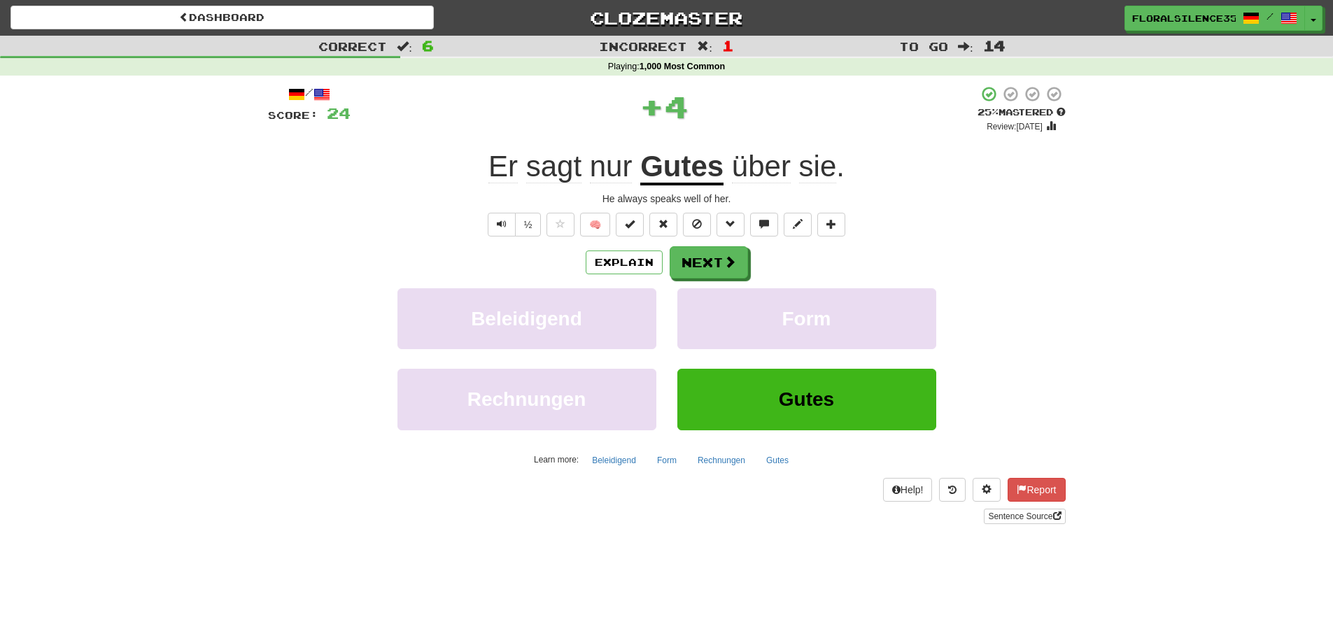
click at [750, 434] on div "Gutes" at bounding box center [807, 409] width 280 height 80
click at [750, 418] on button "Gutes" at bounding box center [806, 399] width 259 height 61
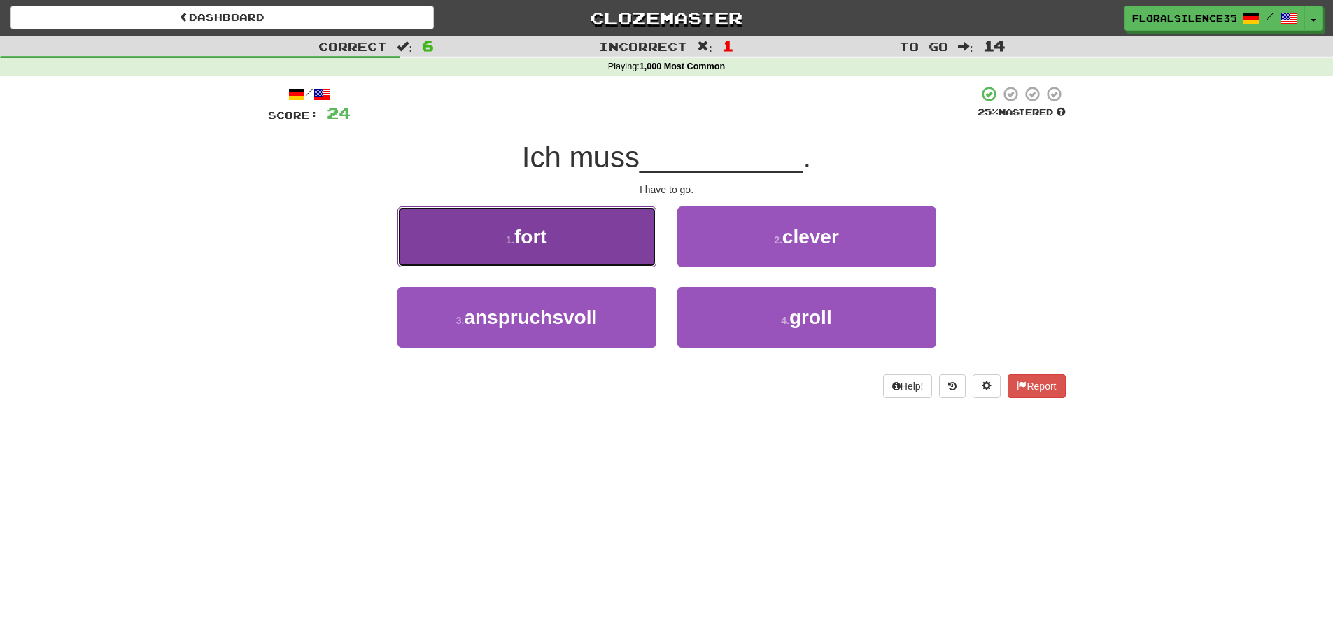
click at [625, 247] on button "1 . fort" at bounding box center [526, 236] width 259 height 61
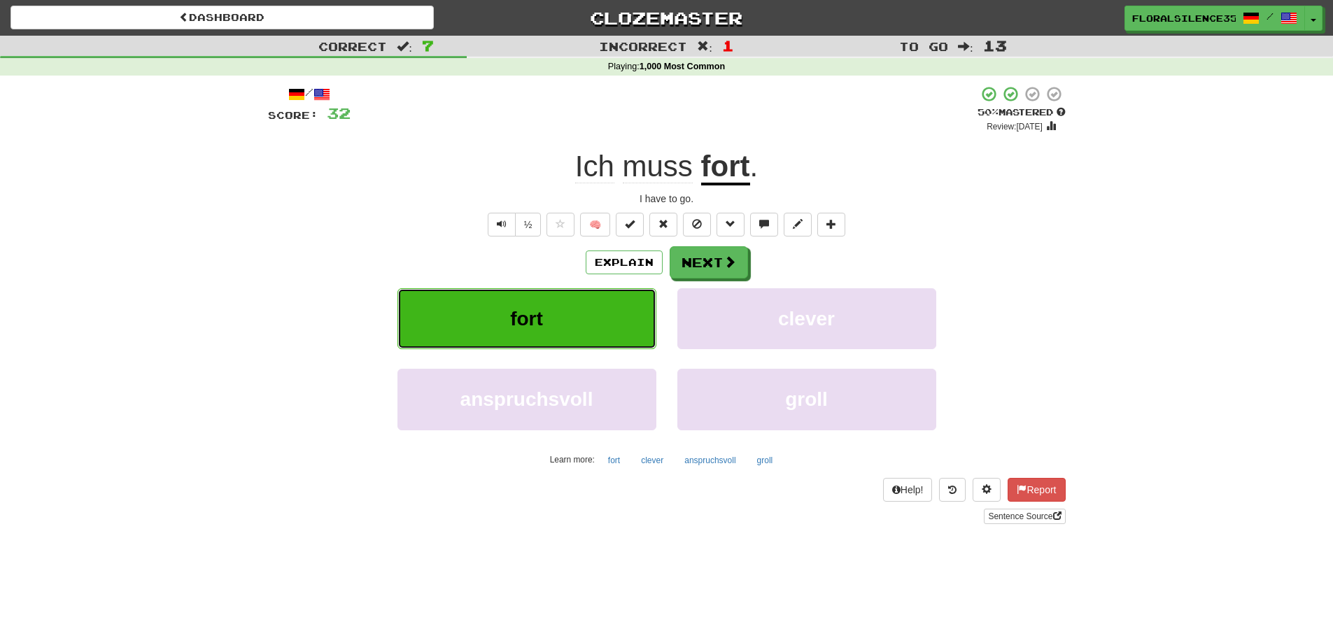
click at [645, 325] on button "fort" at bounding box center [526, 318] width 259 height 61
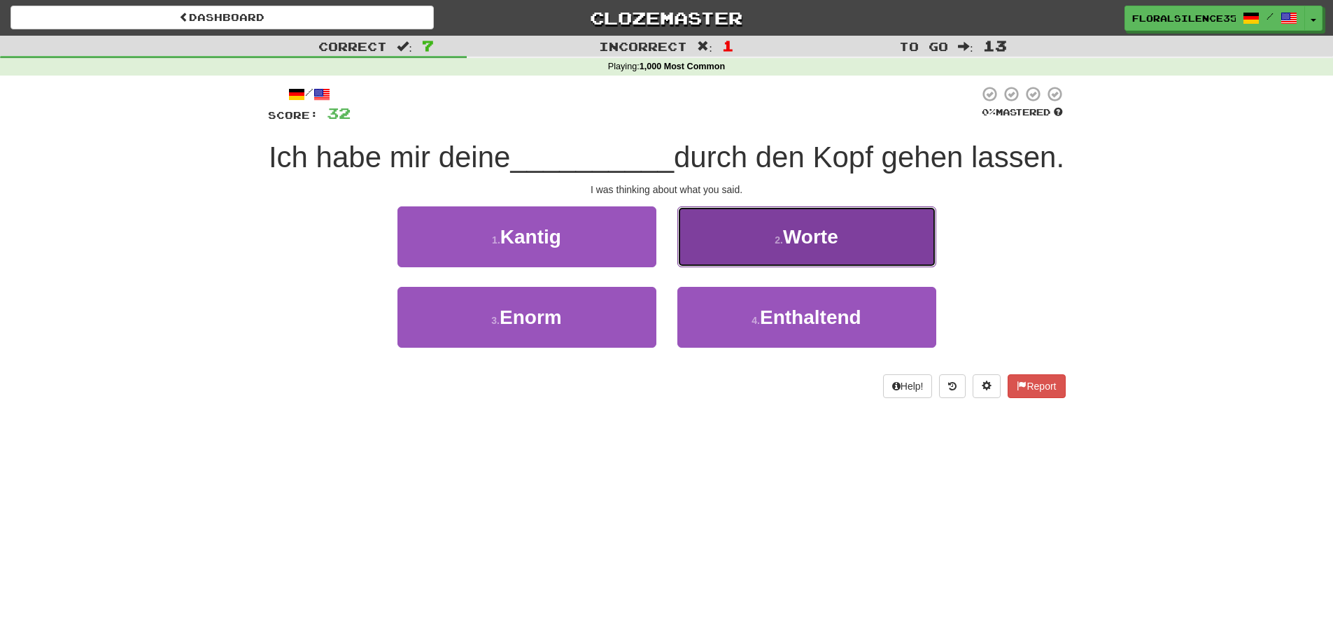
click at [744, 267] on button "2 . Worte" at bounding box center [806, 236] width 259 height 61
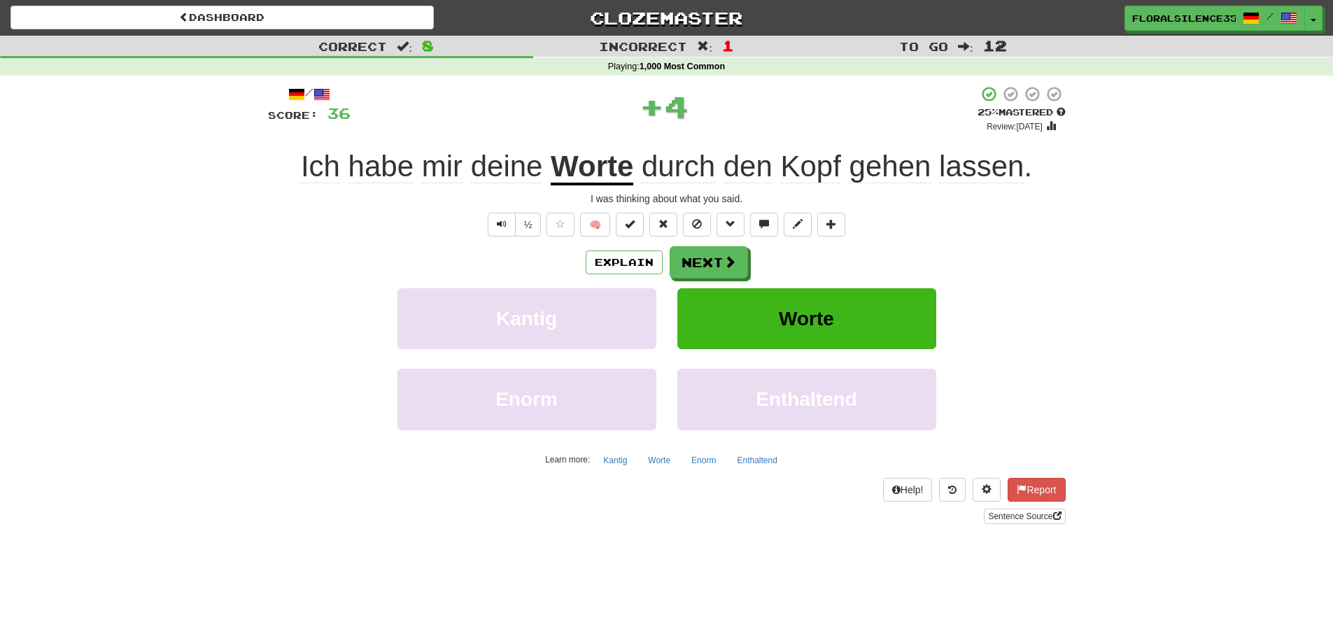
click at [698, 171] on span "durch" at bounding box center [678, 167] width 73 height 34
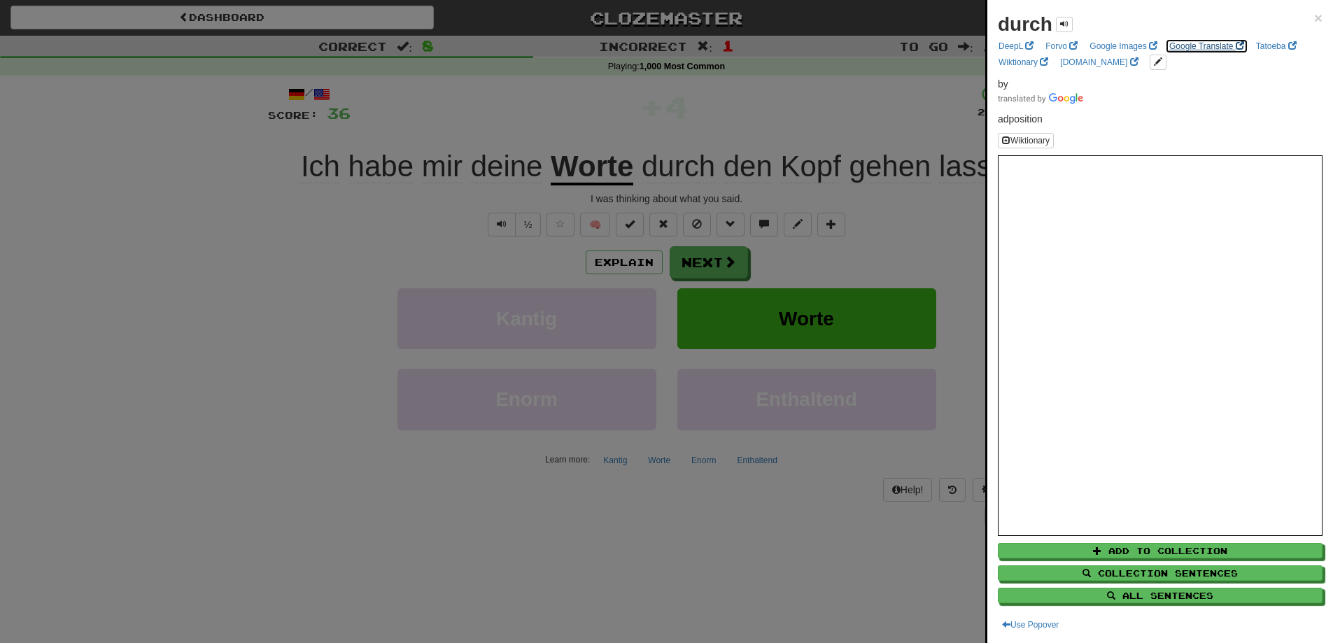
click at [1202, 43] on link "Google Translate" at bounding box center [1206, 45] width 83 height 15
click at [656, 155] on div at bounding box center [666, 321] width 1333 height 643
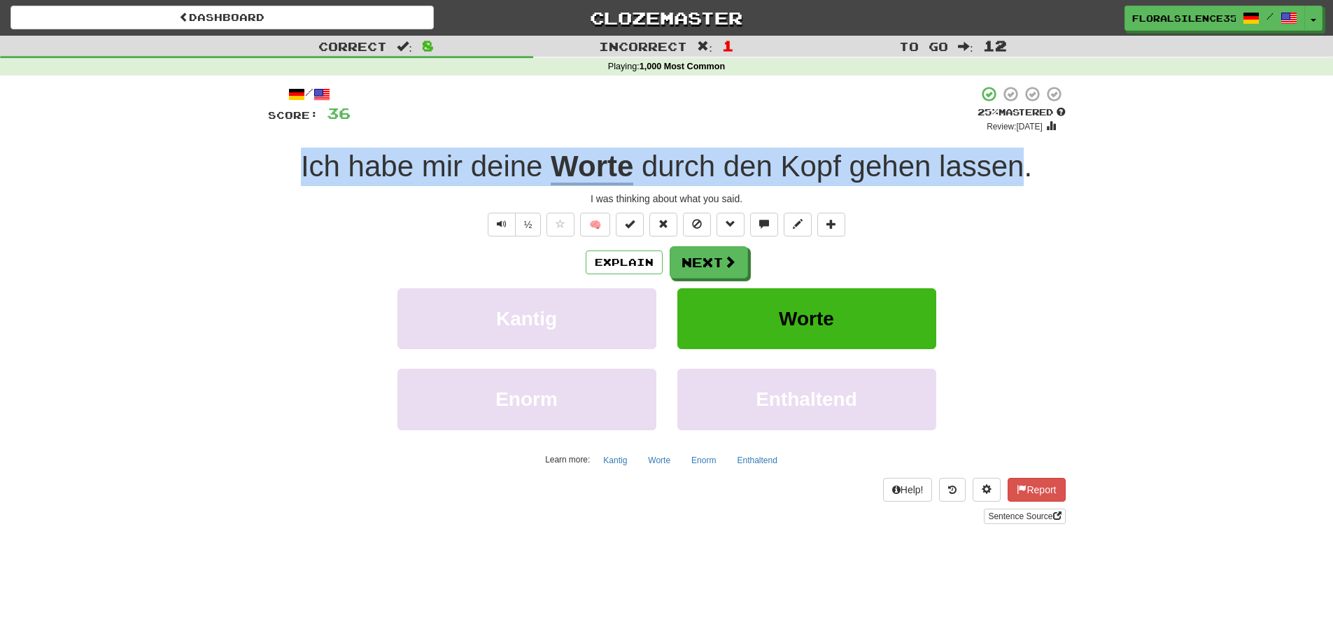
drag, startPoint x: 1024, startPoint y: 163, endPoint x: 280, endPoint y: 160, distance: 744.6
click at [280, 160] on div "Ich habe mir deine Worte durch den Kopf gehen lassen ." at bounding box center [667, 167] width 798 height 38
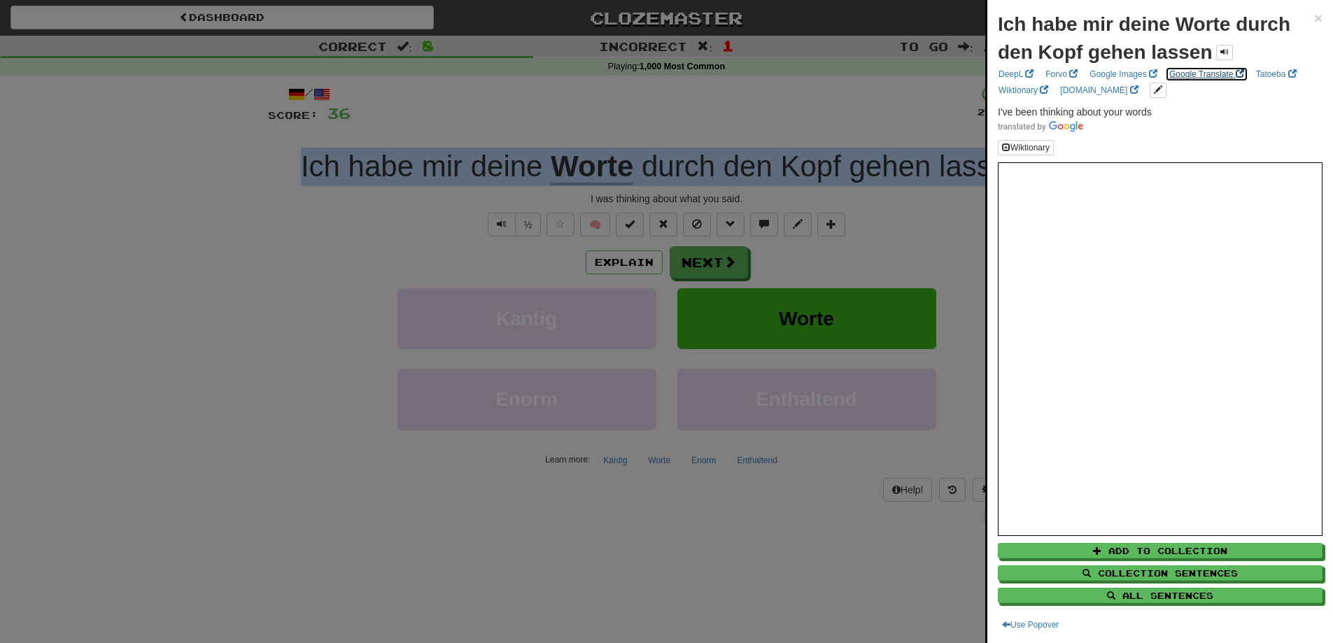
click at [1211, 75] on link "Google Translate" at bounding box center [1206, 73] width 83 height 15
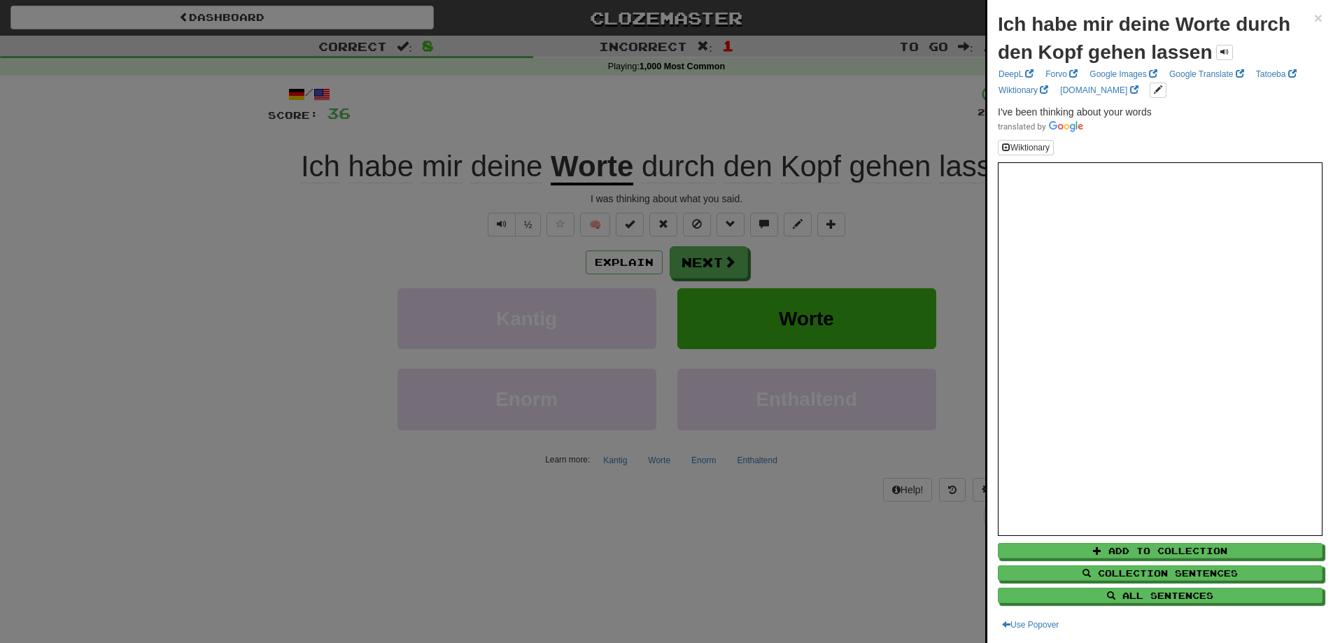
click at [742, 131] on div at bounding box center [666, 321] width 1333 height 643
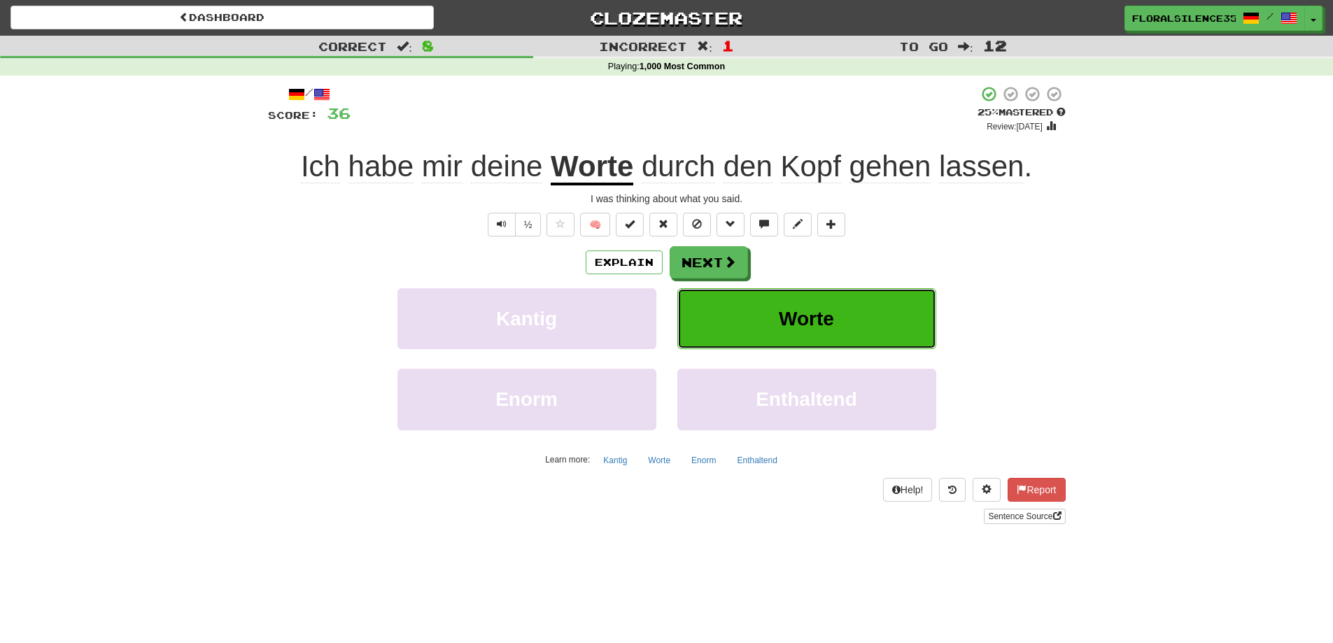
click at [754, 321] on button "Worte" at bounding box center [806, 318] width 259 height 61
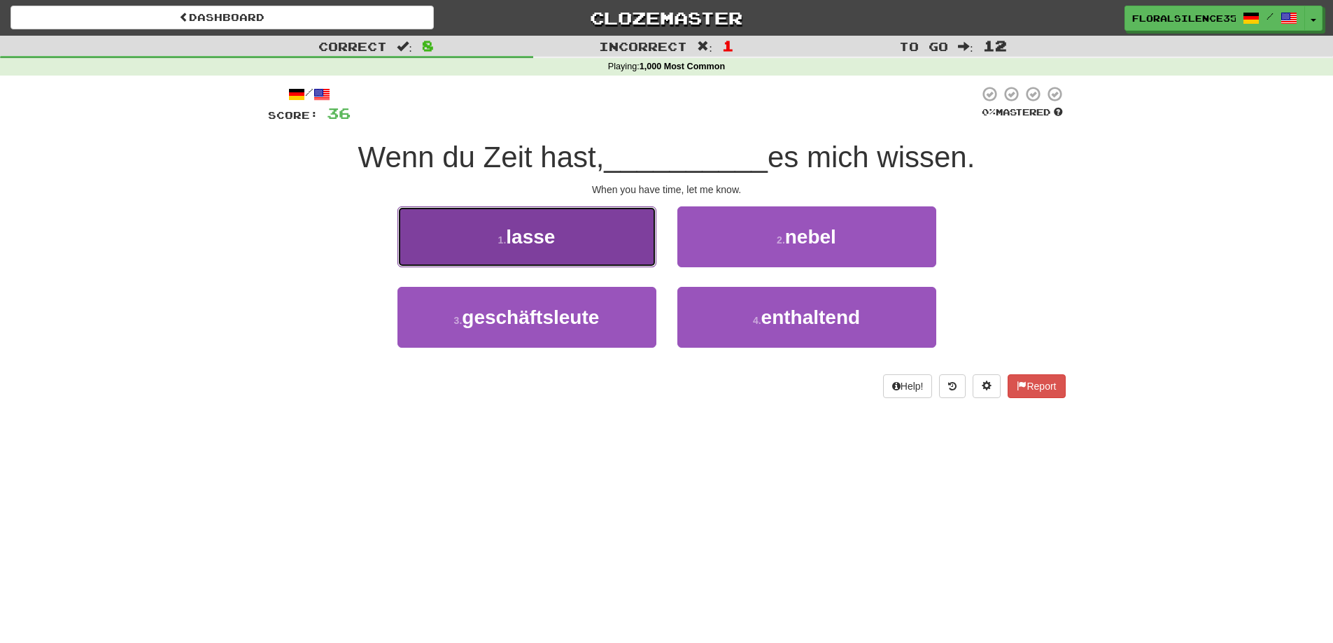
click at [635, 246] on button "1 . lasse" at bounding box center [526, 236] width 259 height 61
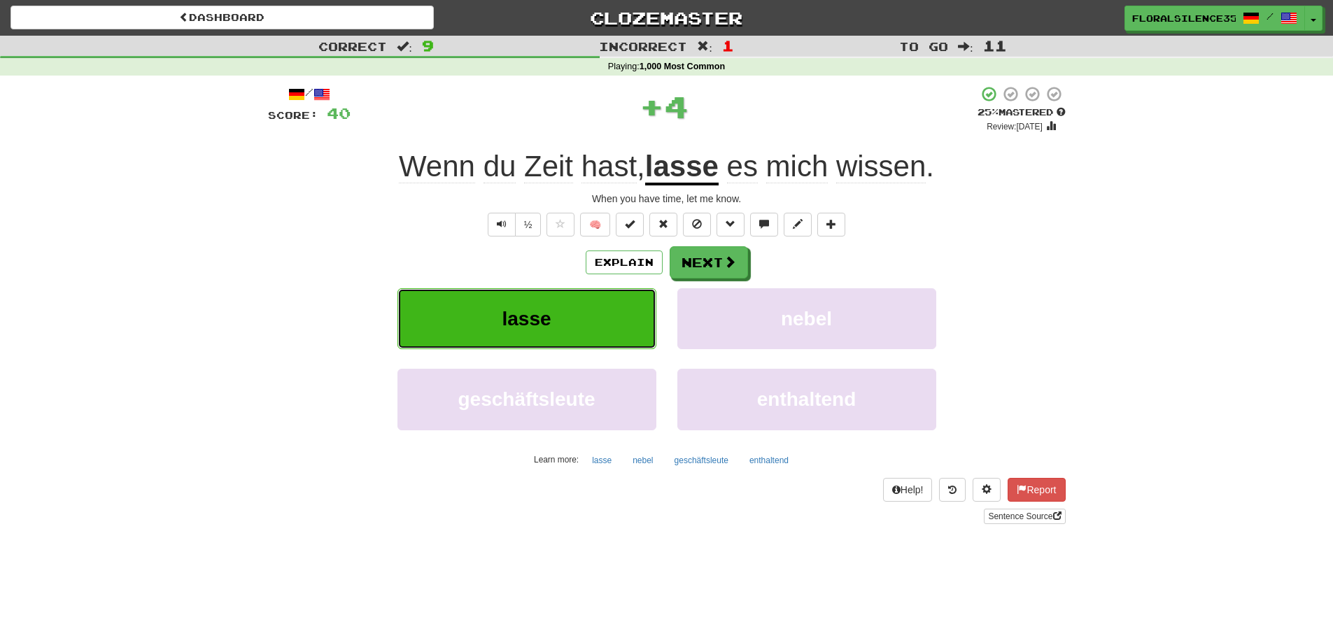
click at [630, 318] on button "lasse" at bounding box center [526, 318] width 259 height 61
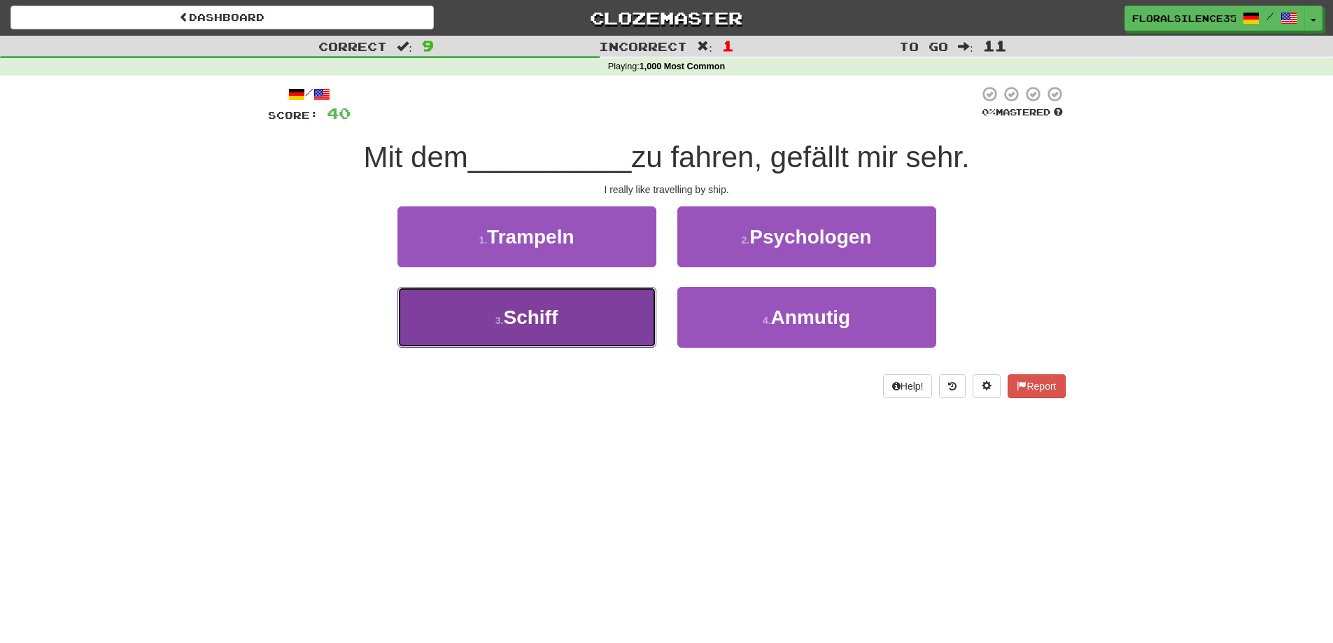
click at [633, 323] on button "3 . Schiff" at bounding box center [526, 317] width 259 height 61
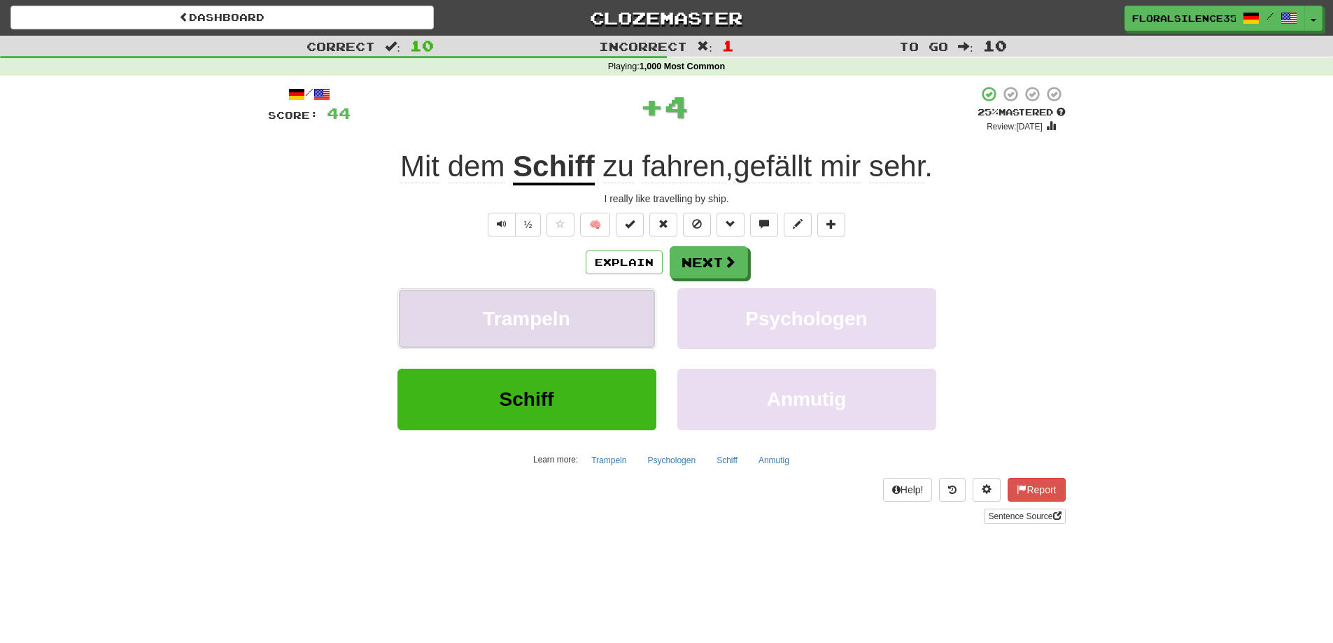
click at [629, 332] on button "Trampeln" at bounding box center [526, 318] width 259 height 61
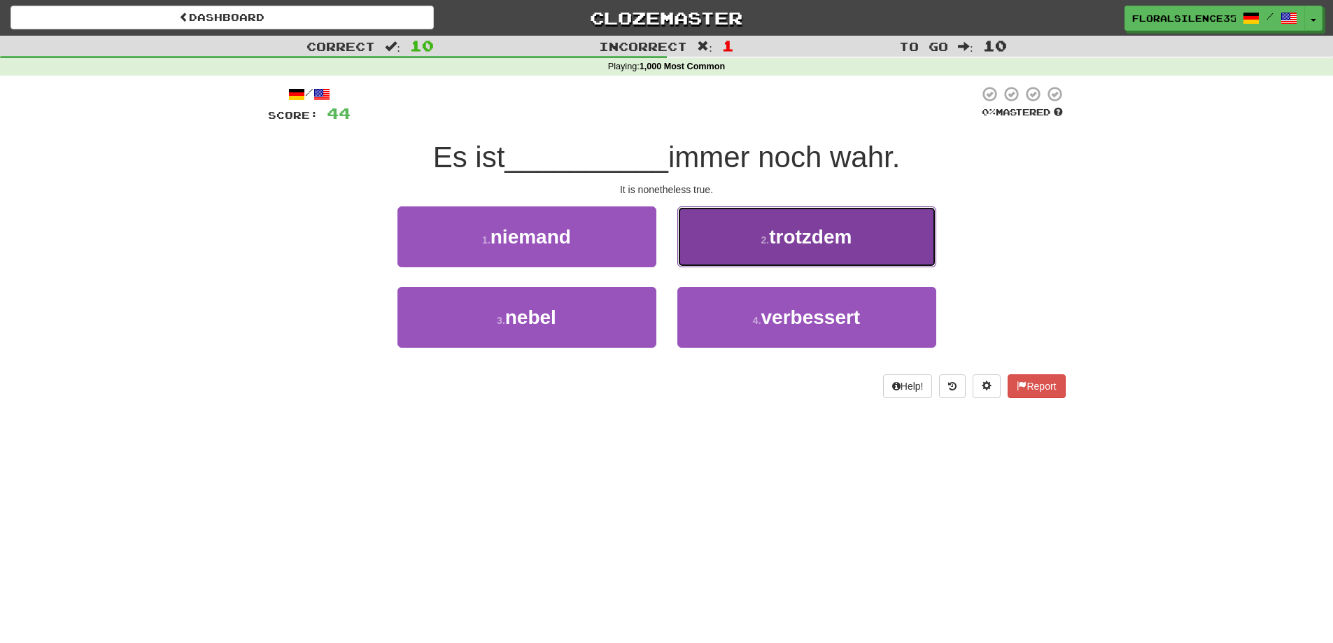
click at [790, 255] on button "2 . trotzdem" at bounding box center [806, 236] width 259 height 61
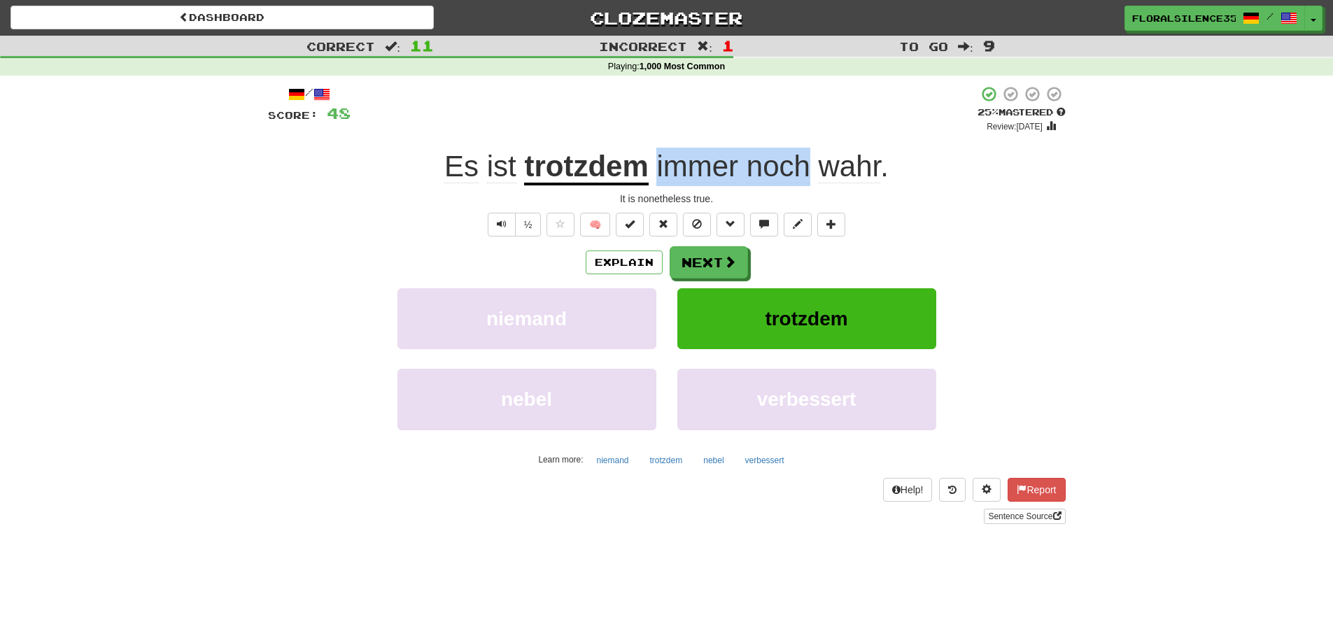
drag, startPoint x: 658, startPoint y: 172, endPoint x: 805, endPoint y: 164, distance: 147.2
click at [805, 164] on span "immer noch wahr ." at bounding box center [769, 167] width 240 height 34
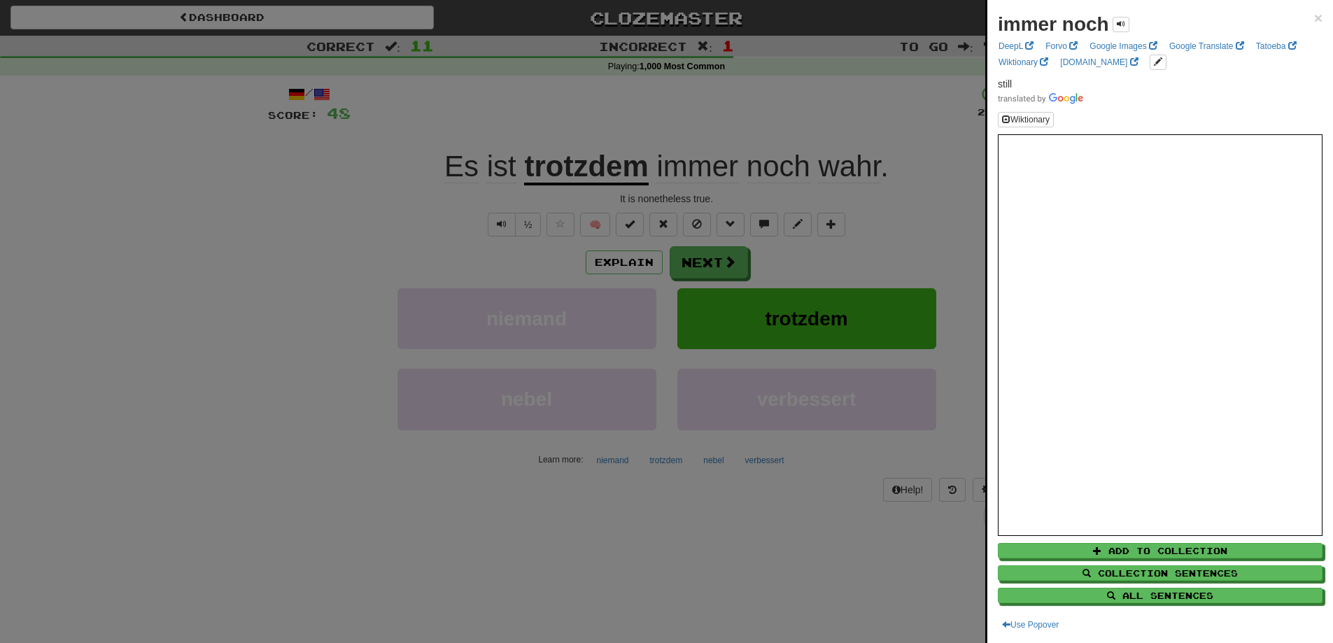
click at [823, 269] on div at bounding box center [666, 321] width 1333 height 643
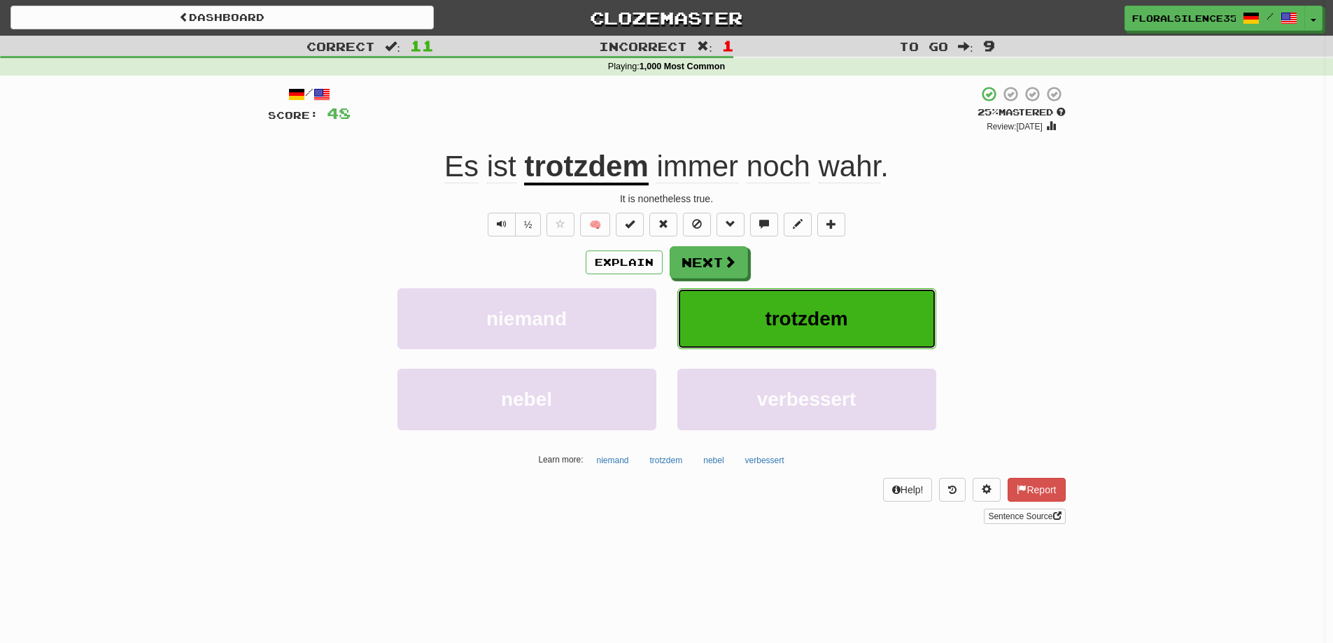
click at [791, 319] on span "trotzdem" at bounding box center [806, 319] width 83 height 22
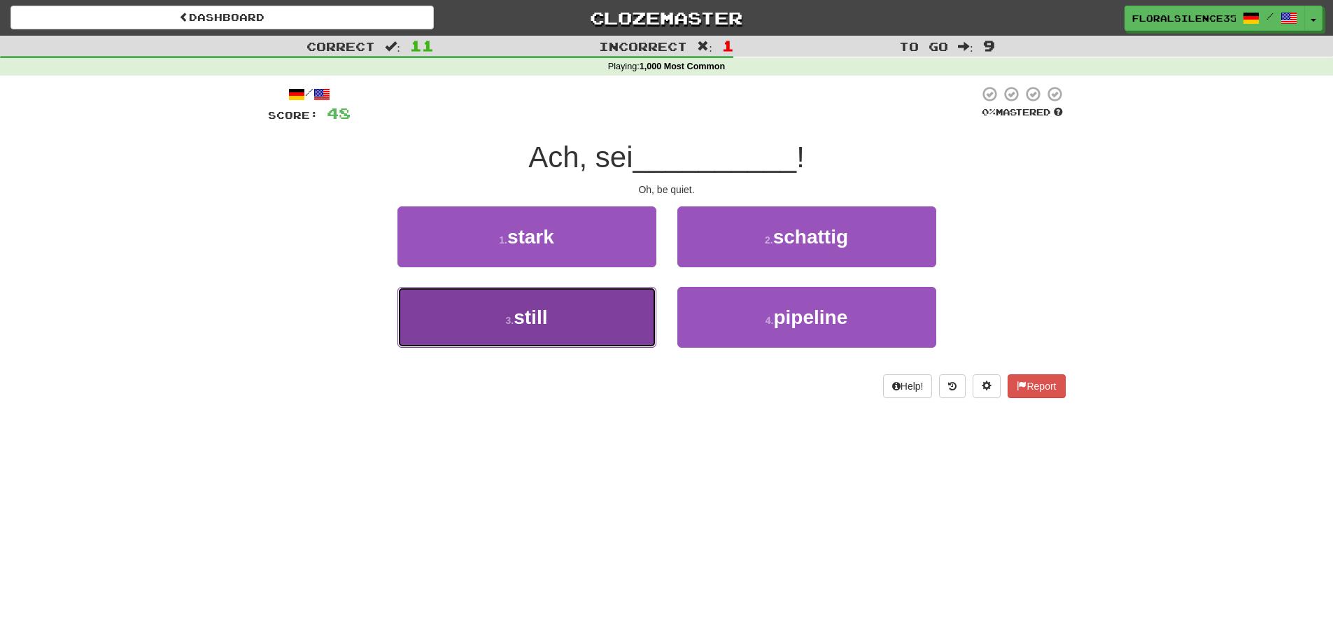
click at [643, 325] on button "3 . still" at bounding box center [526, 317] width 259 height 61
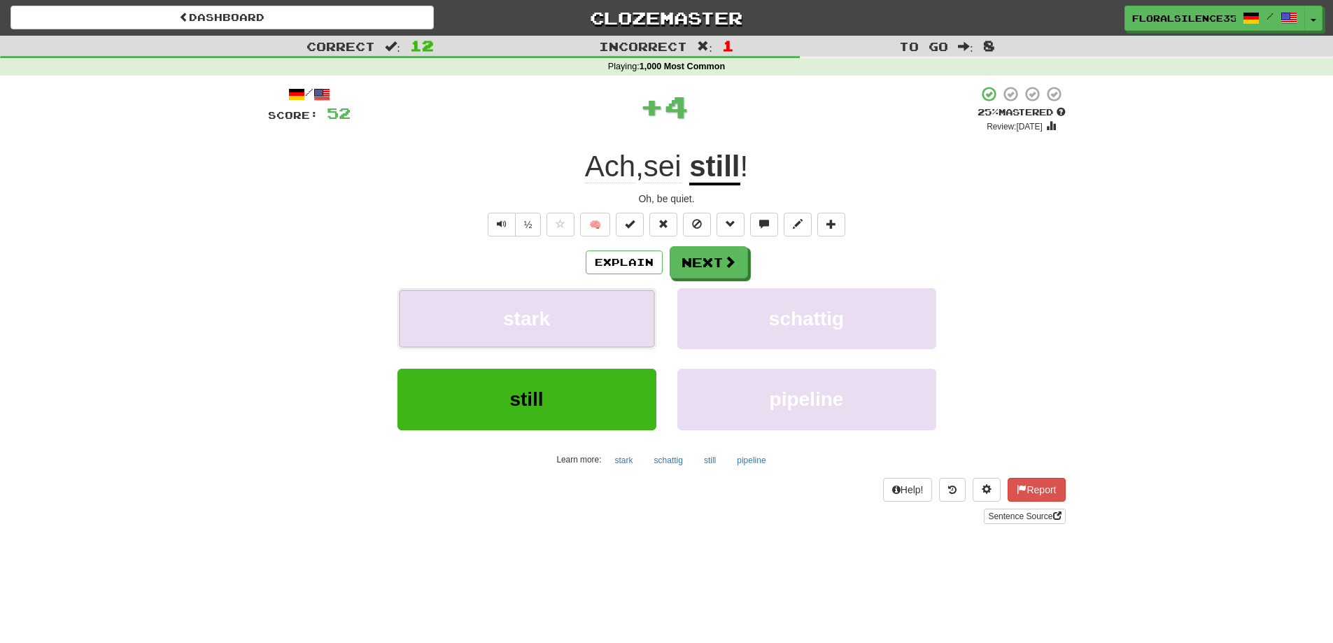
click at [643, 325] on button "stark" at bounding box center [526, 318] width 259 height 61
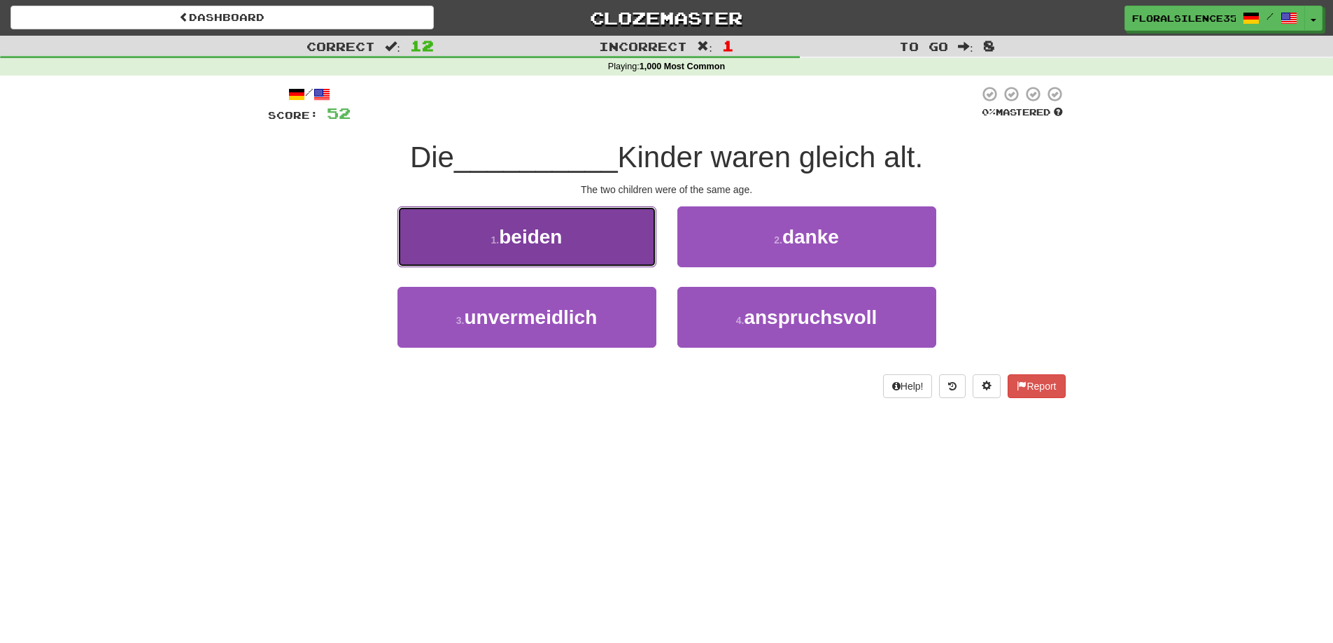
click at [612, 219] on button "1 . beiden" at bounding box center [526, 236] width 259 height 61
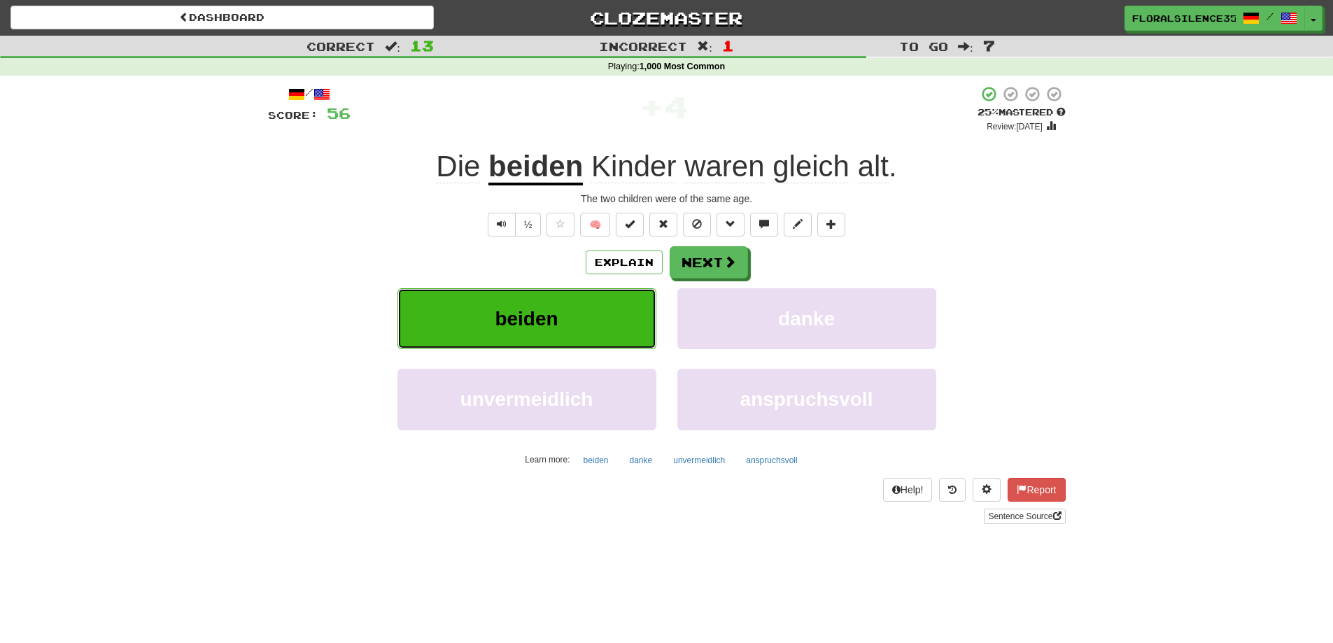
click at [616, 330] on button "beiden" at bounding box center [526, 318] width 259 height 61
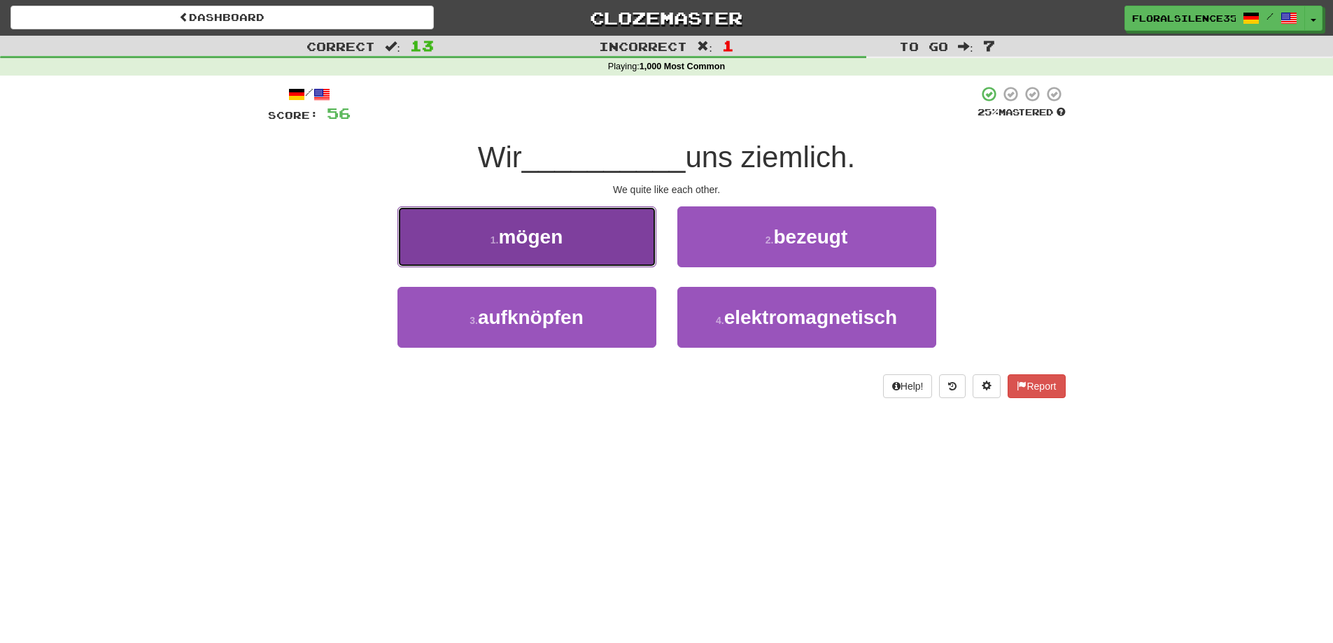
click at [616, 255] on button "1 . mögen" at bounding box center [526, 236] width 259 height 61
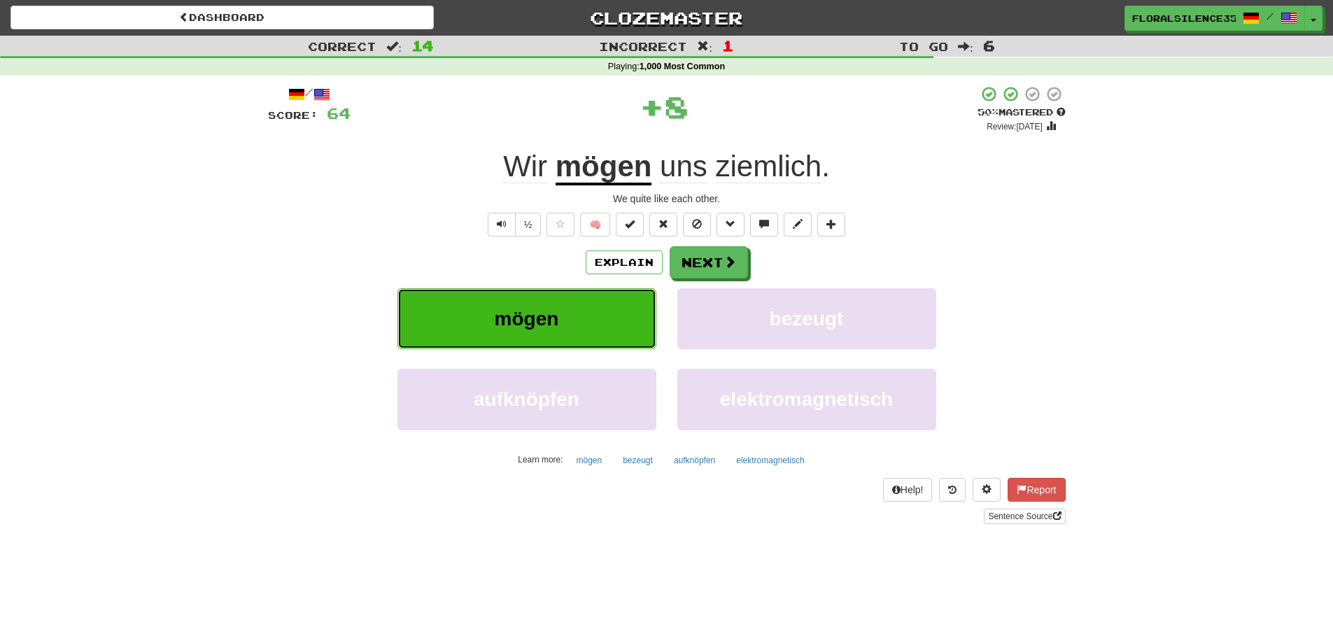
click at [616, 318] on button "mögen" at bounding box center [526, 318] width 259 height 61
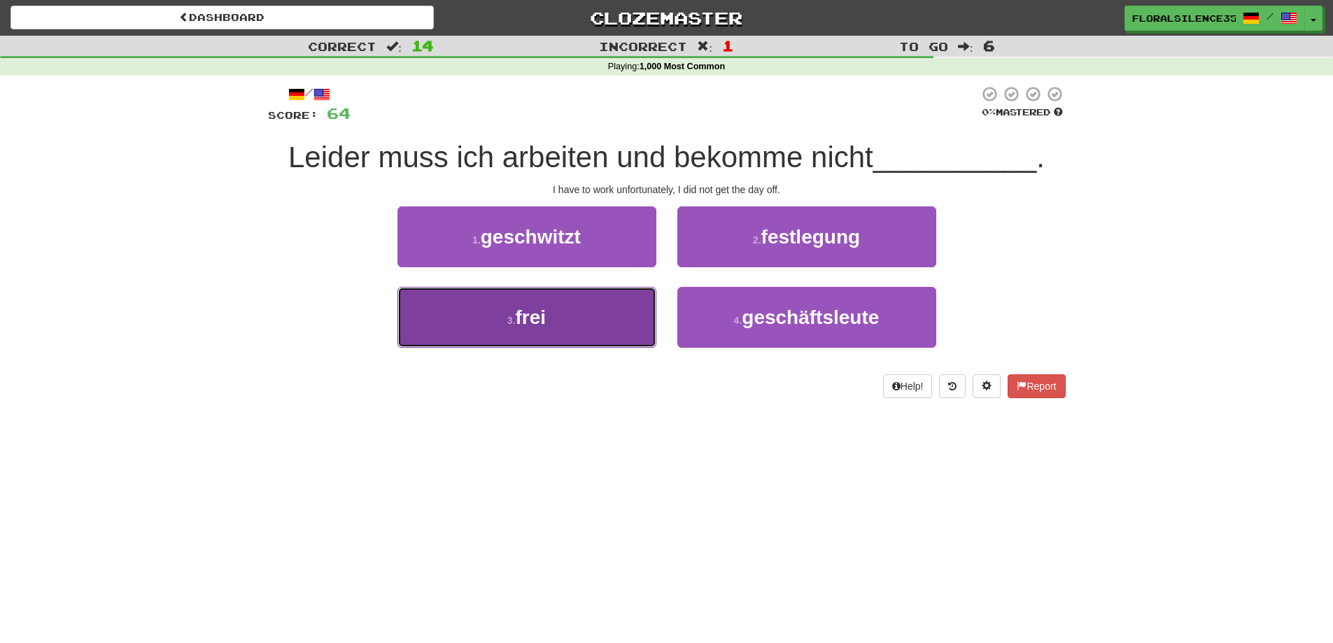
click at [616, 316] on button "3 . frei" at bounding box center [526, 317] width 259 height 61
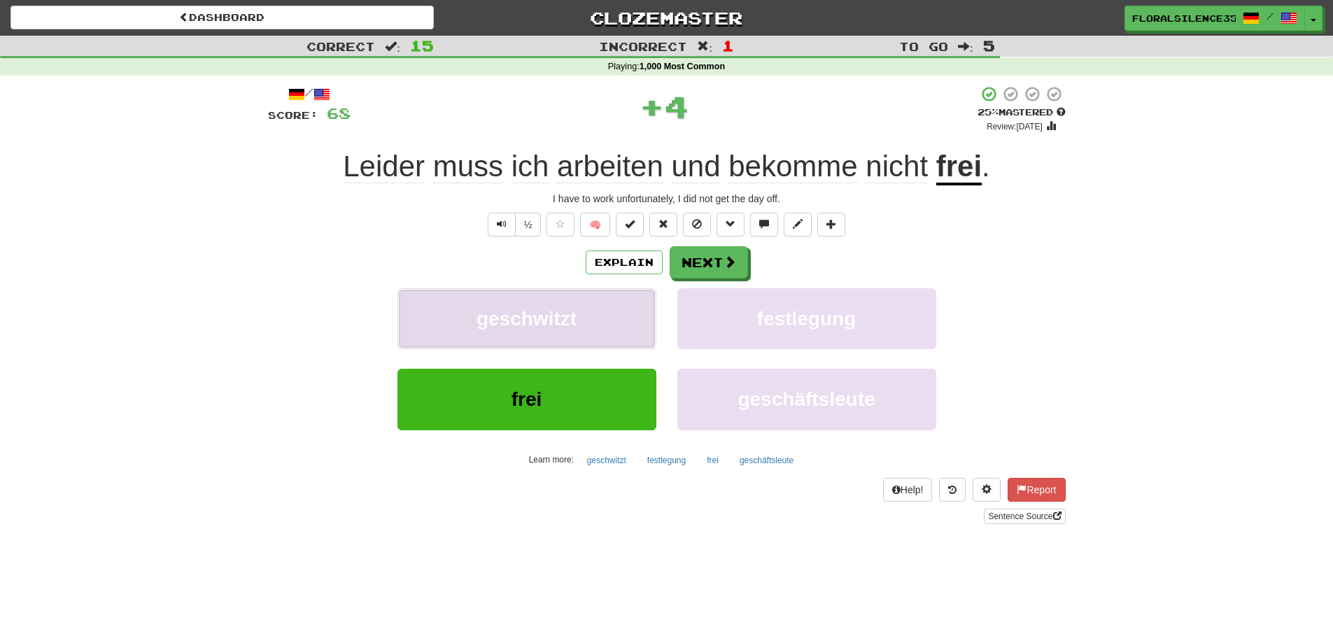
click at [616, 313] on button "geschwitzt" at bounding box center [526, 318] width 259 height 61
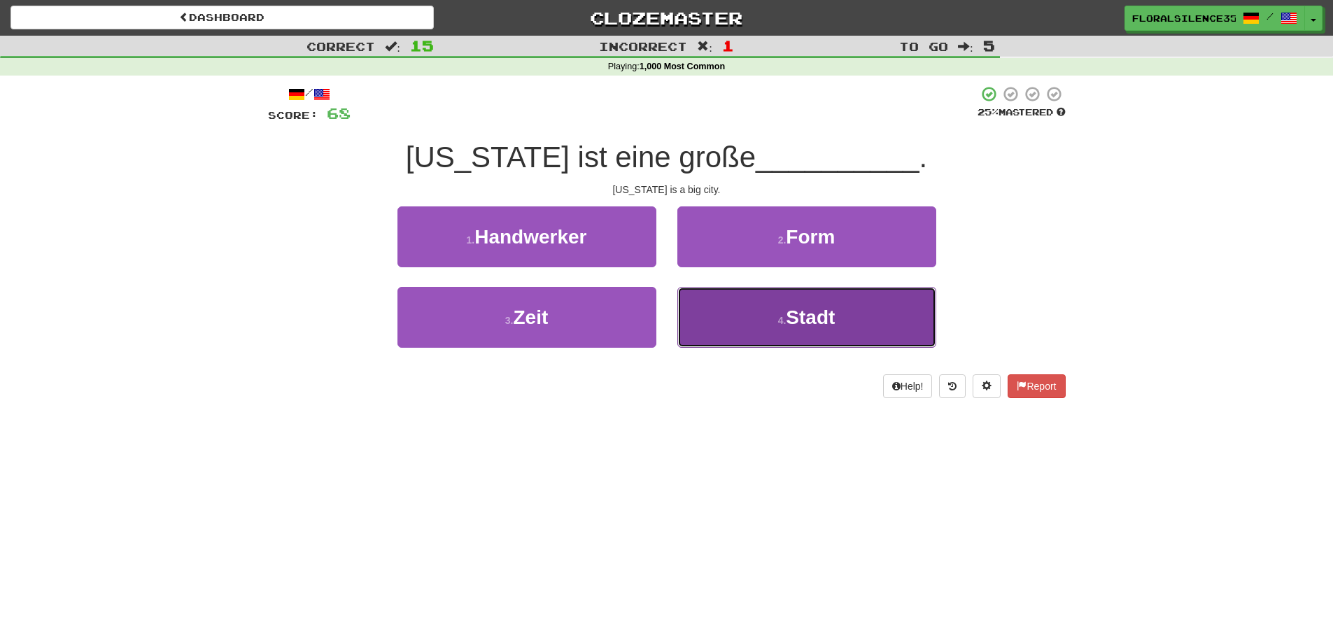
click at [785, 320] on small "4 ." at bounding box center [782, 320] width 8 height 11
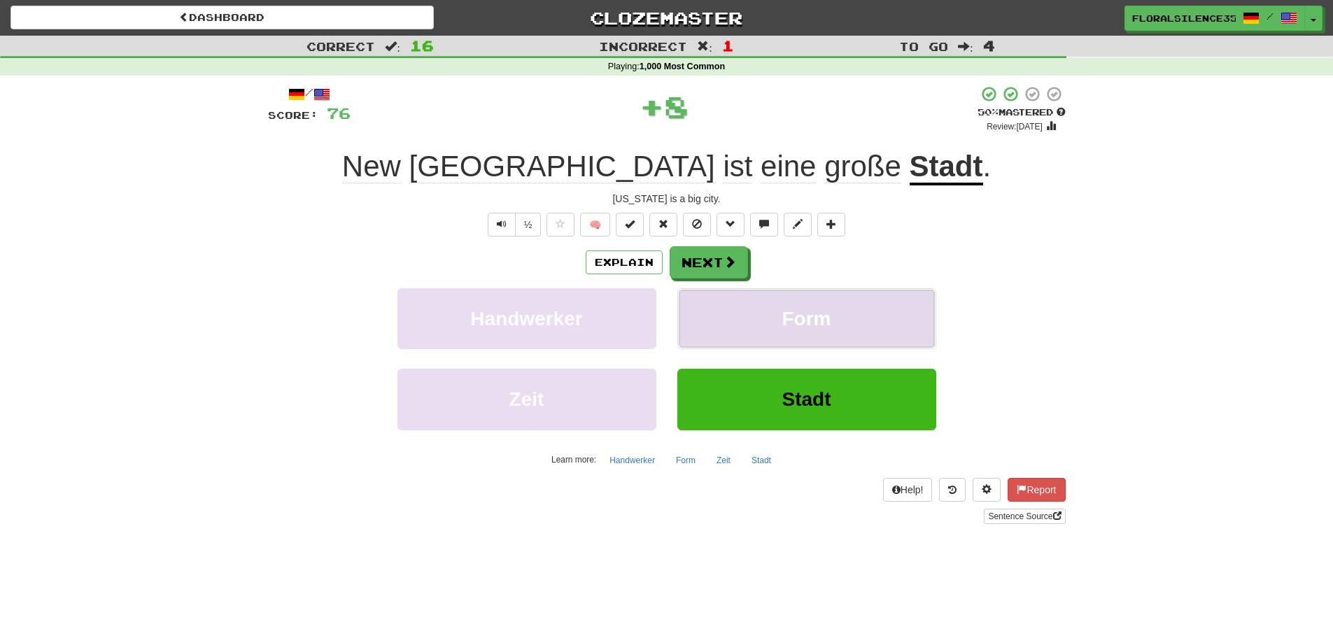
click at [790, 342] on button "Form" at bounding box center [806, 318] width 259 height 61
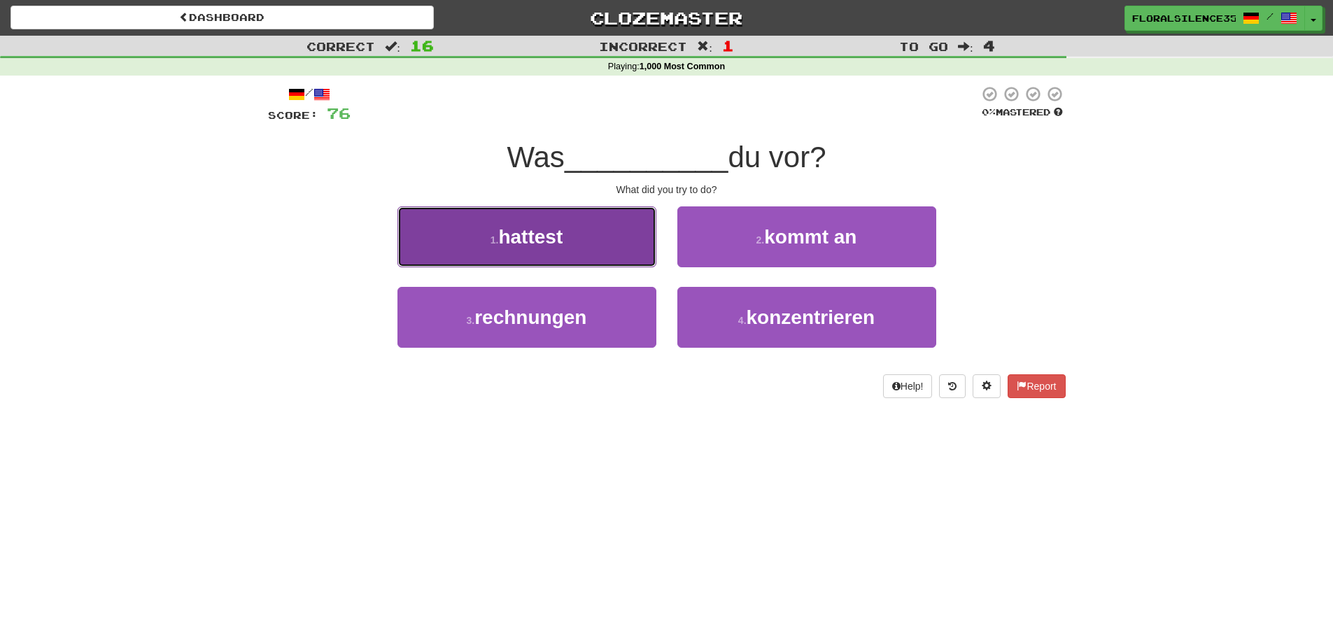
click at [561, 253] on button "1 . hattest" at bounding box center [526, 236] width 259 height 61
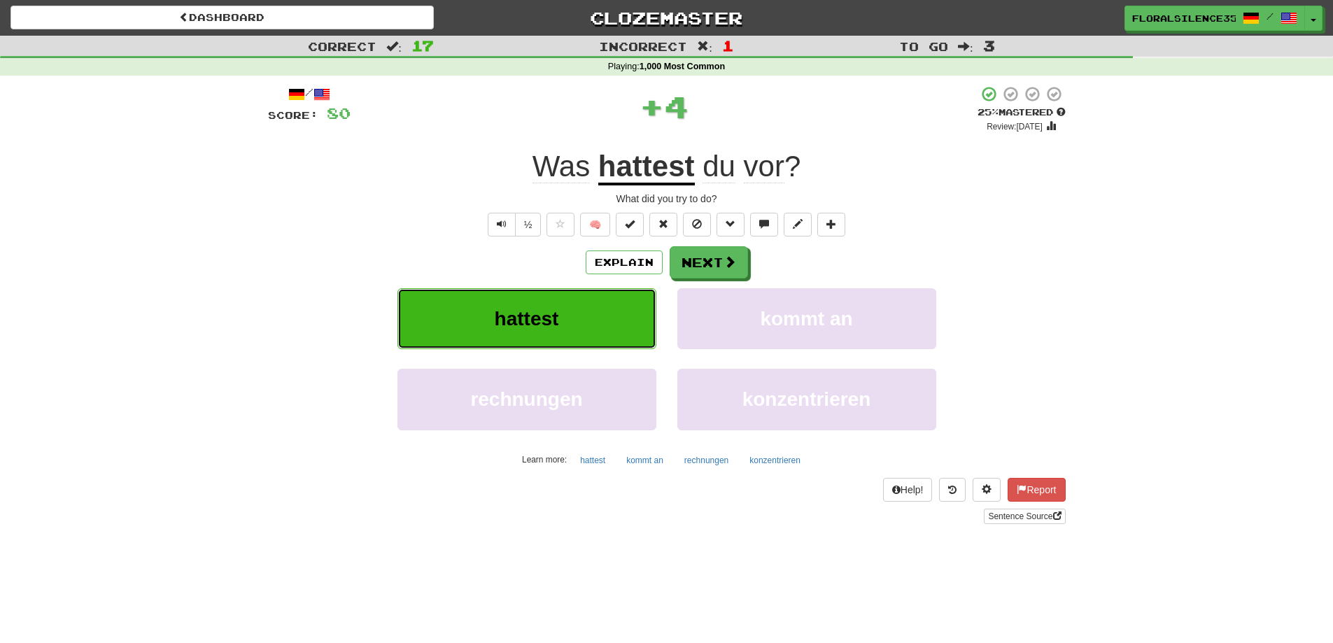
click at [621, 319] on button "hattest" at bounding box center [526, 318] width 259 height 61
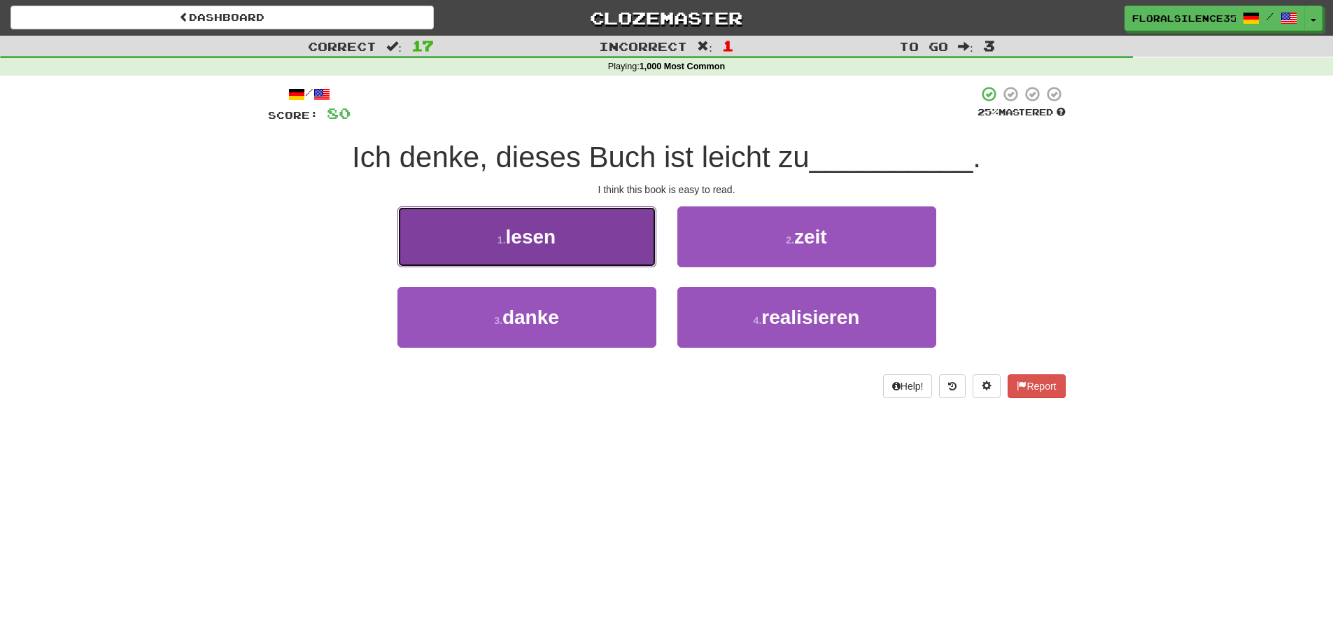
click at [612, 245] on button "1 . lesen" at bounding box center [526, 236] width 259 height 61
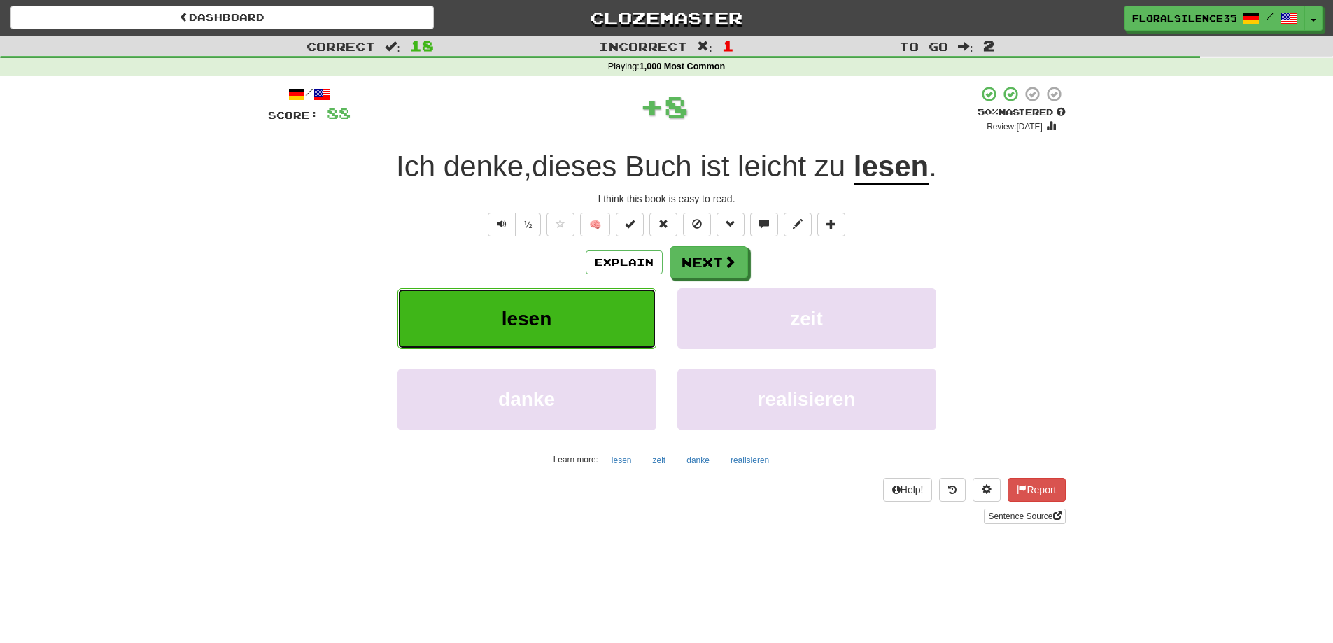
click at [612, 320] on button "lesen" at bounding box center [526, 318] width 259 height 61
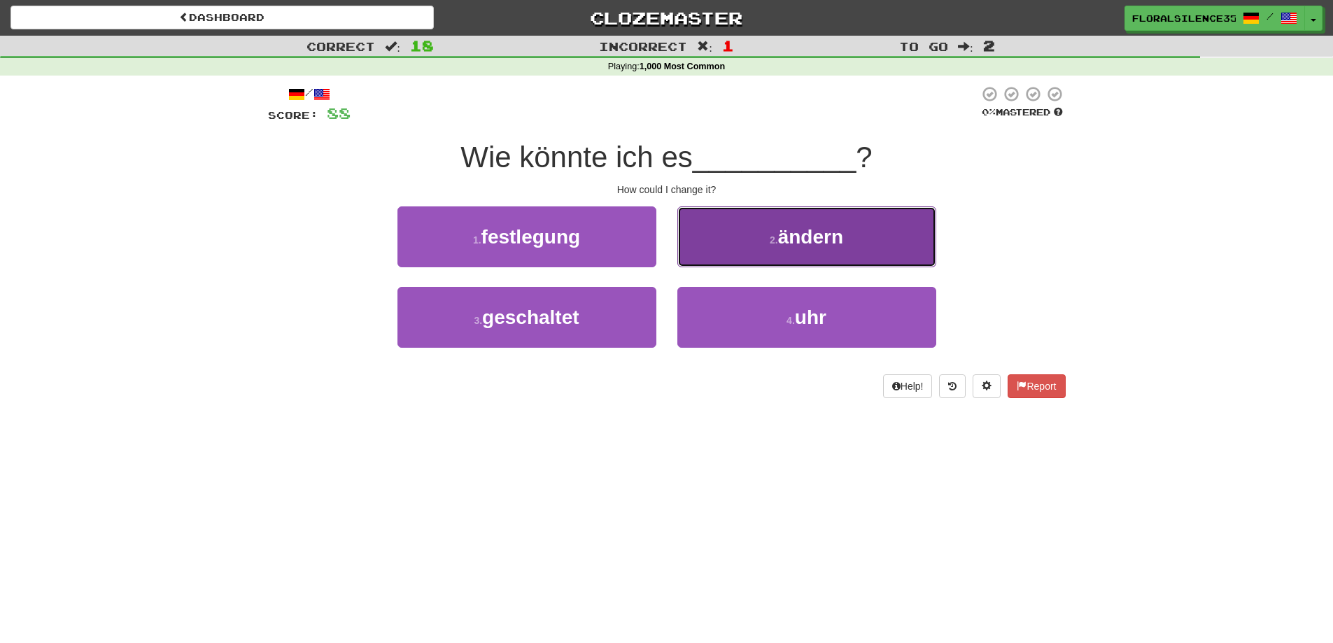
click at [746, 245] on button "2 . ändern" at bounding box center [806, 236] width 259 height 61
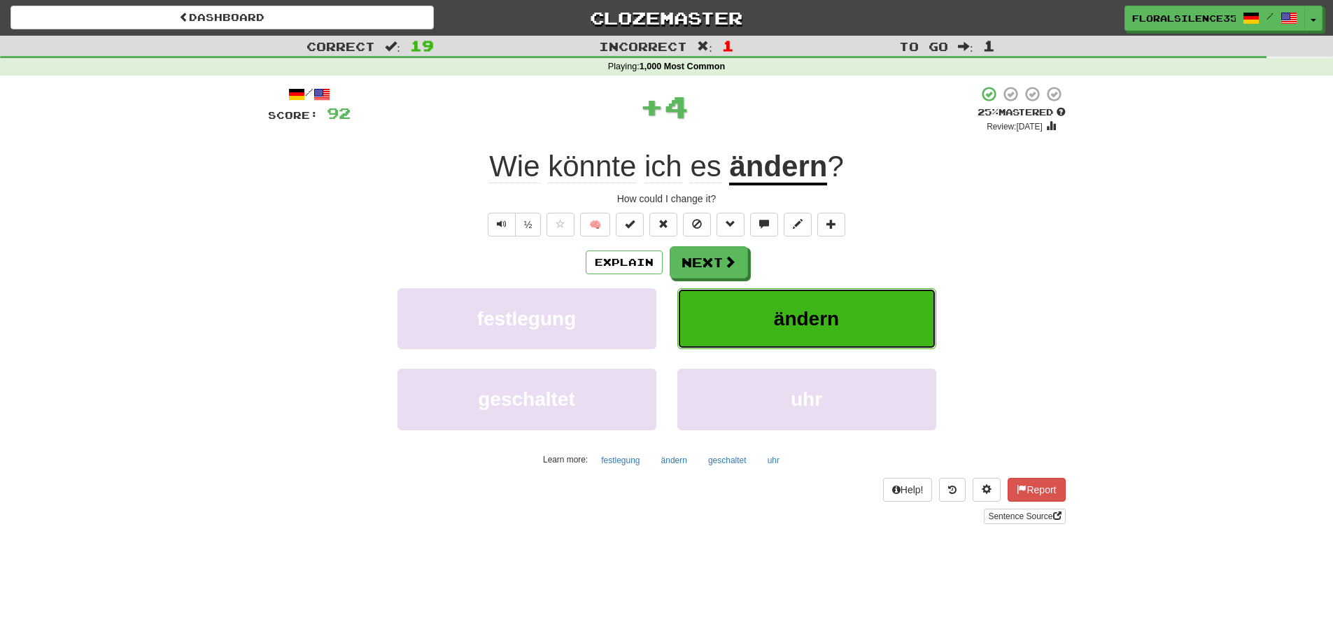
click at [745, 313] on button "ändern" at bounding box center [806, 318] width 259 height 61
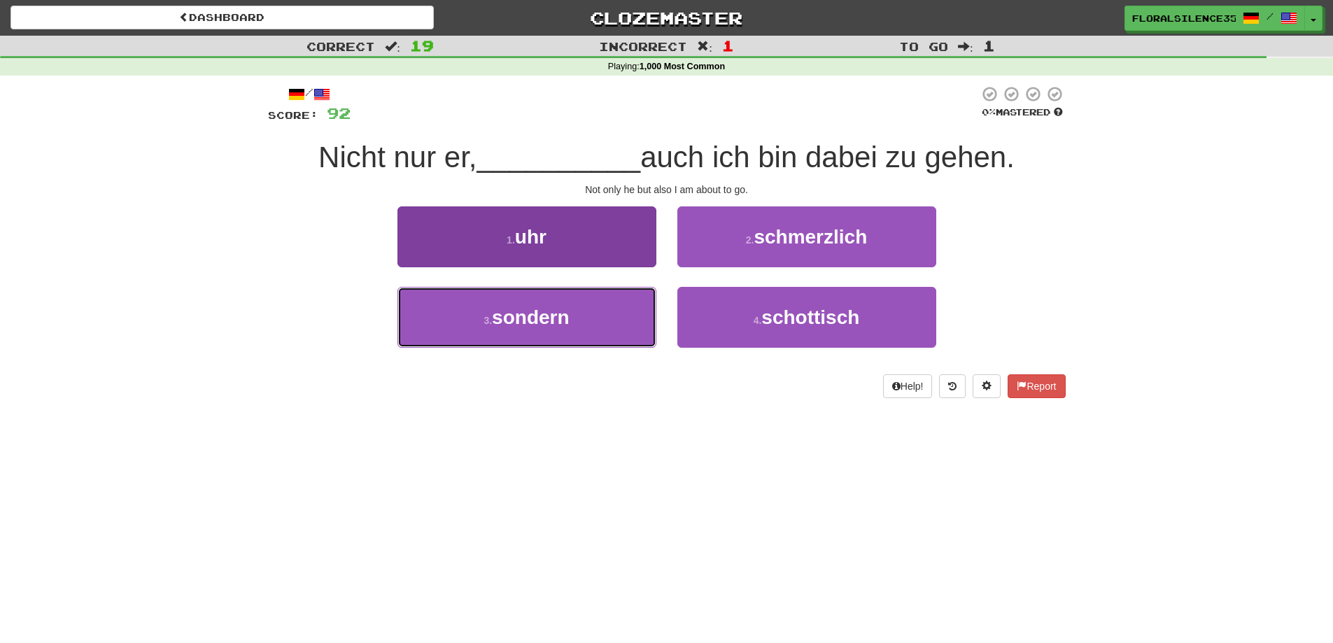
click at [642, 309] on button "3 . sondern" at bounding box center [526, 317] width 259 height 61
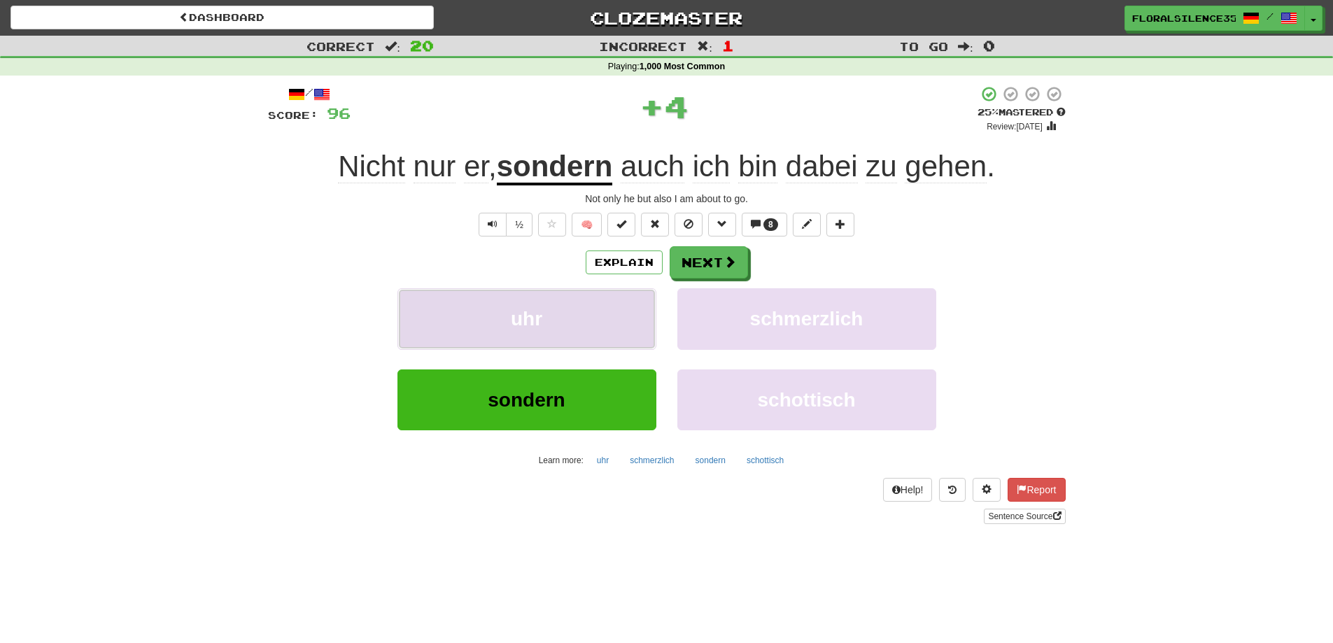
click at [646, 304] on button "uhr" at bounding box center [526, 318] width 259 height 61
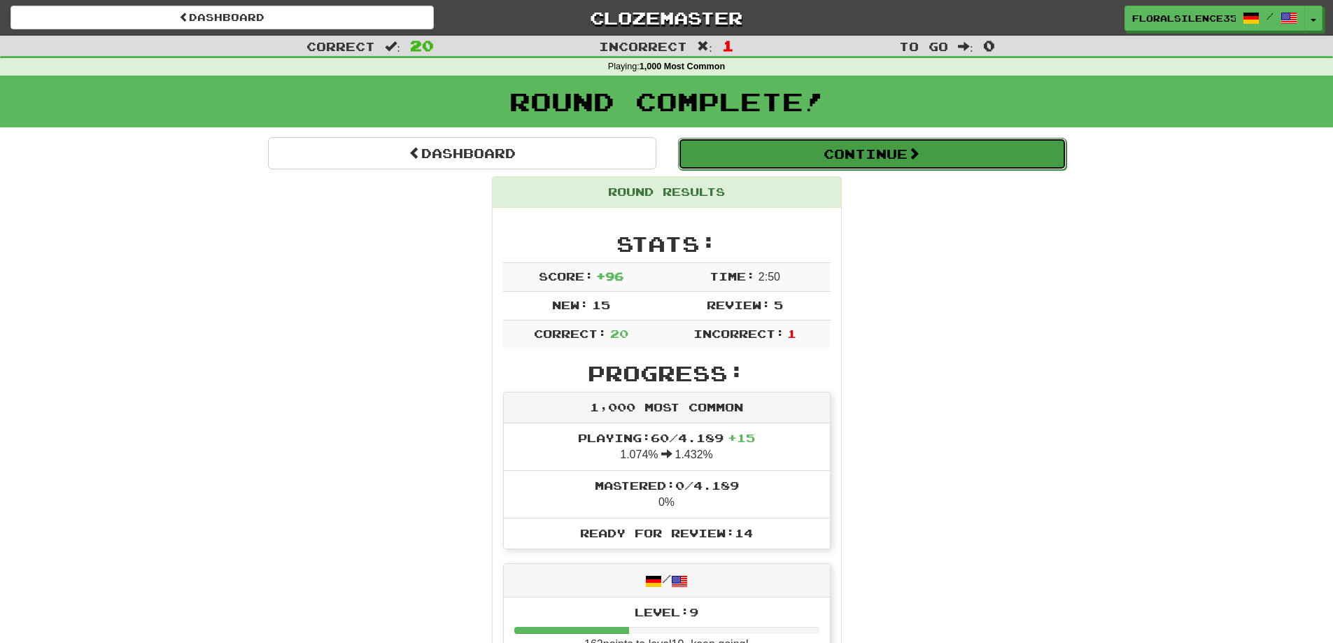
click at [796, 160] on button "Continue" at bounding box center [872, 154] width 388 height 32
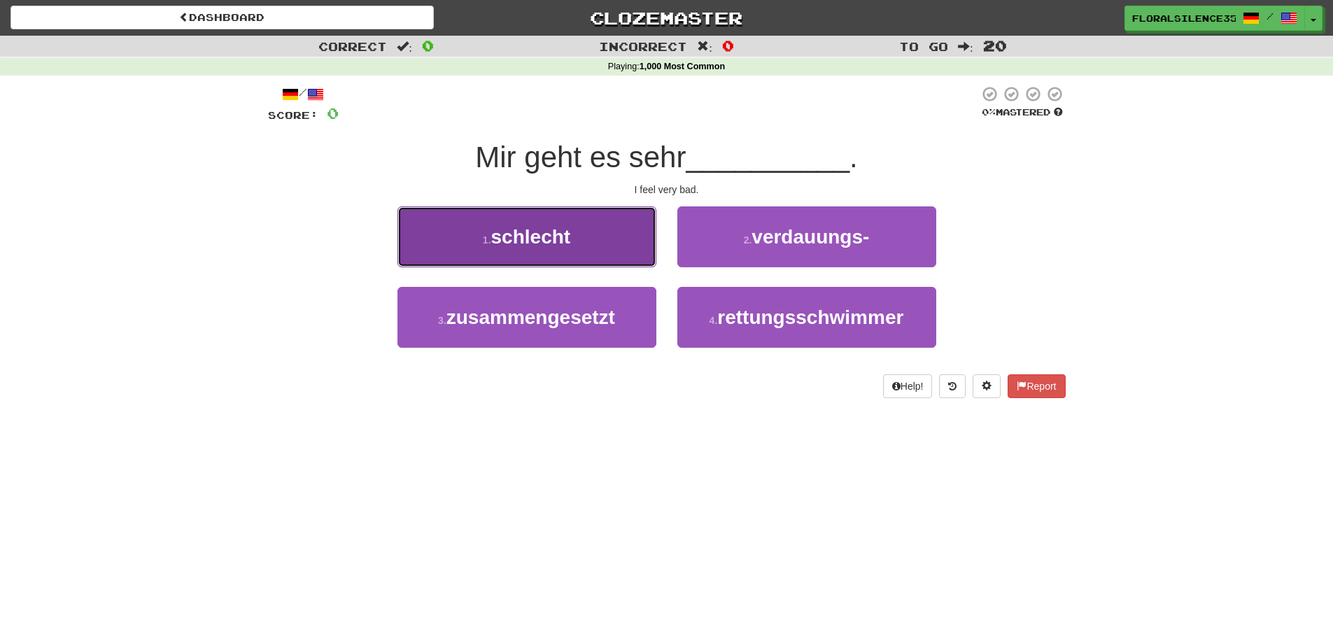
click at [597, 241] on button "1 . schlecht" at bounding box center [526, 236] width 259 height 61
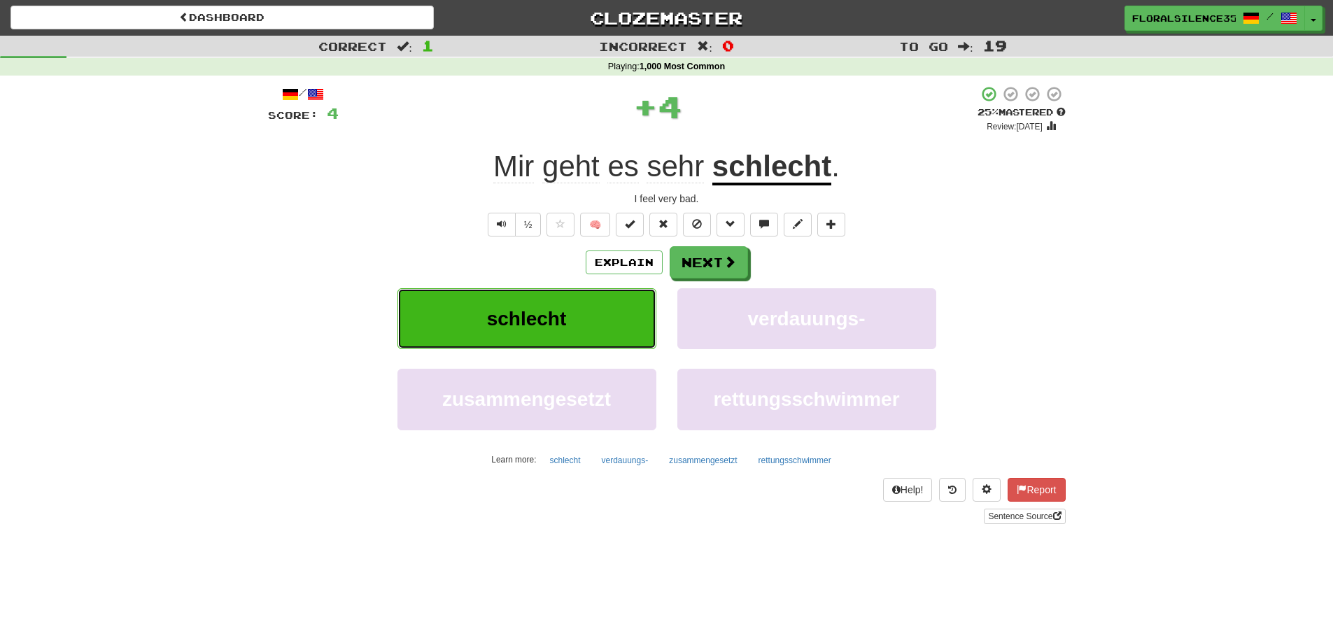
click at [620, 330] on button "schlecht" at bounding box center [526, 318] width 259 height 61
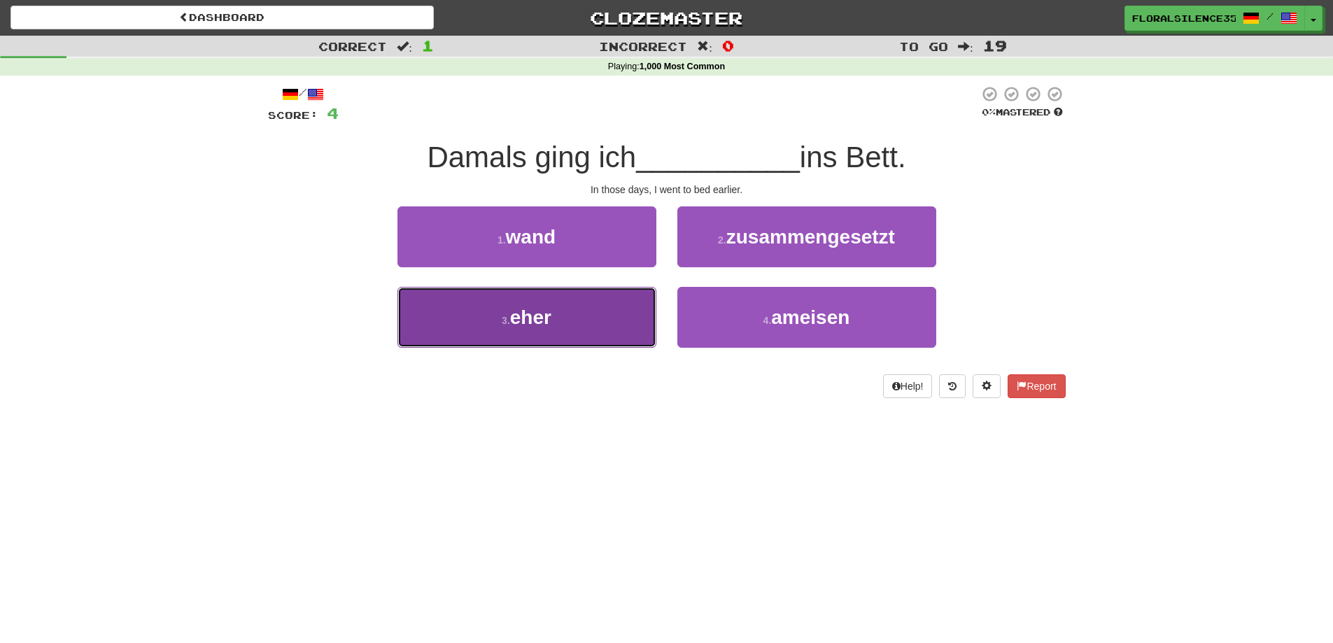
click at [625, 333] on button "3 . eher" at bounding box center [526, 317] width 259 height 61
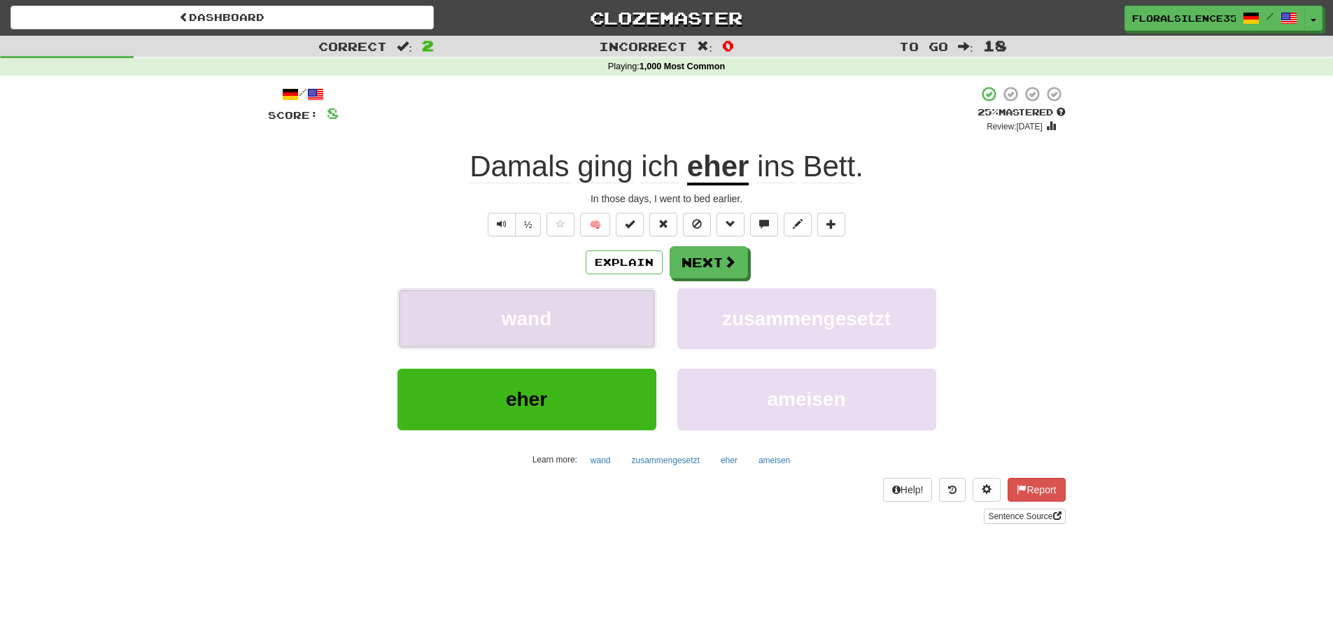
click at [607, 330] on button "wand" at bounding box center [526, 318] width 259 height 61
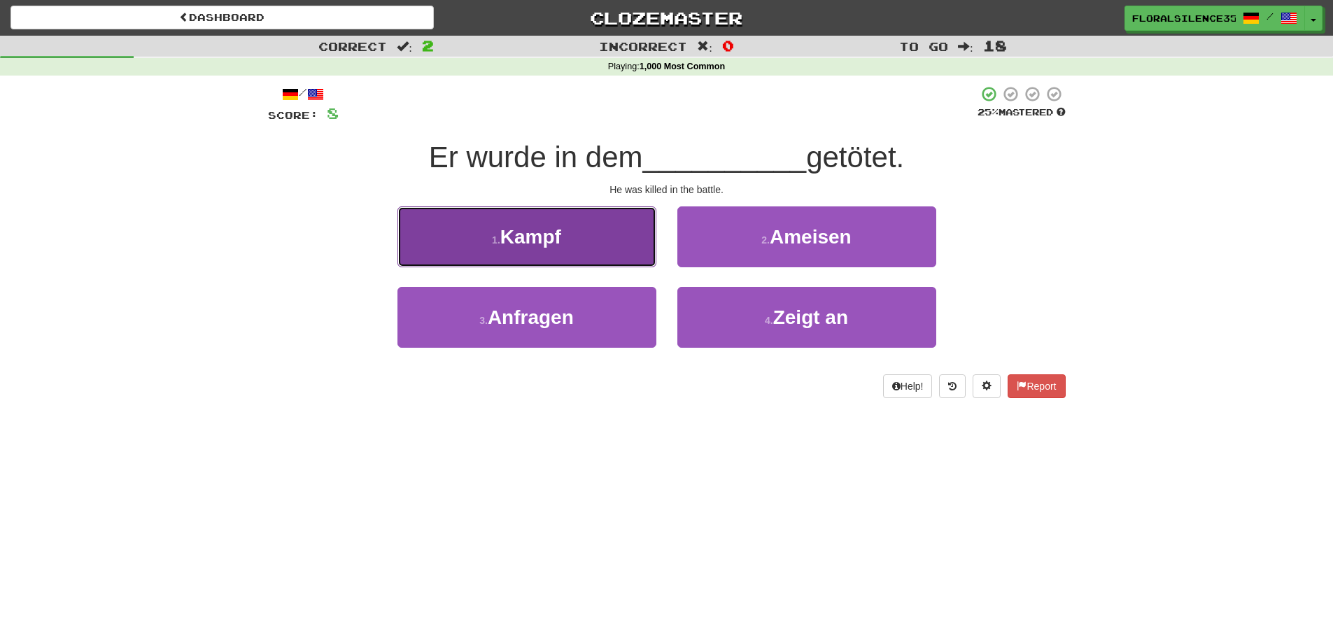
click at [605, 217] on button "1 . Kampf" at bounding box center [526, 236] width 259 height 61
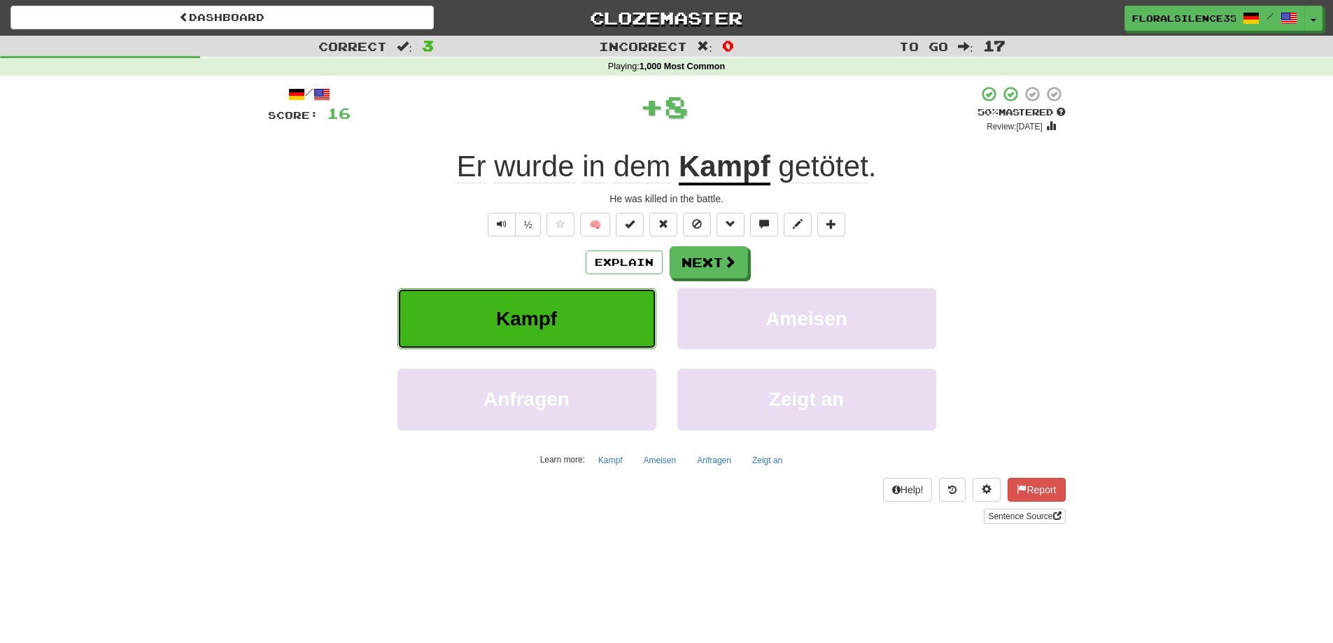
click at [591, 298] on button "Kampf" at bounding box center [526, 318] width 259 height 61
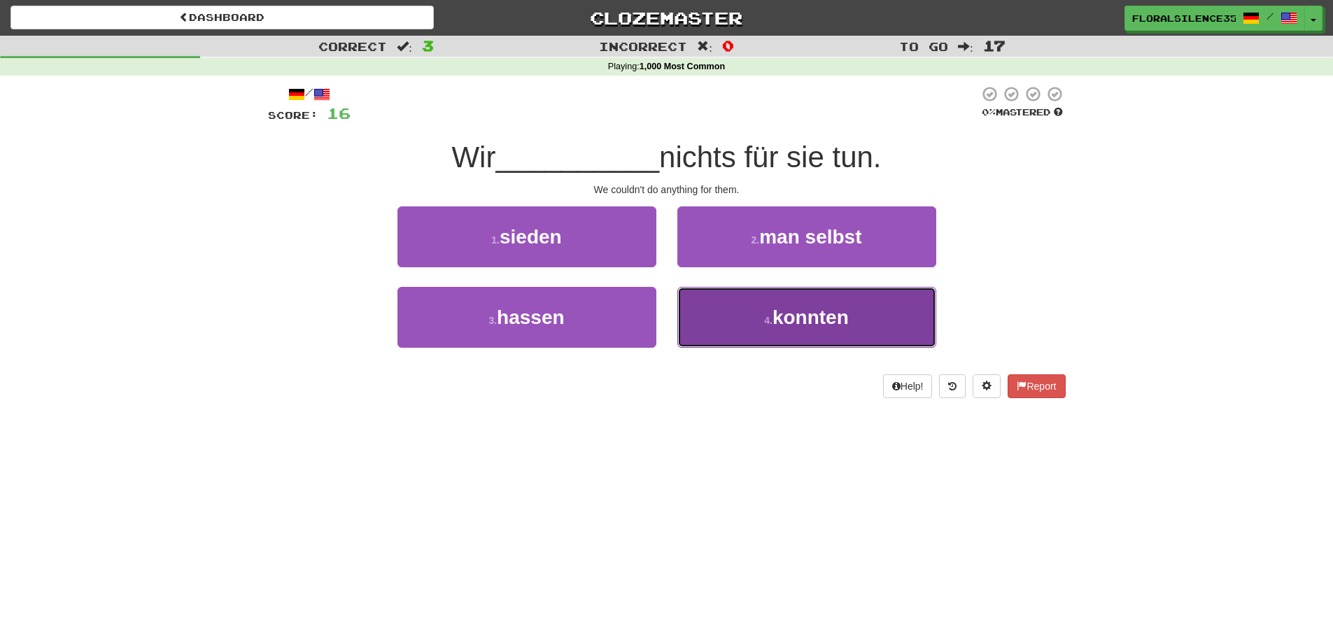
click at [730, 314] on button "4 . konnten" at bounding box center [806, 317] width 259 height 61
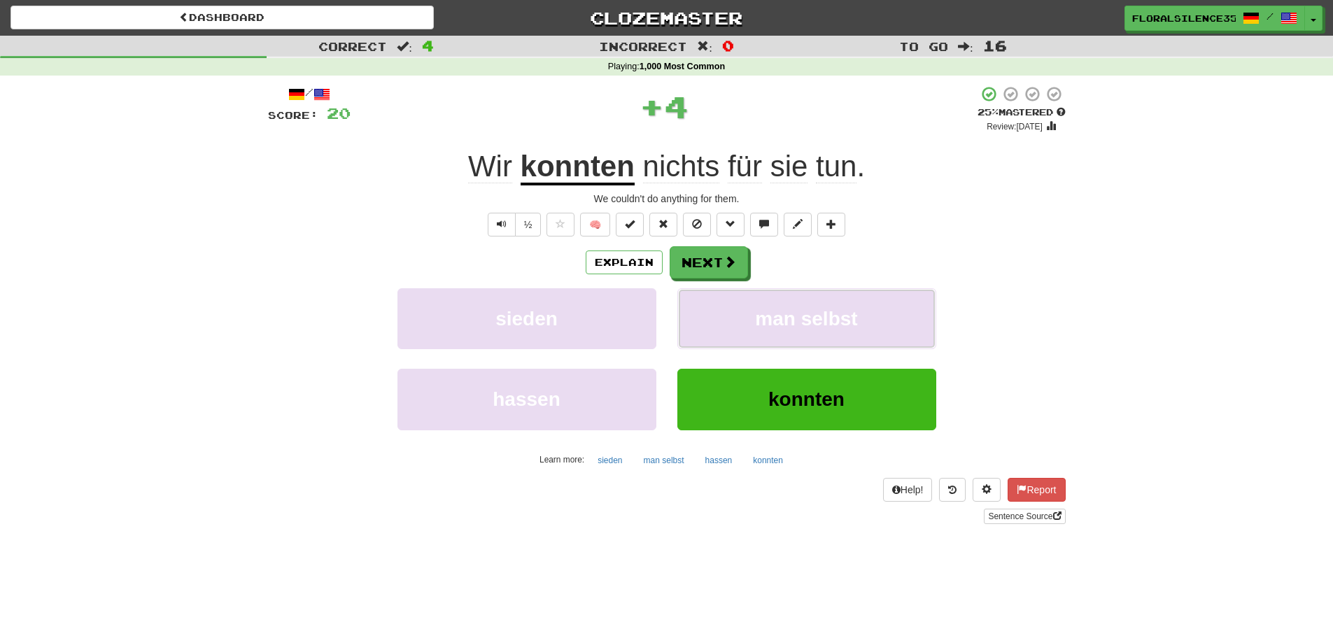
click at [730, 314] on button "man selbst" at bounding box center [806, 318] width 259 height 61
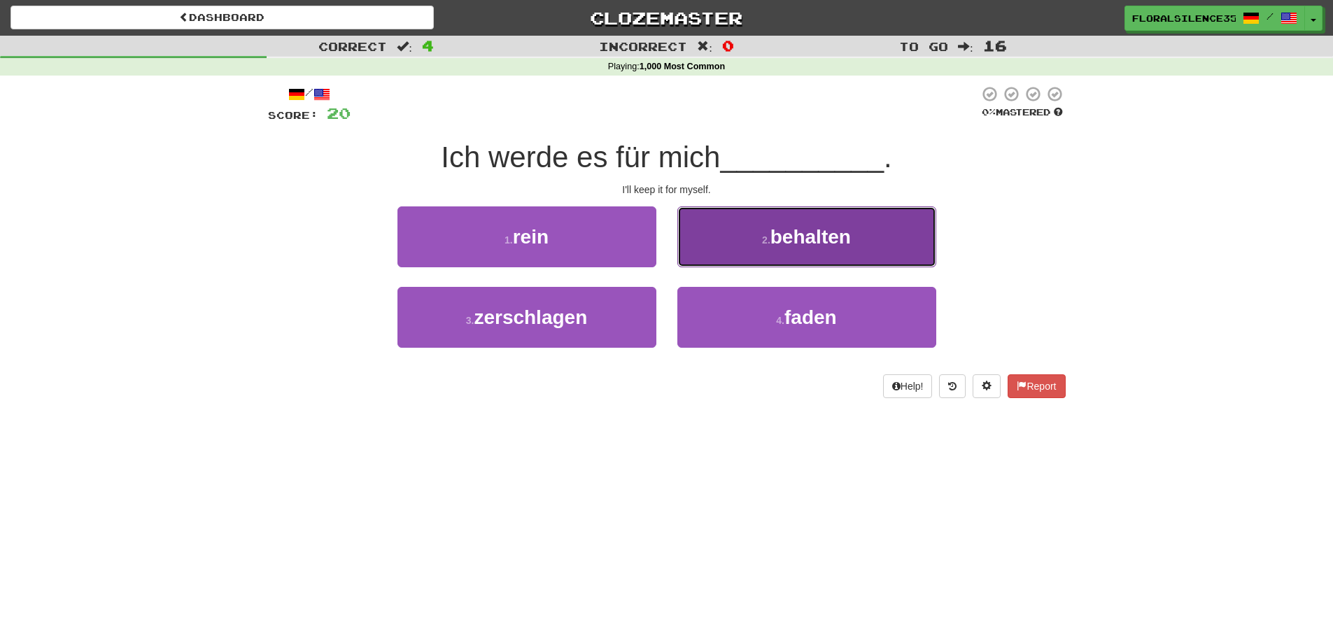
click at [731, 244] on button "2 . behalten" at bounding box center [806, 236] width 259 height 61
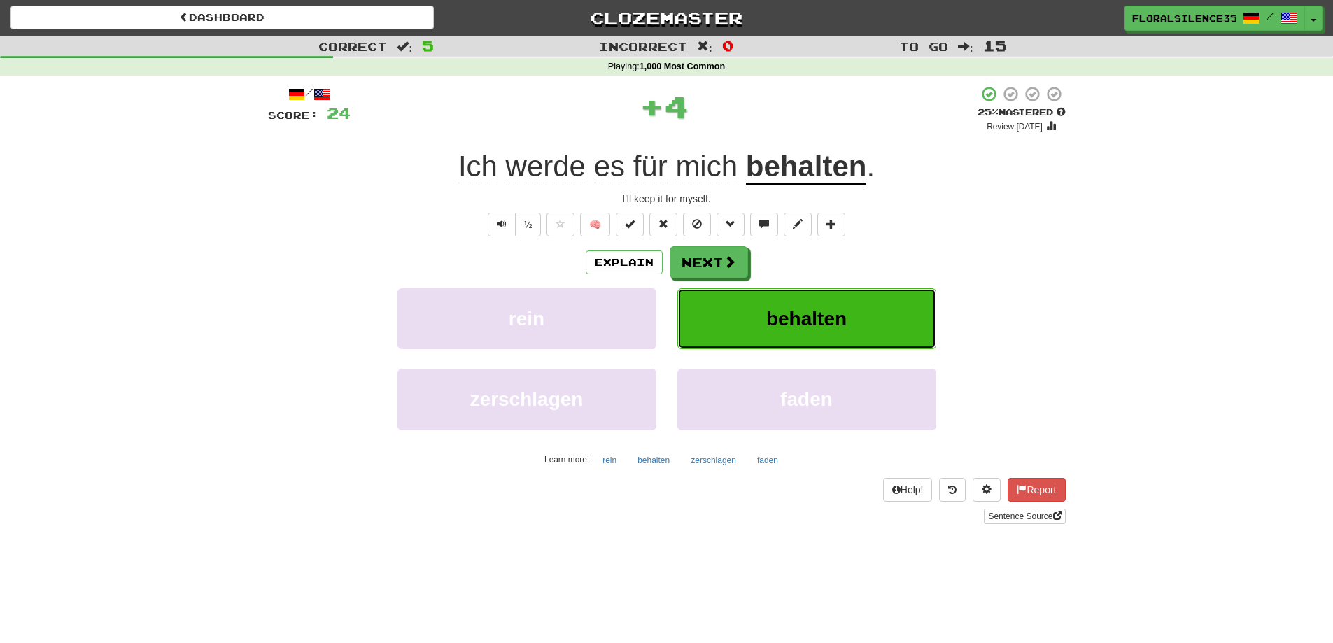
click at [719, 292] on button "behalten" at bounding box center [806, 318] width 259 height 61
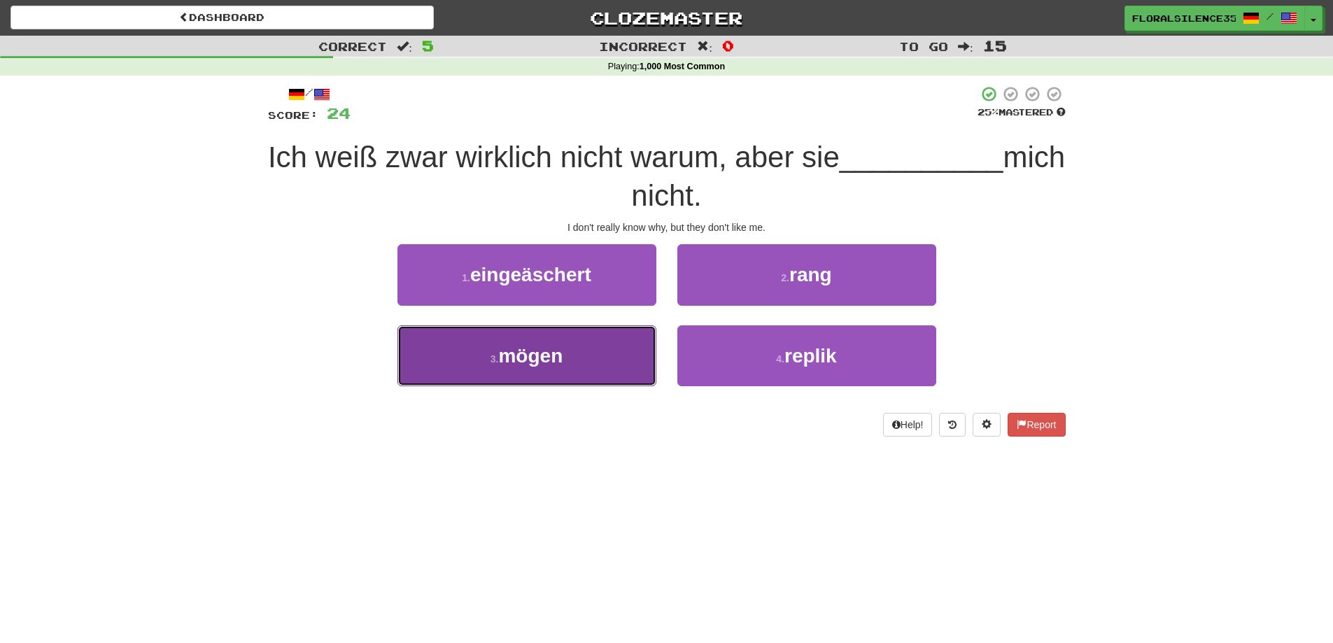
click at [556, 347] on span "mögen" at bounding box center [530, 356] width 64 height 22
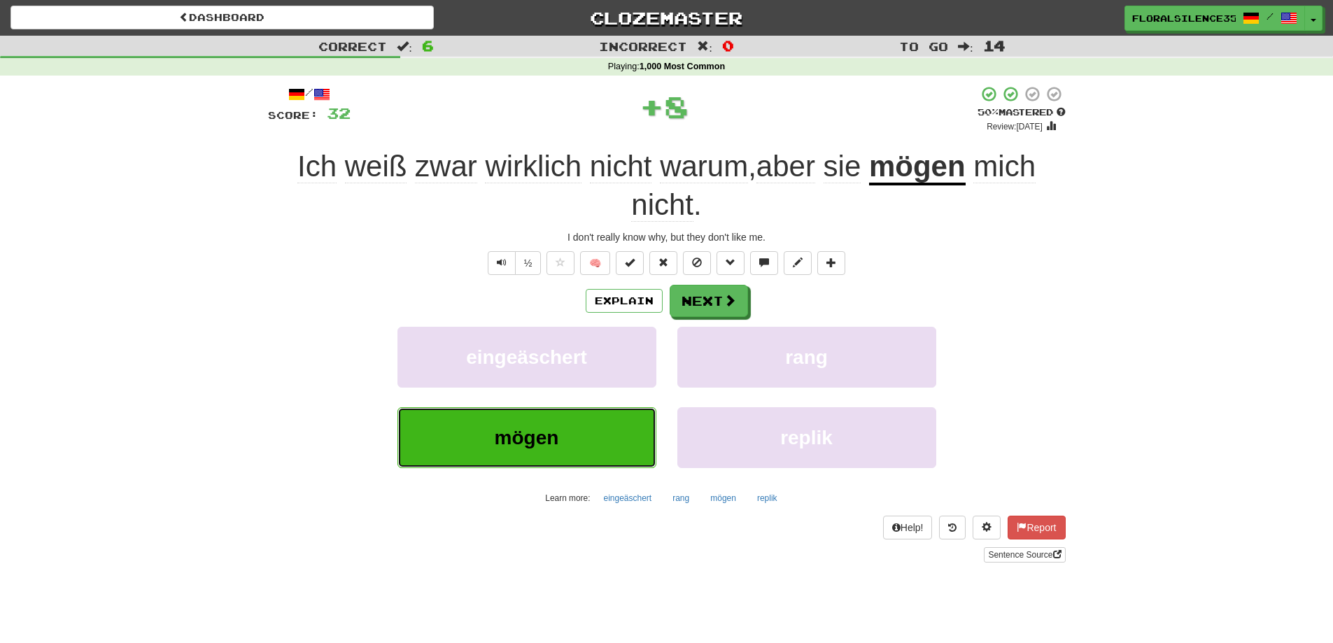
drag, startPoint x: 576, startPoint y: 450, endPoint x: 538, endPoint y: 460, distance: 39.2
click at [538, 460] on button "mögen" at bounding box center [526, 437] width 259 height 61
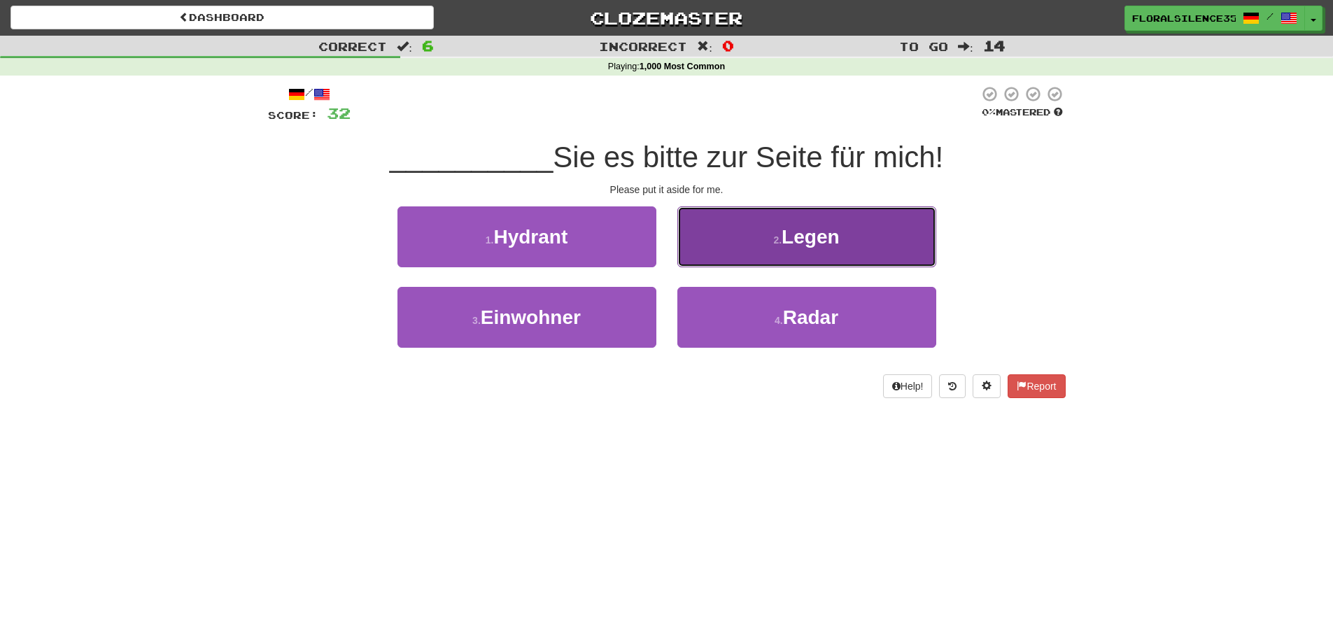
click at [726, 234] on button "2 . Legen" at bounding box center [806, 236] width 259 height 61
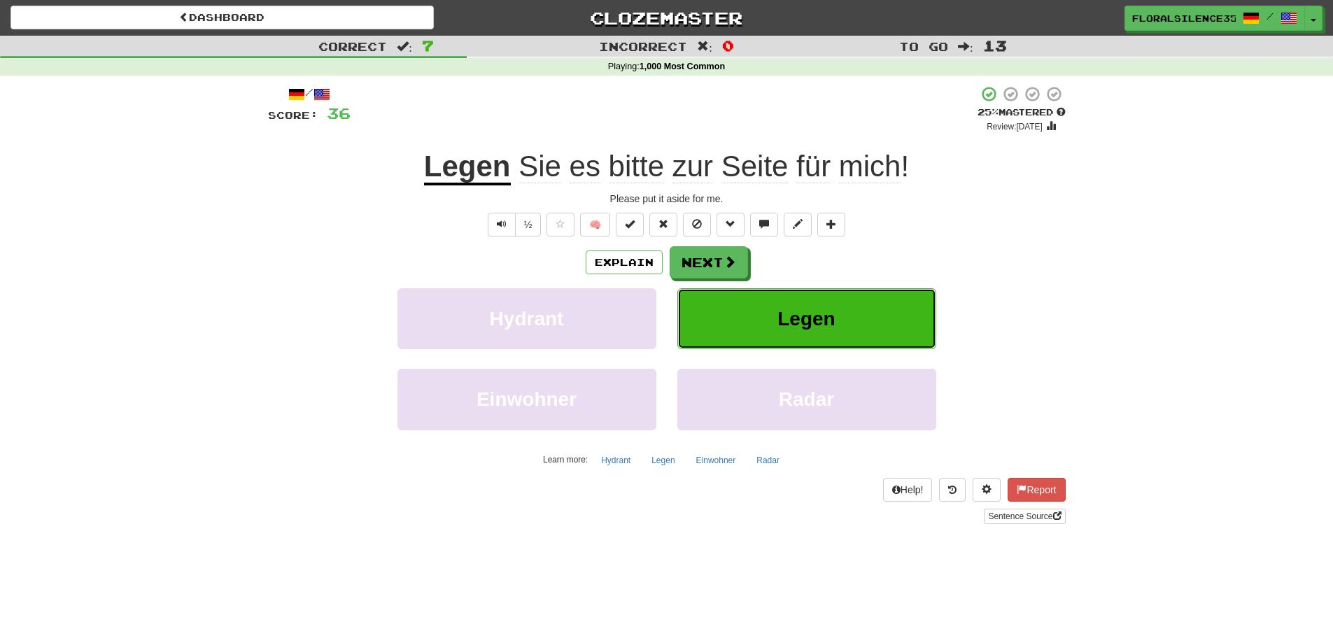
click at [789, 317] on span "Legen" at bounding box center [805, 319] width 57 height 22
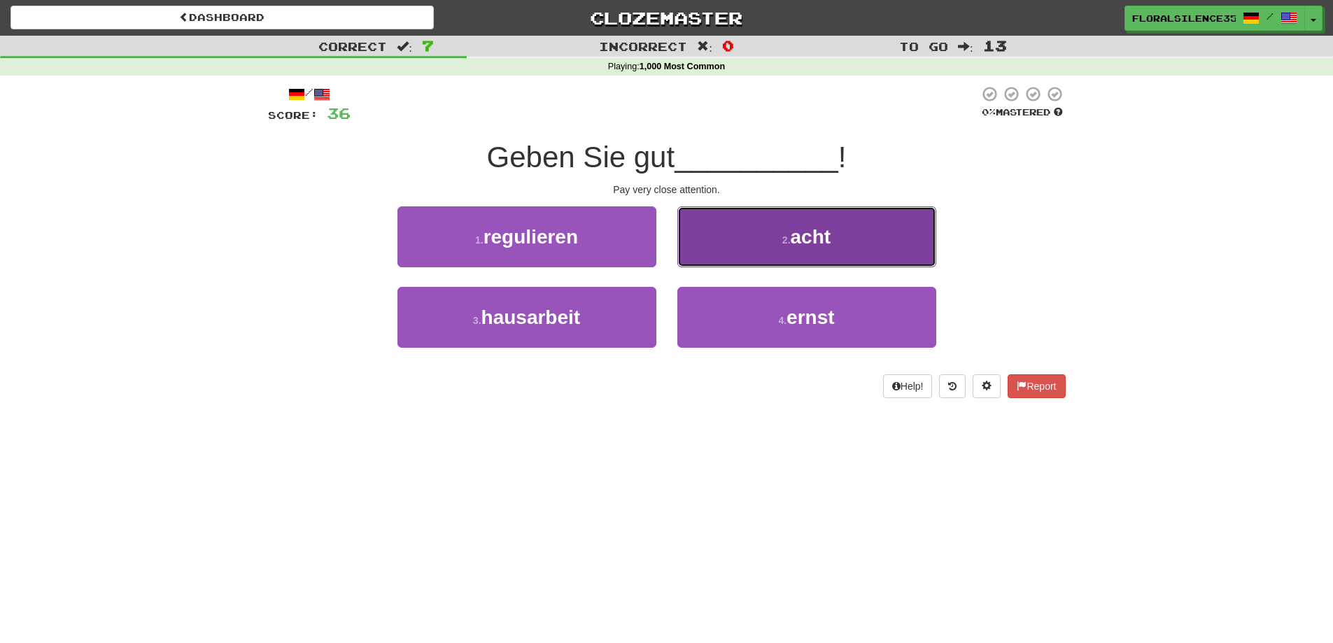
click at [804, 223] on button "2 . acht" at bounding box center [806, 236] width 259 height 61
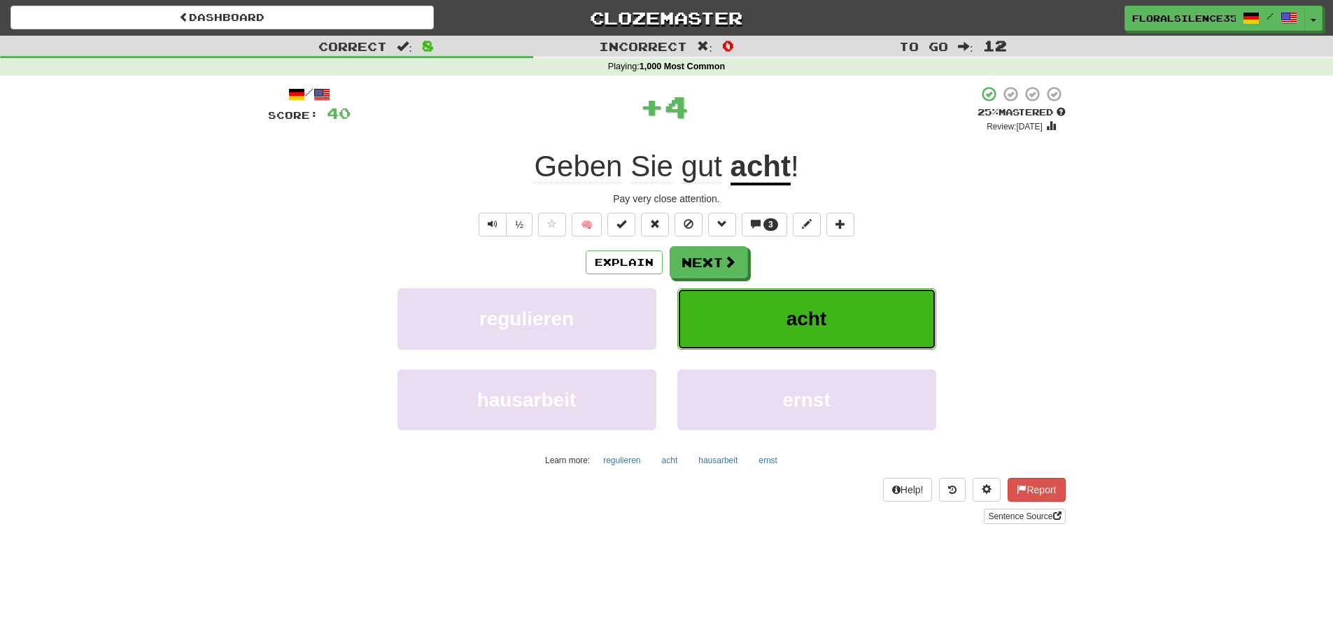
click at [777, 304] on button "acht" at bounding box center [806, 318] width 259 height 61
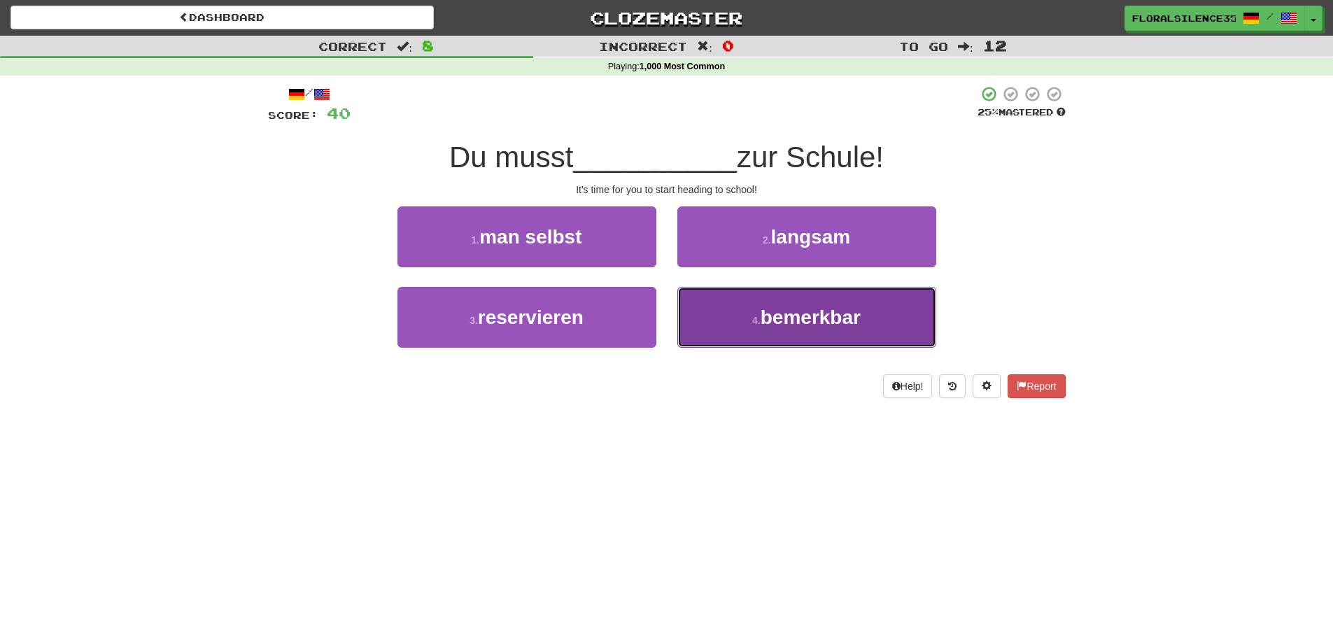
click at [754, 334] on button "4 . bemerkbar" at bounding box center [806, 317] width 259 height 61
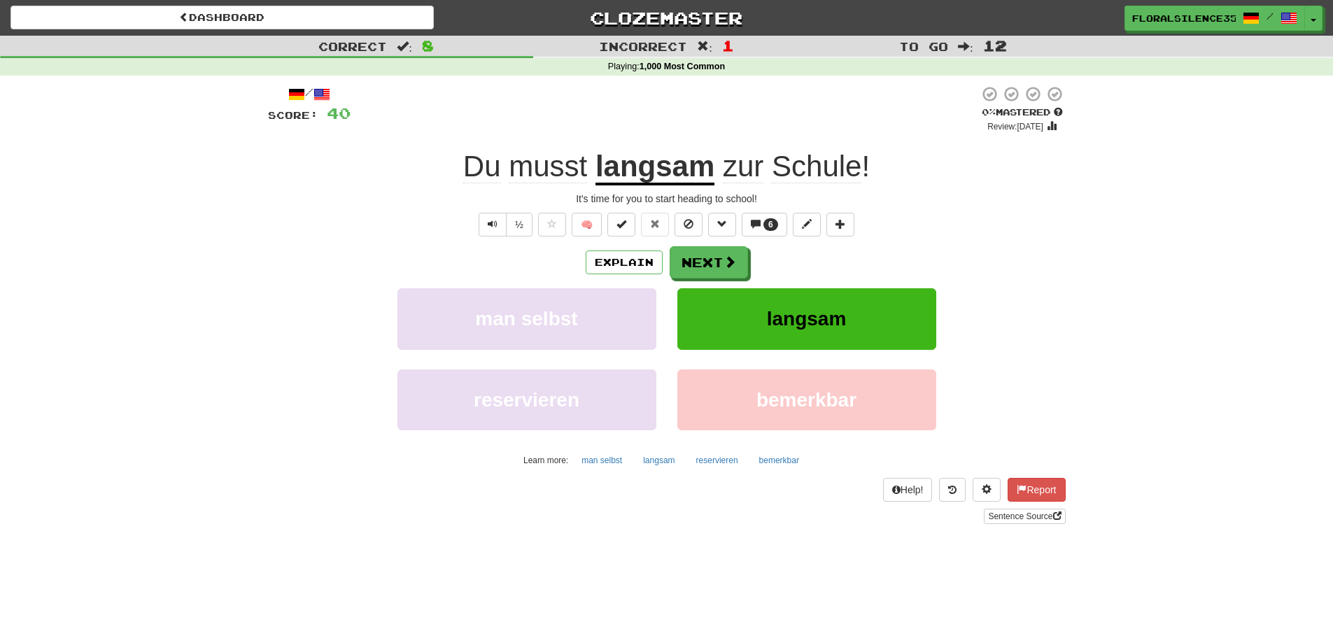
click at [837, 358] on div "langsam" at bounding box center [807, 328] width 280 height 80
click at [806, 323] on span "langsam" at bounding box center [807, 319] width 80 height 22
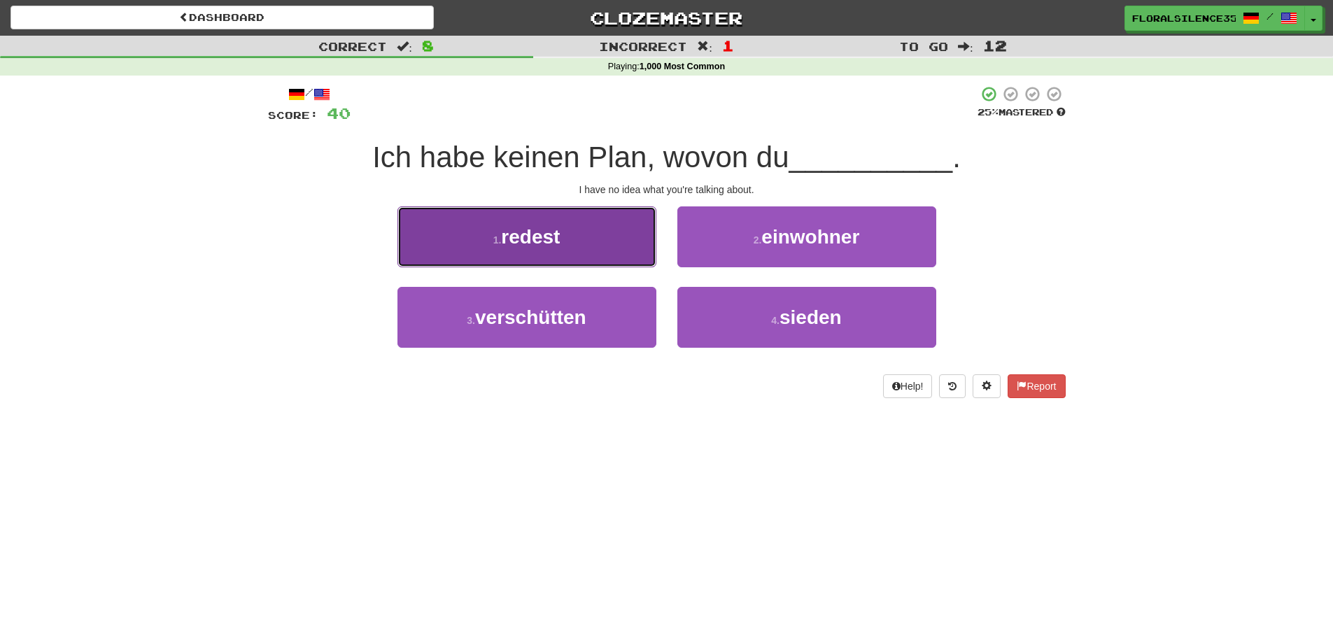
click at [611, 245] on button "1 . redest" at bounding box center [526, 236] width 259 height 61
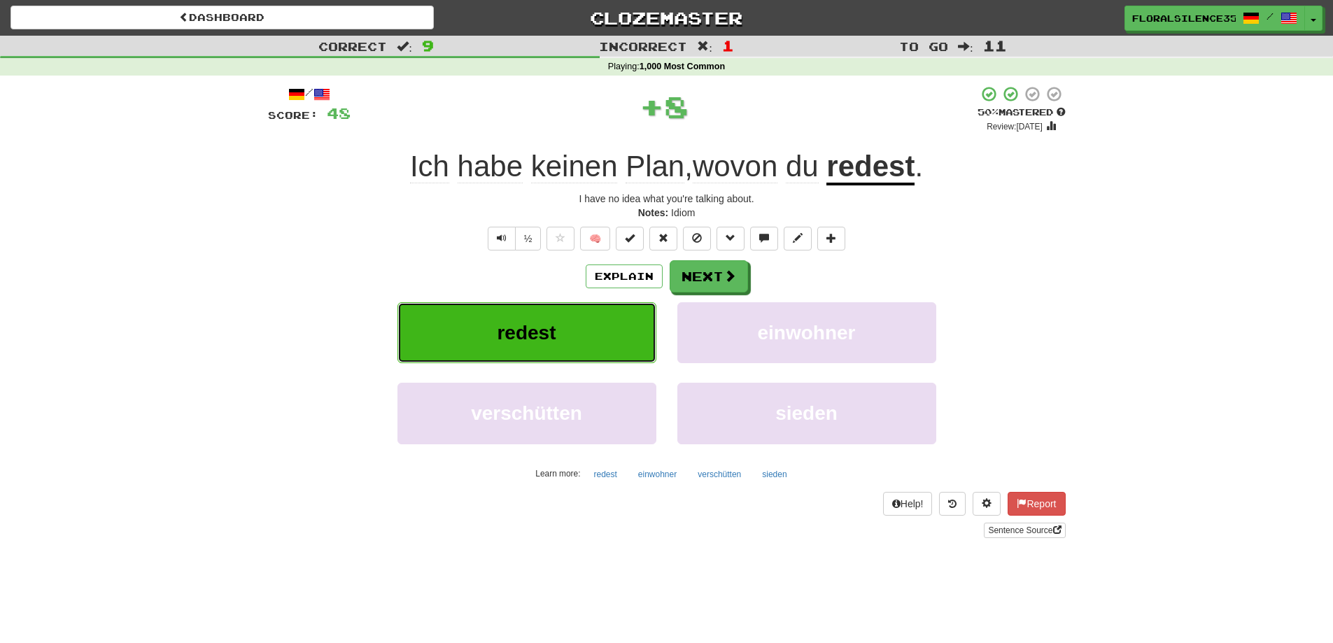
click at [616, 325] on button "redest" at bounding box center [526, 332] width 259 height 61
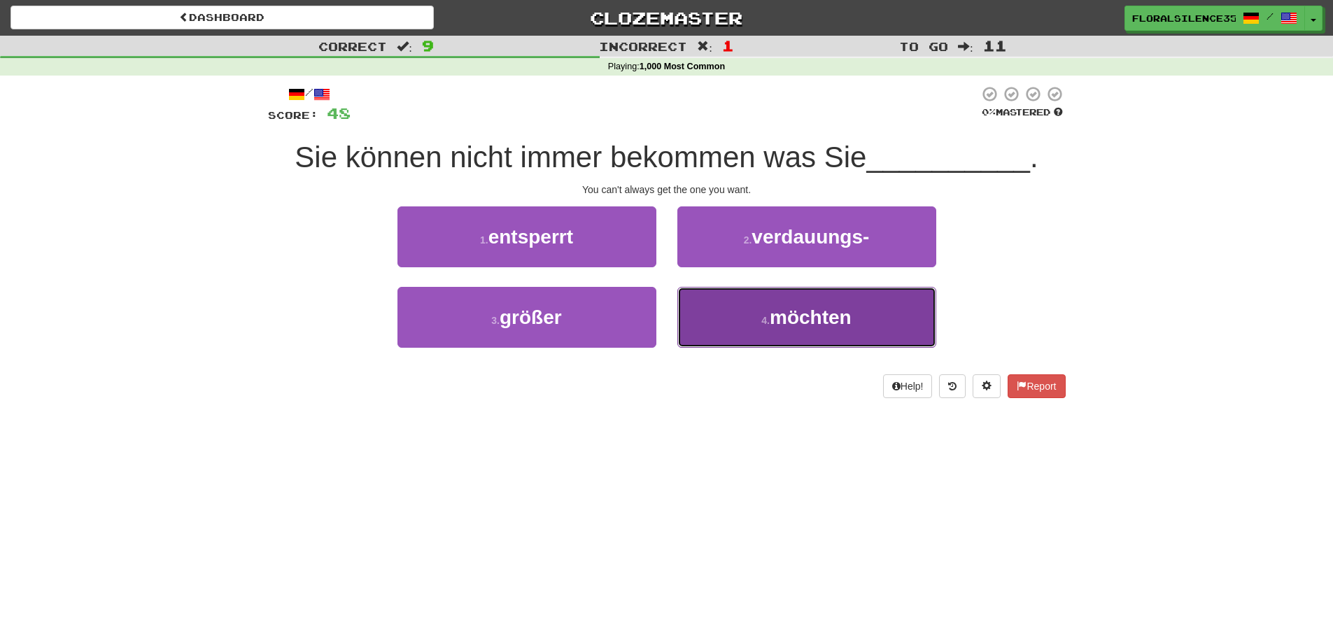
click at [714, 327] on button "4 . möchten" at bounding box center [806, 317] width 259 height 61
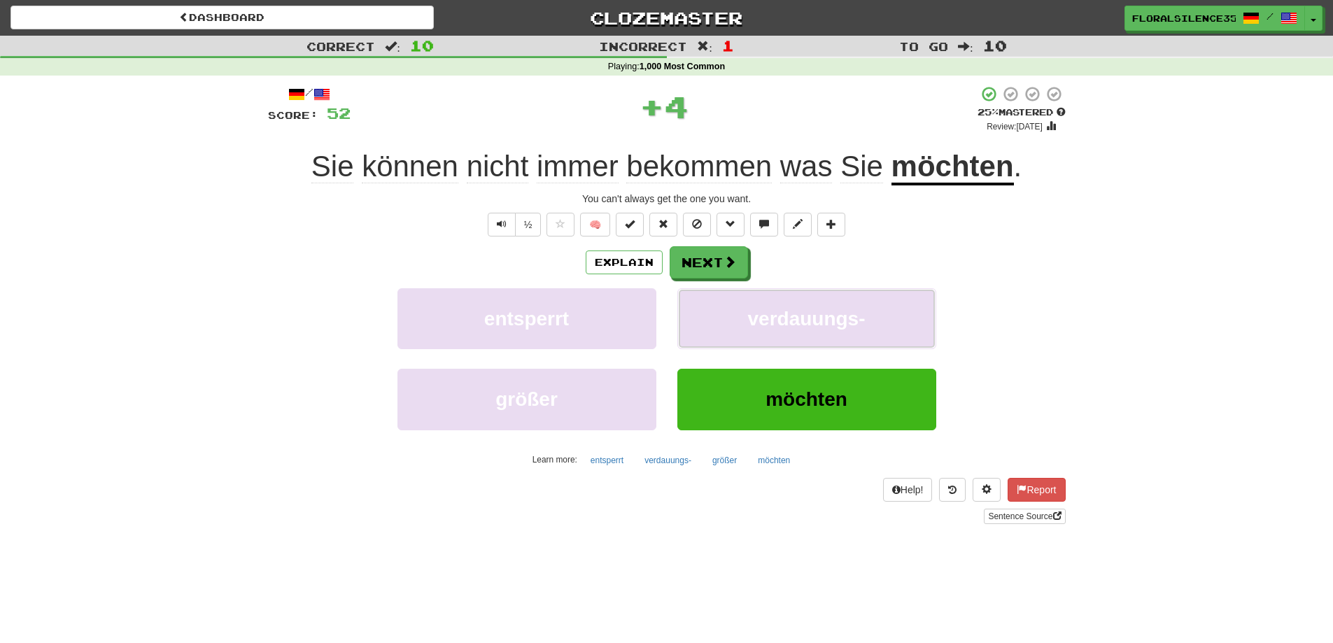
click at [714, 327] on button "verdauungs-" at bounding box center [806, 318] width 259 height 61
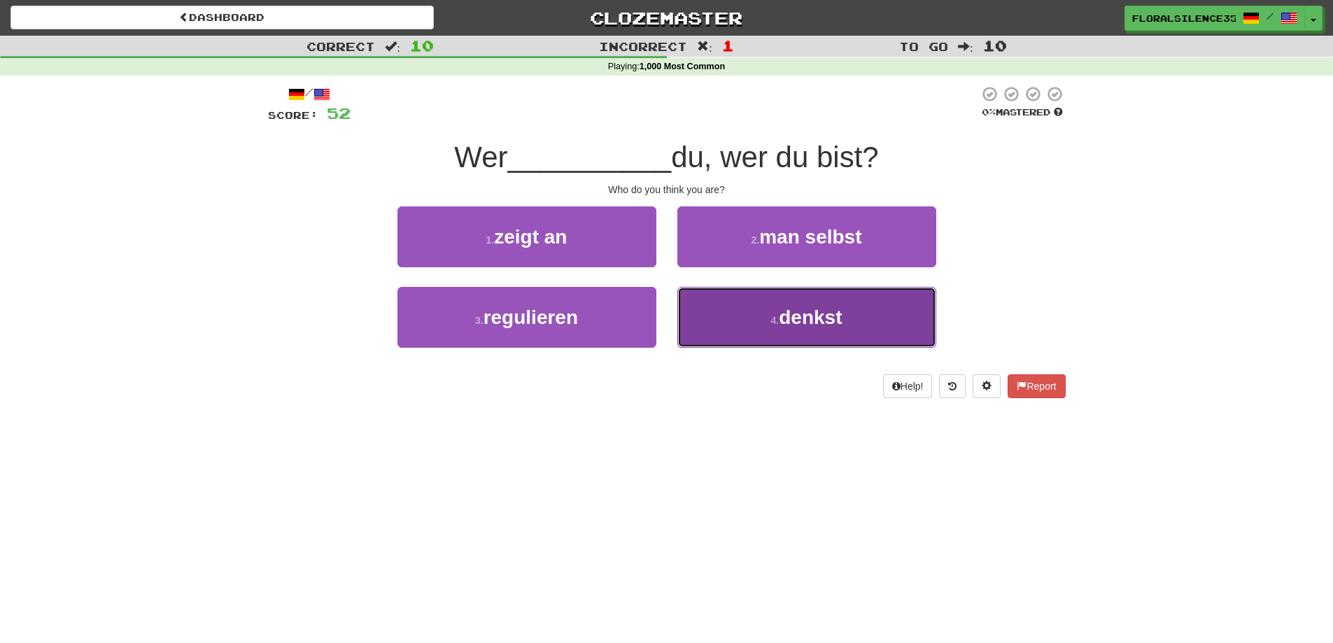
click at [804, 313] on span "denkst" at bounding box center [810, 317] width 63 height 22
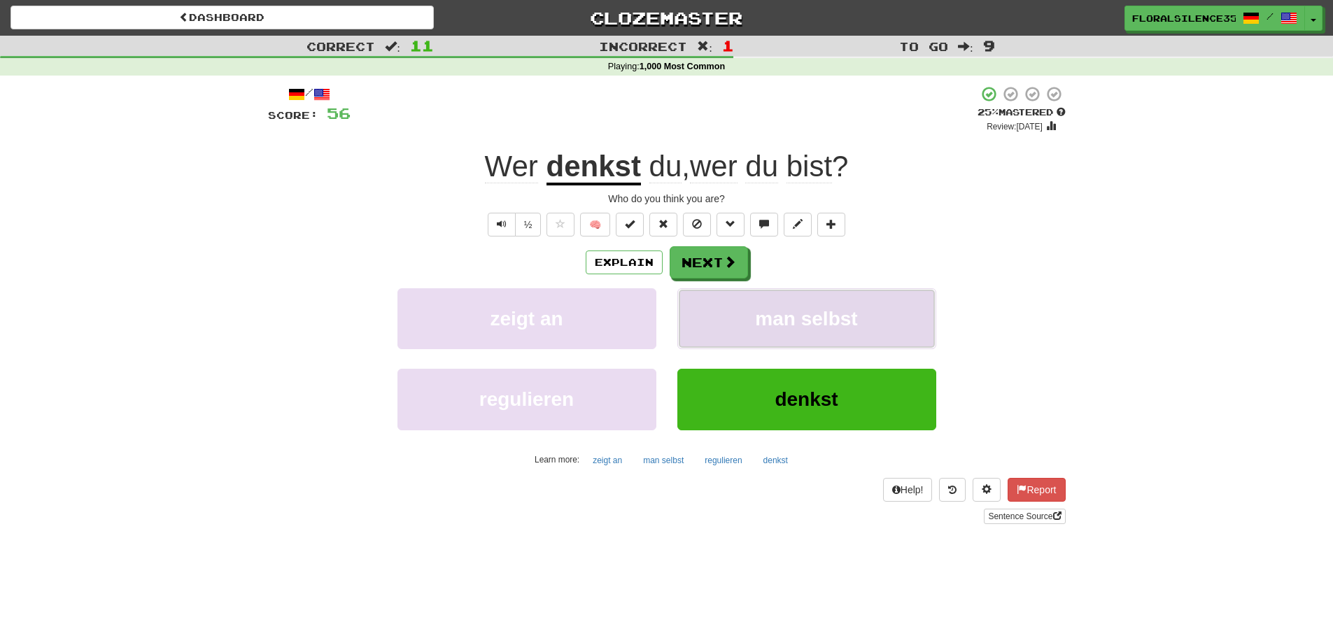
click at [774, 325] on span "man selbst" at bounding box center [806, 319] width 102 height 22
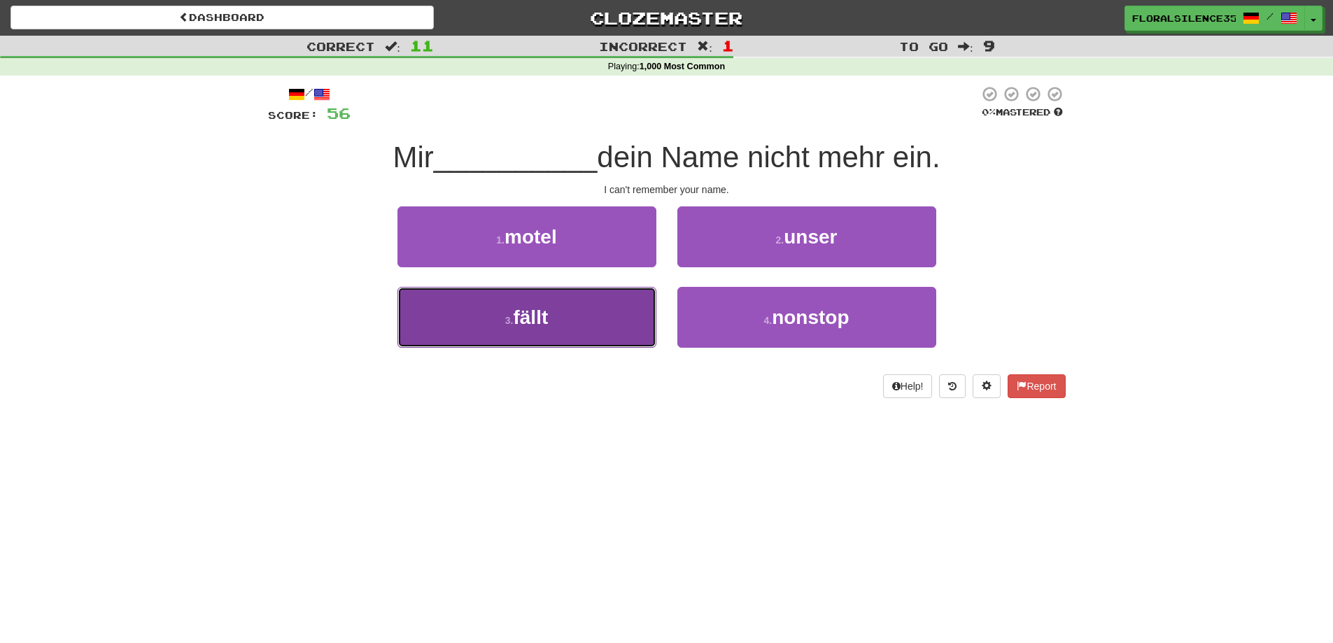
click at [615, 325] on button "3 . fällt" at bounding box center [526, 317] width 259 height 61
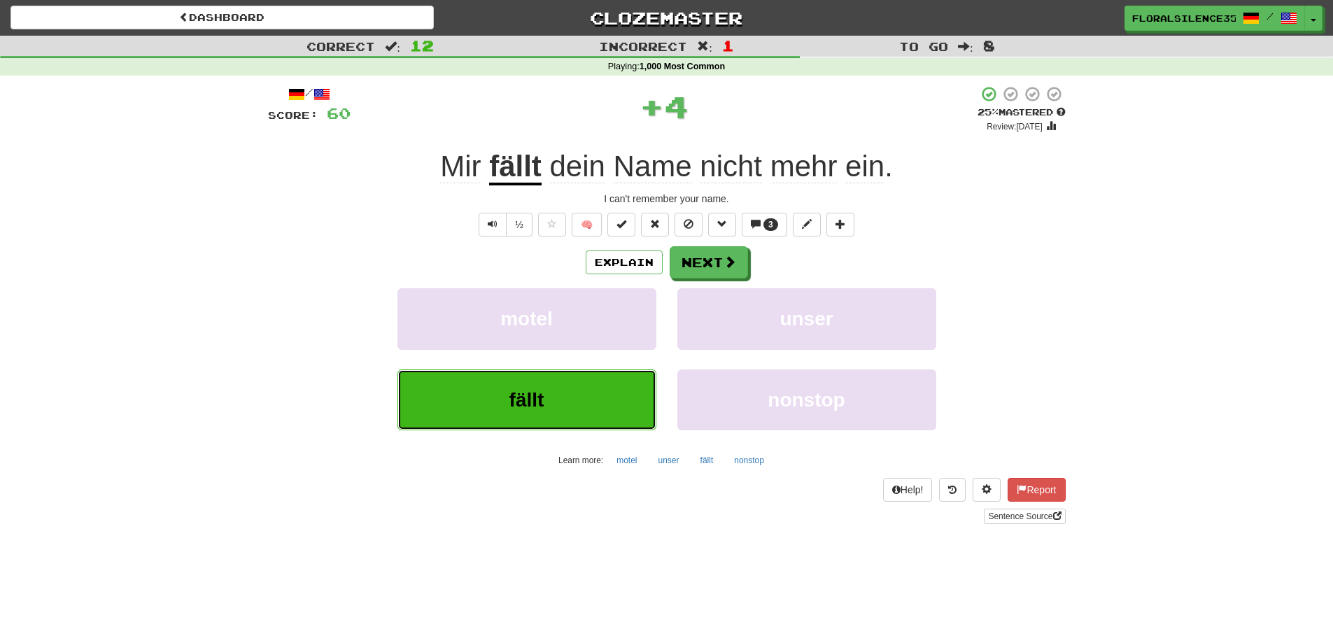
click at [645, 399] on button "fällt" at bounding box center [526, 399] width 259 height 61
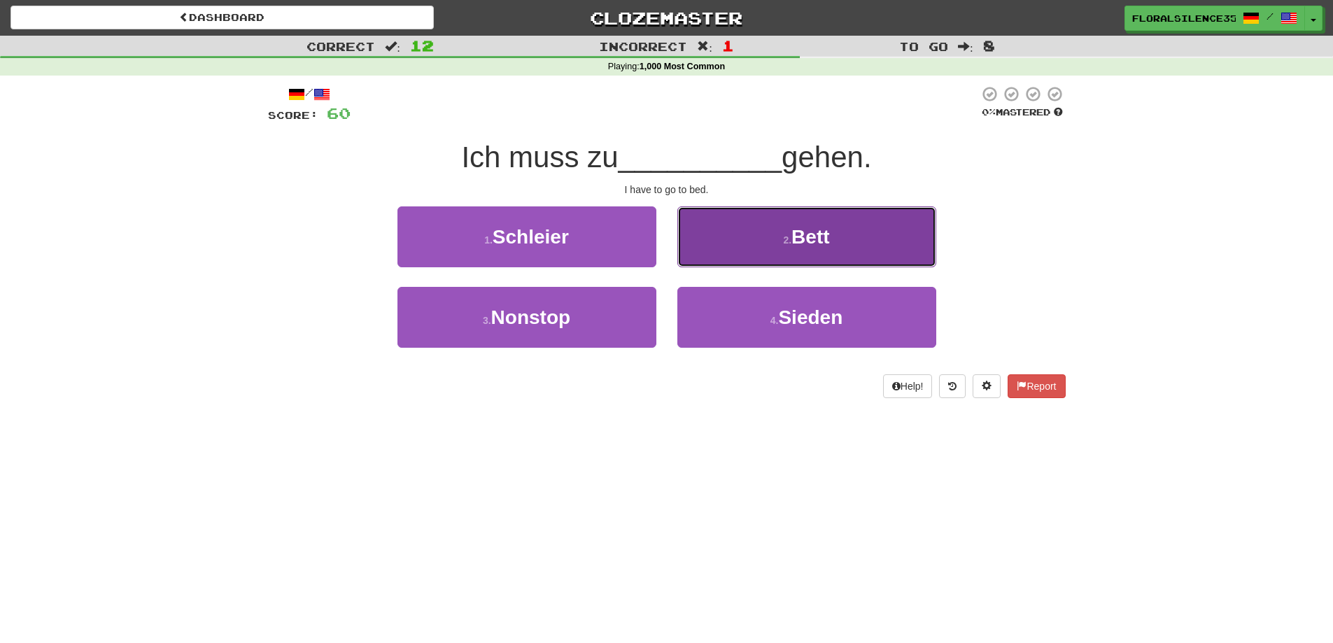
click at [761, 259] on button "2 . Bett" at bounding box center [806, 236] width 259 height 61
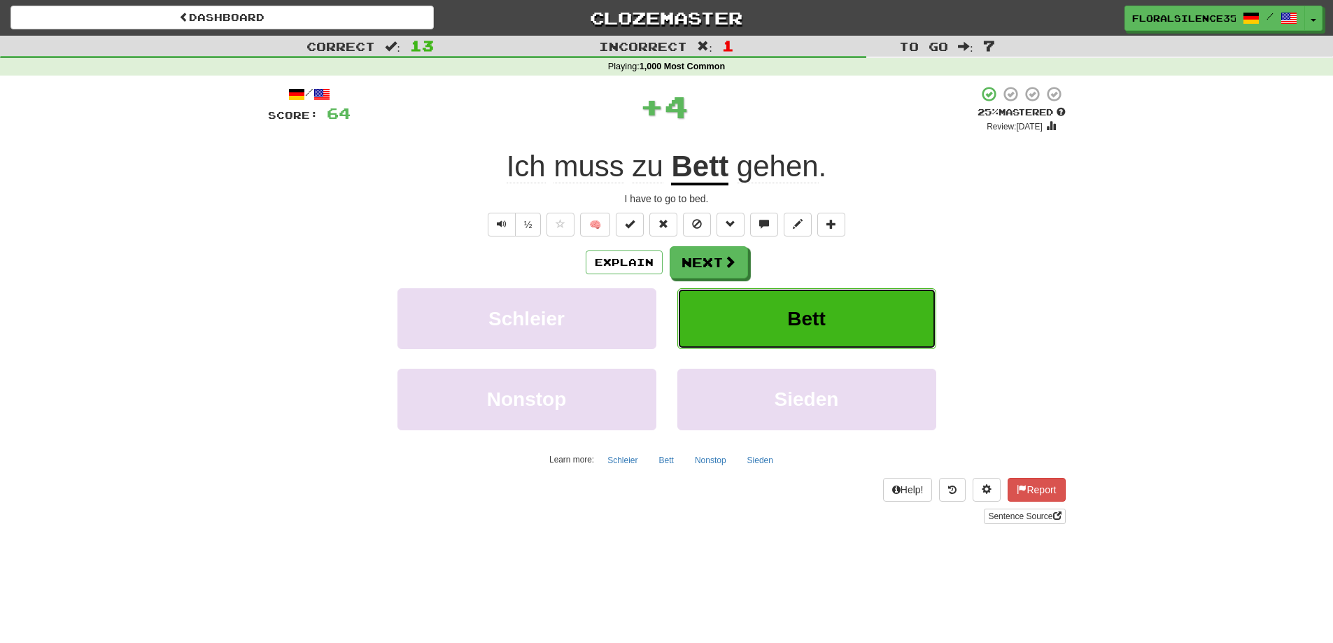
click at [759, 339] on button "Bett" at bounding box center [806, 318] width 259 height 61
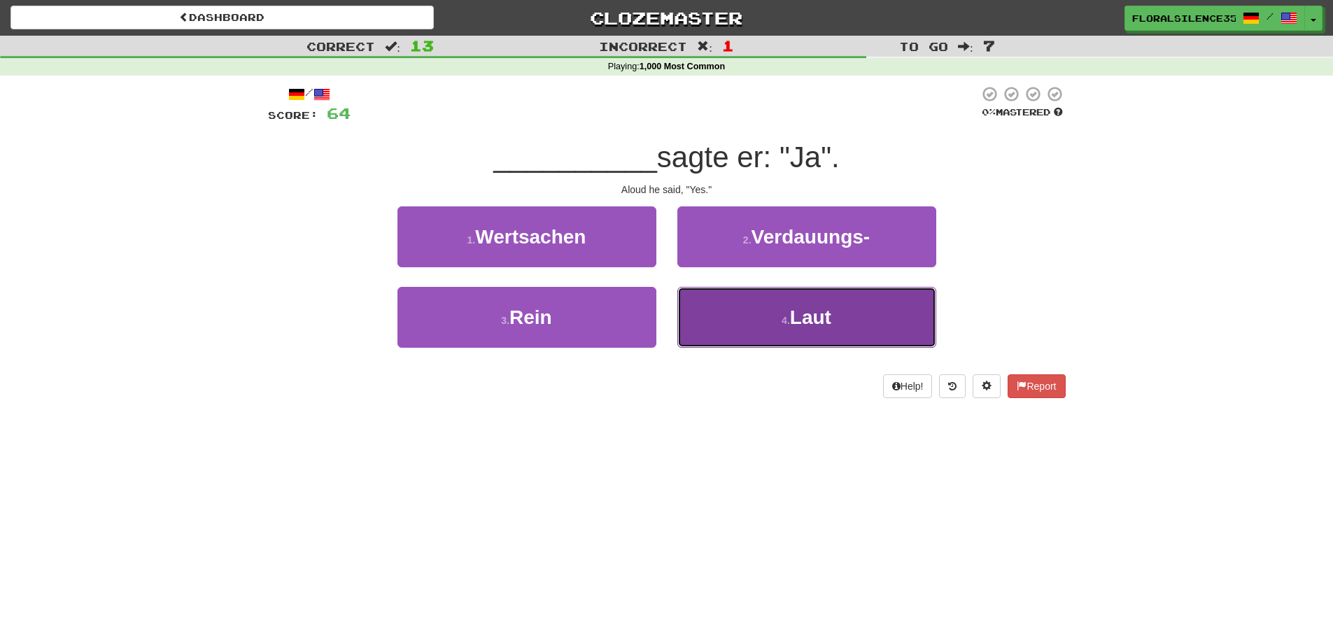
click at [684, 324] on button "4 . Laut" at bounding box center [806, 317] width 259 height 61
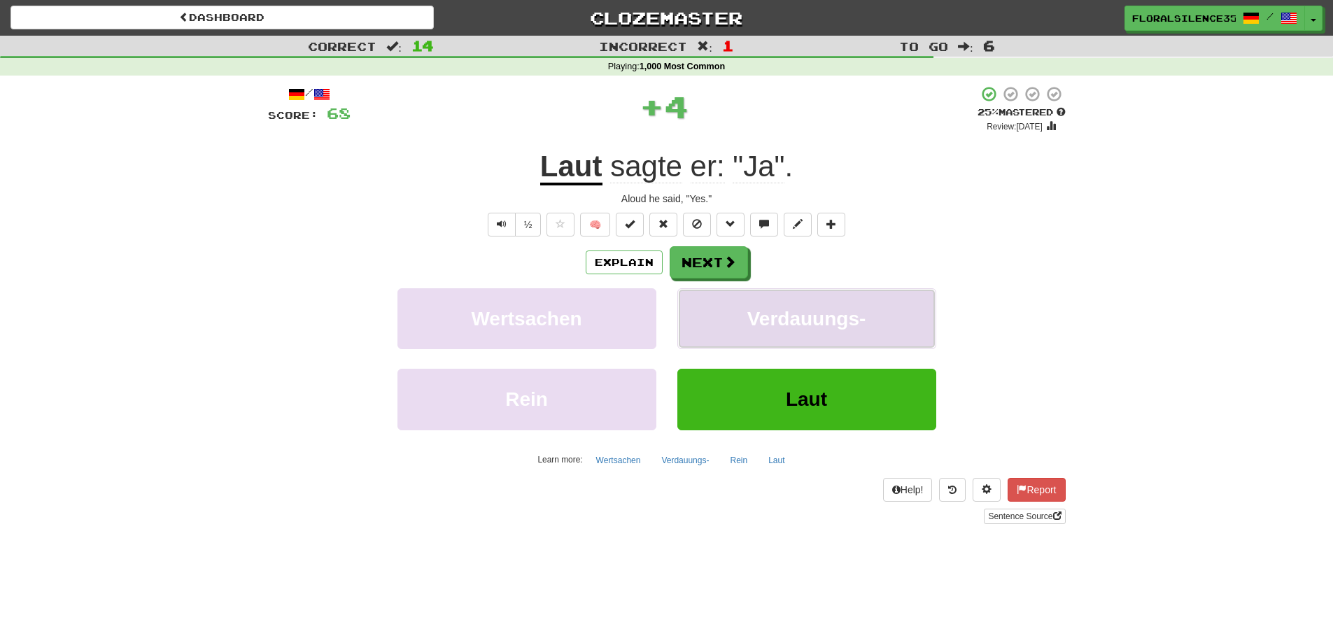
click at [728, 311] on button "Verdauungs-" at bounding box center [806, 318] width 259 height 61
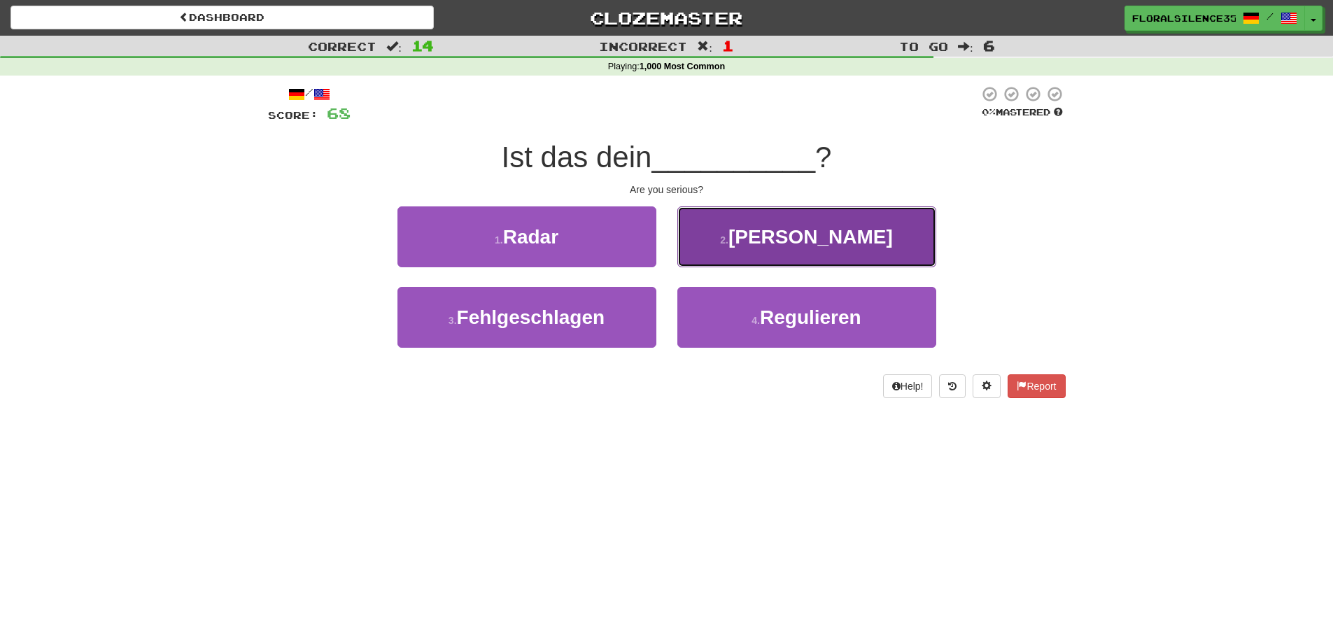
click at [763, 245] on button "2 . Ernst" at bounding box center [806, 236] width 259 height 61
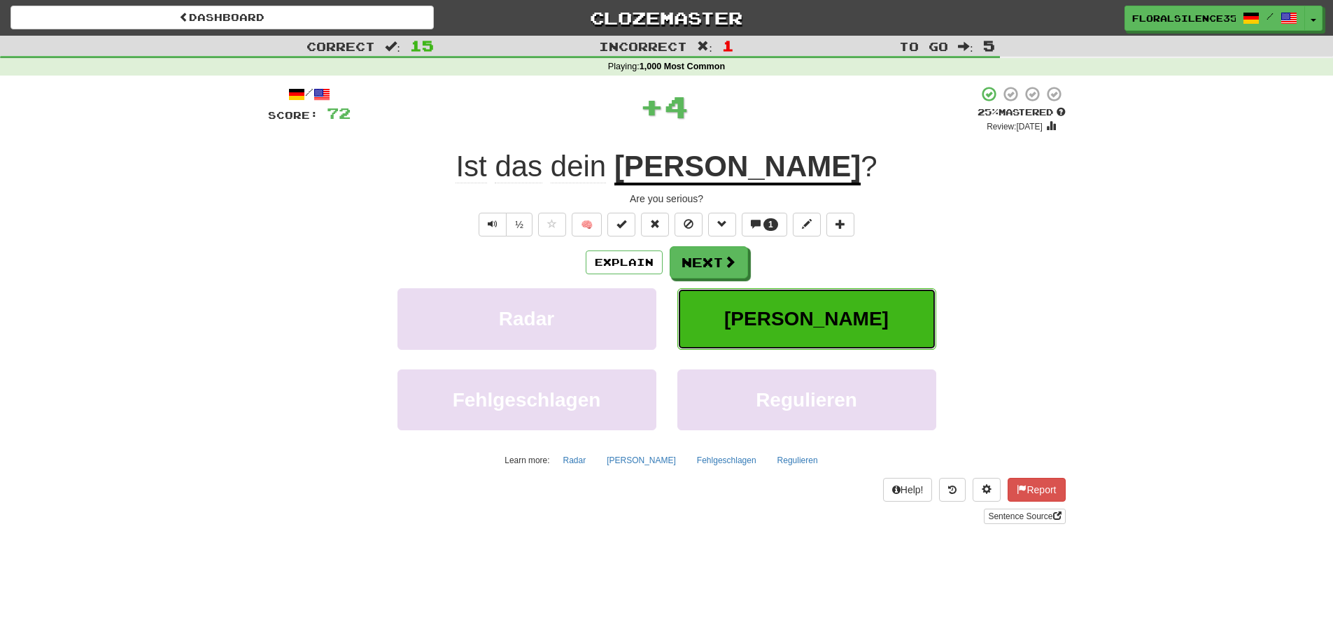
click at [740, 306] on button "[PERSON_NAME]" at bounding box center [806, 318] width 259 height 61
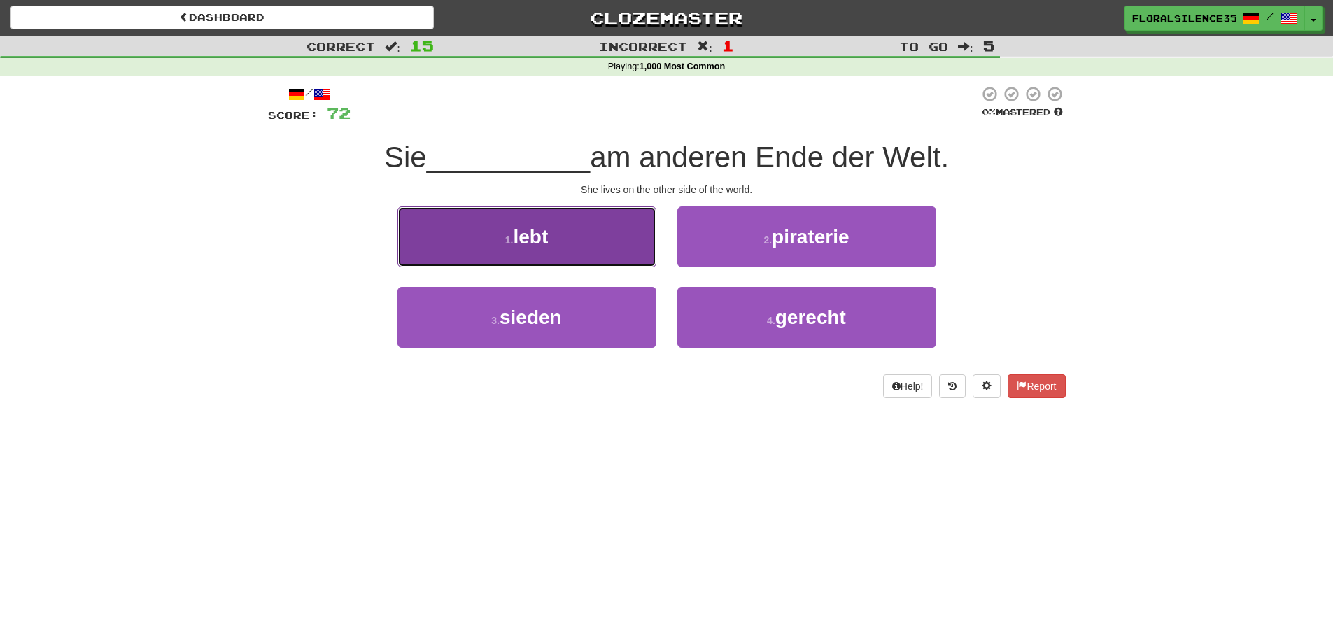
click at [616, 252] on button "1 . lebt" at bounding box center [526, 236] width 259 height 61
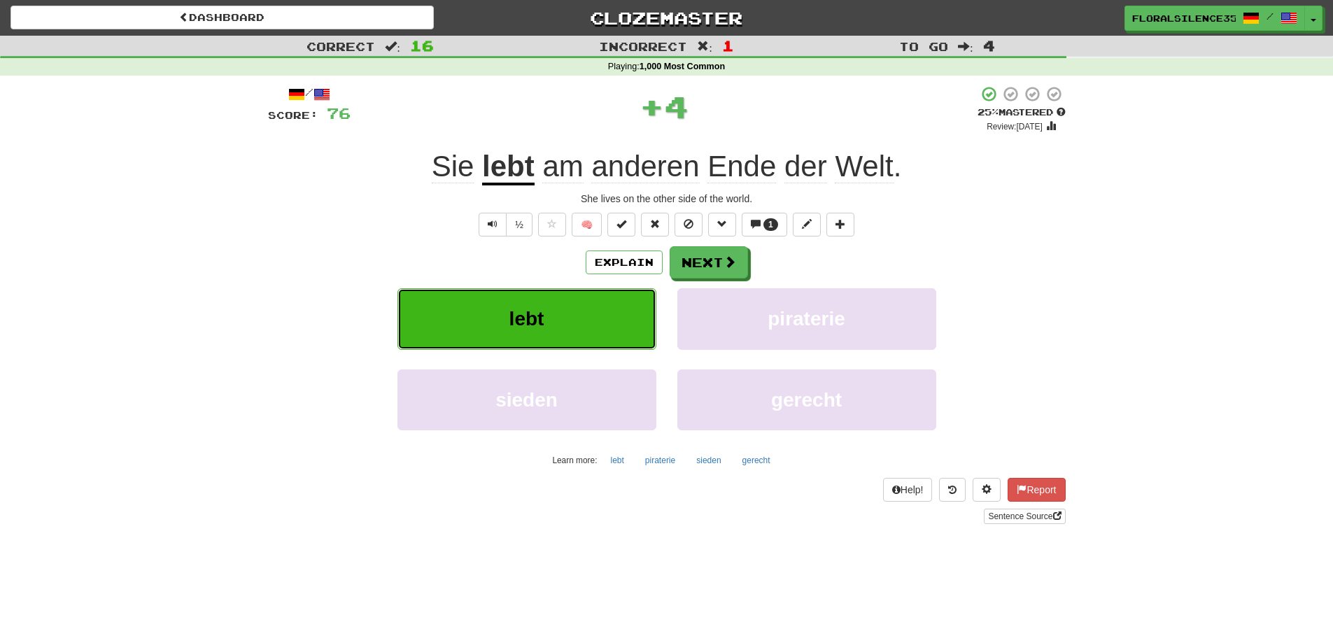
click at [612, 299] on button "lebt" at bounding box center [526, 318] width 259 height 61
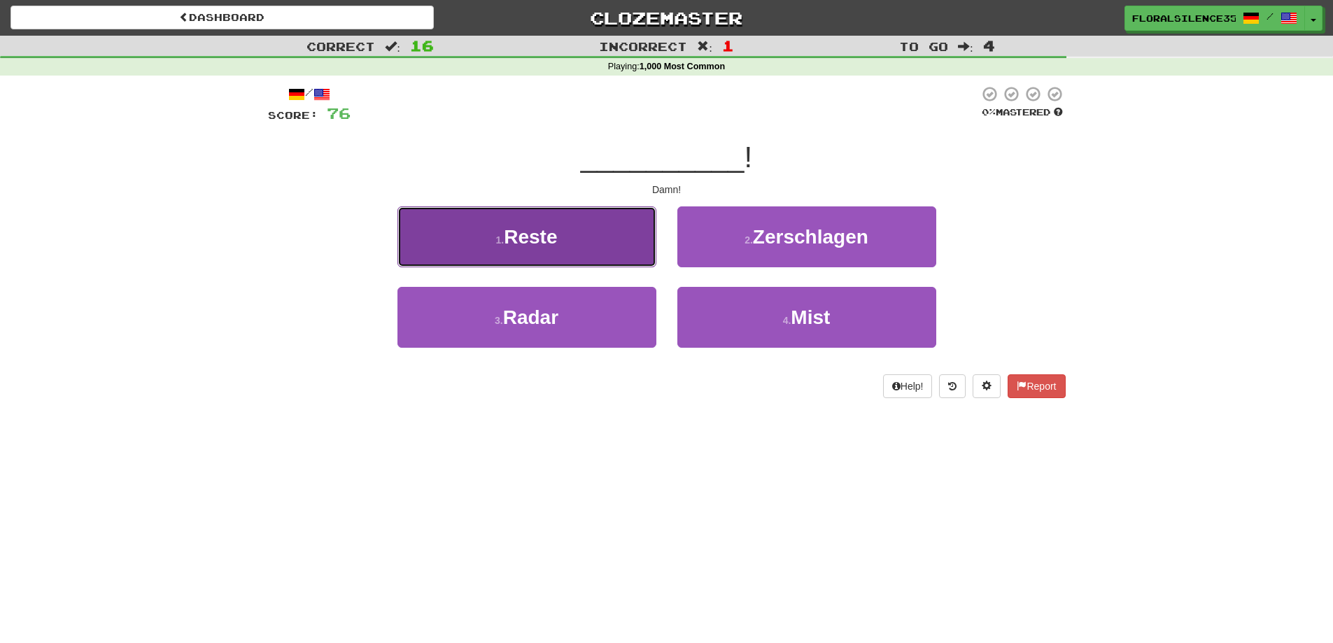
click at [595, 244] on button "1 . Reste" at bounding box center [526, 236] width 259 height 61
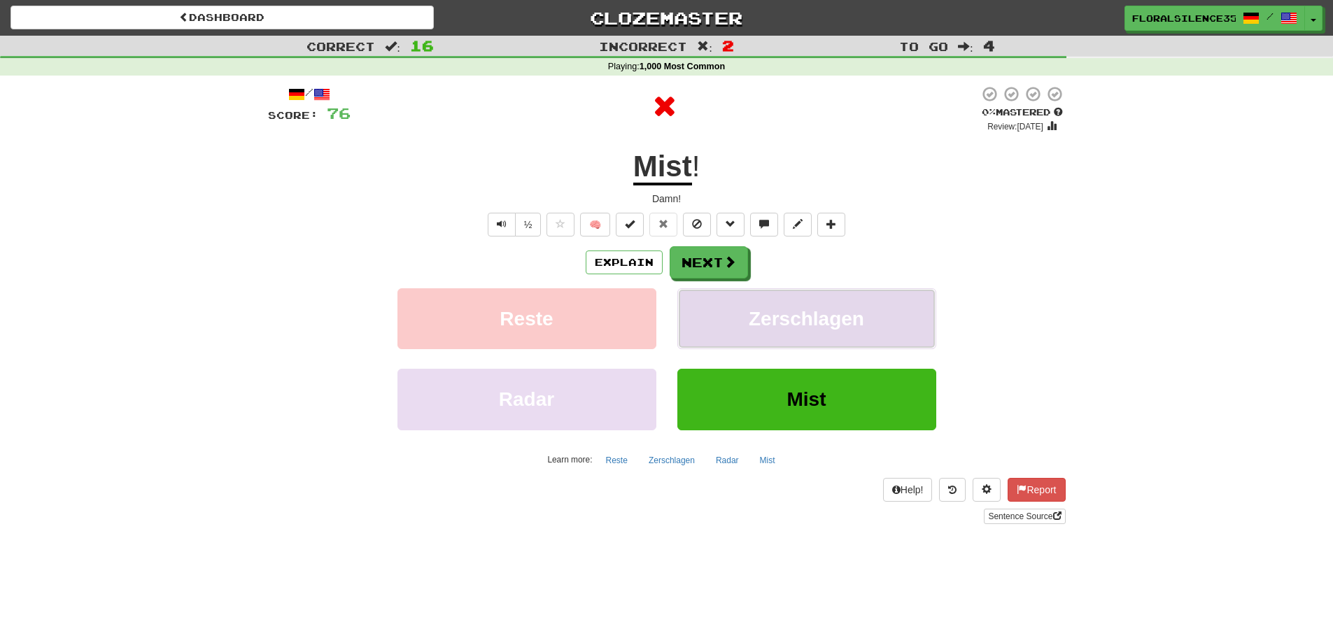
click at [771, 325] on span "Zerschlagen" at bounding box center [806, 319] width 115 height 22
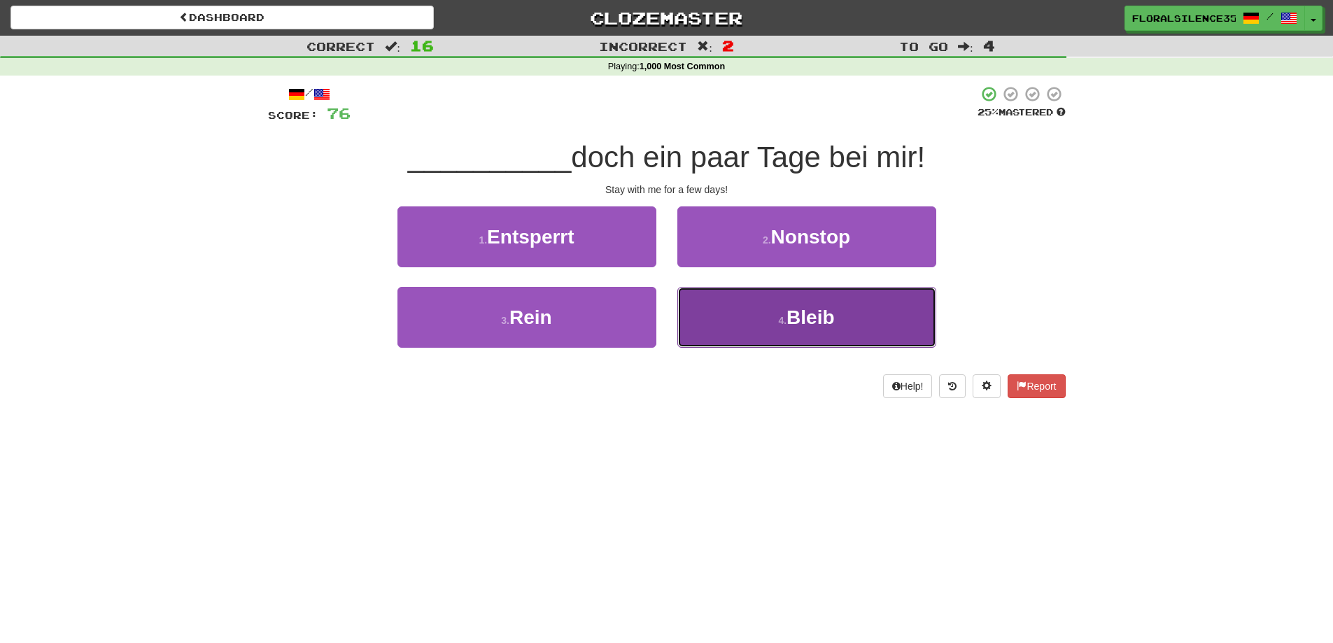
click at [787, 323] on small "4 ." at bounding box center [782, 320] width 8 height 11
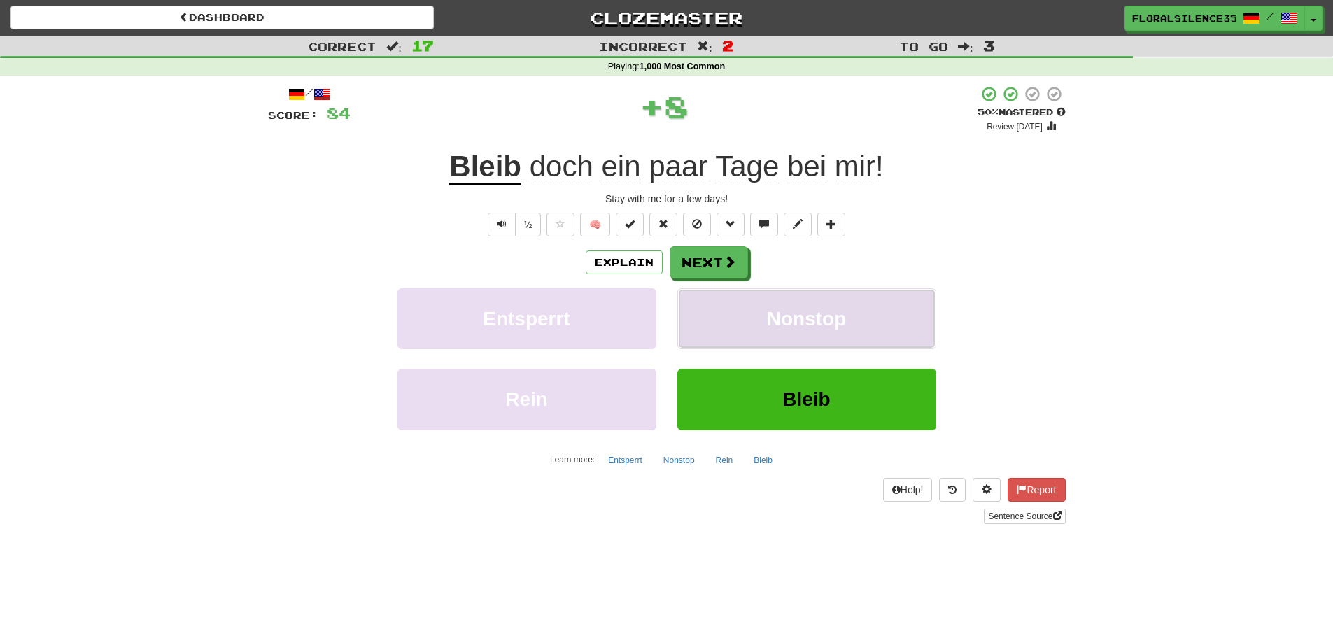
click at [777, 326] on span "Nonstop" at bounding box center [807, 319] width 80 height 22
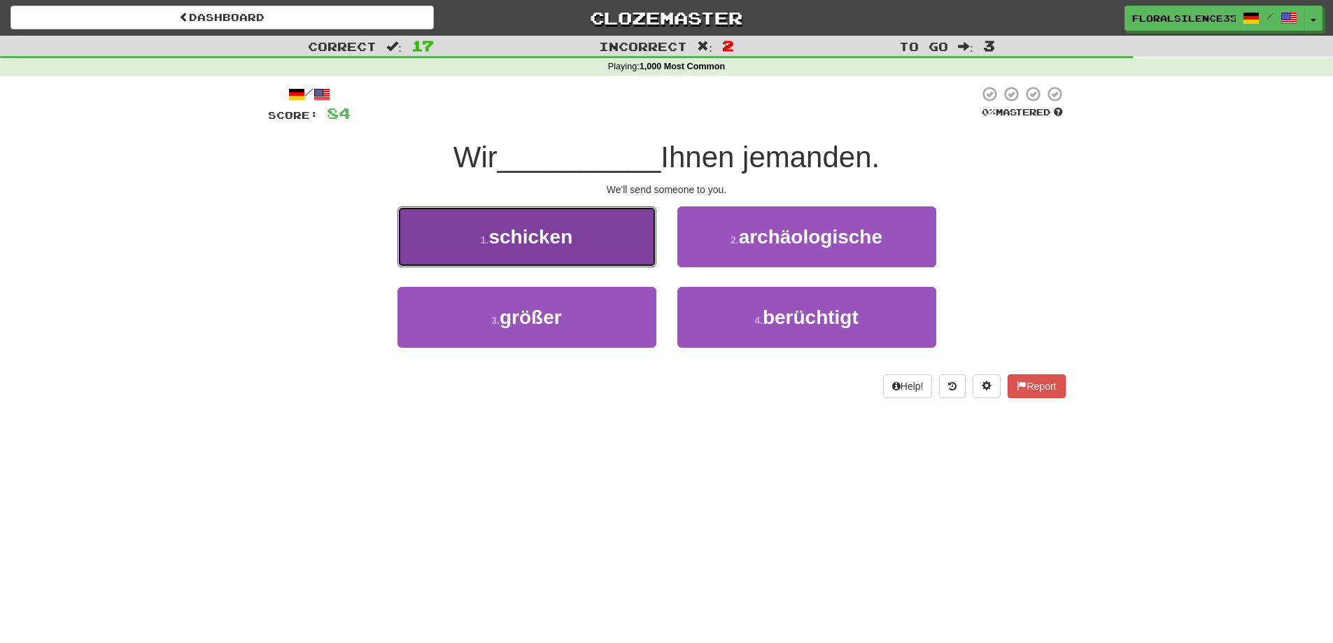
click at [637, 239] on button "1 . schicken" at bounding box center [526, 236] width 259 height 61
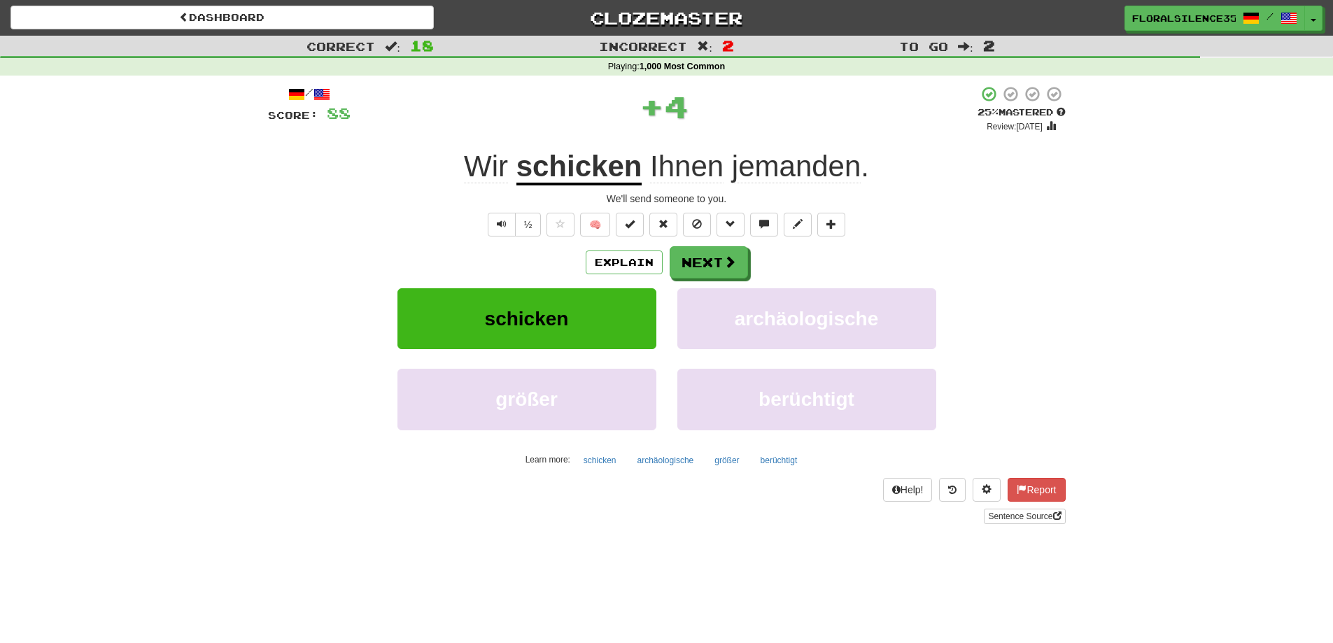
click at [676, 316] on div "archäologische" at bounding box center [807, 328] width 280 height 80
click at [731, 318] on button "archäologische" at bounding box center [806, 318] width 259 height 61
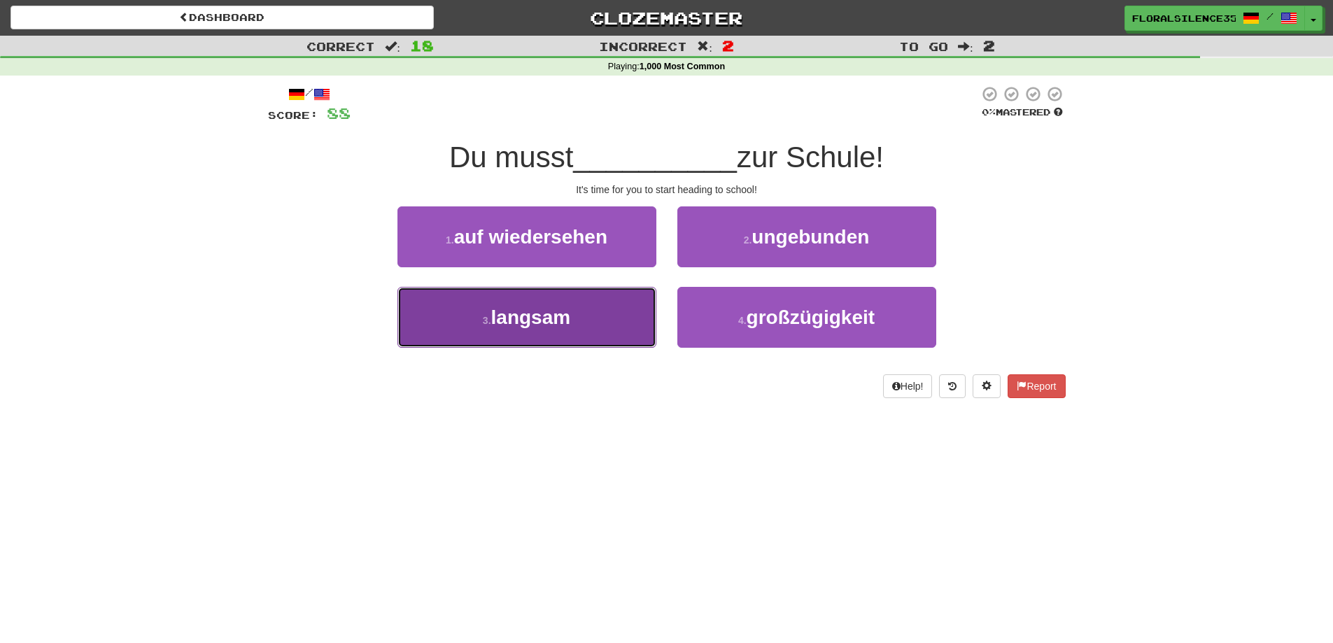
click at [582, 329] on button "3 . langsam" at bounding box center [526, 317] width 259 height 61
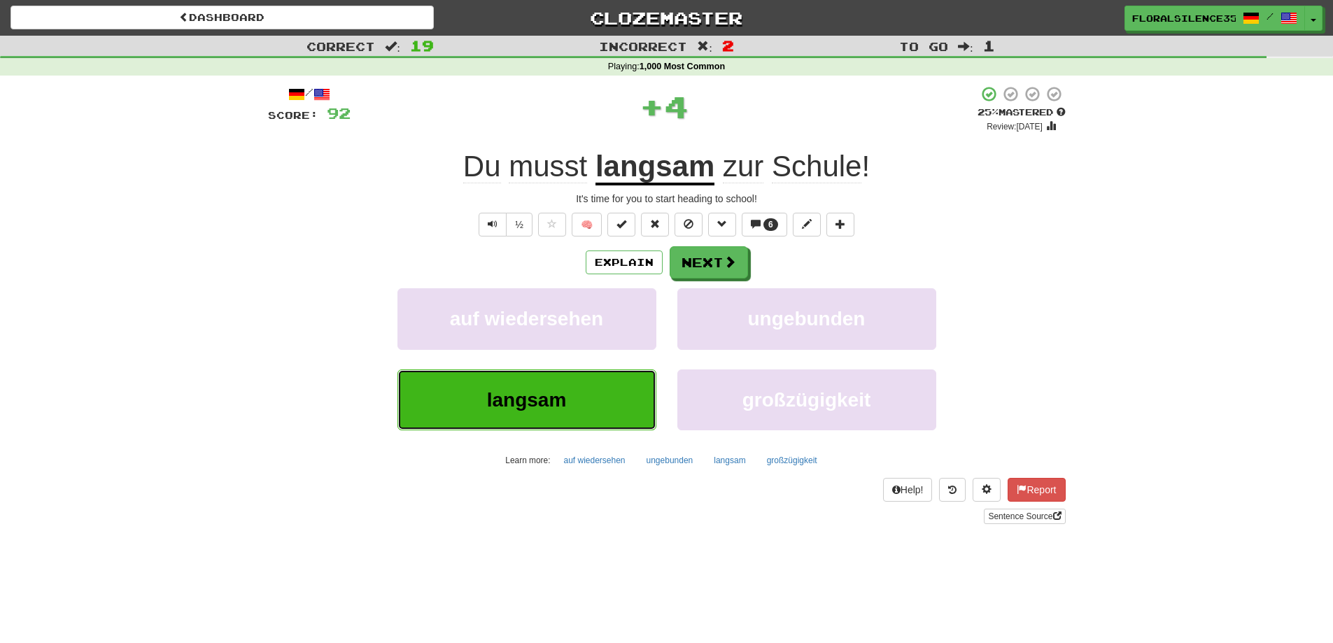
click at [579, 409] on button "langsam" at bounding box center [526, 399] width 259 height 61
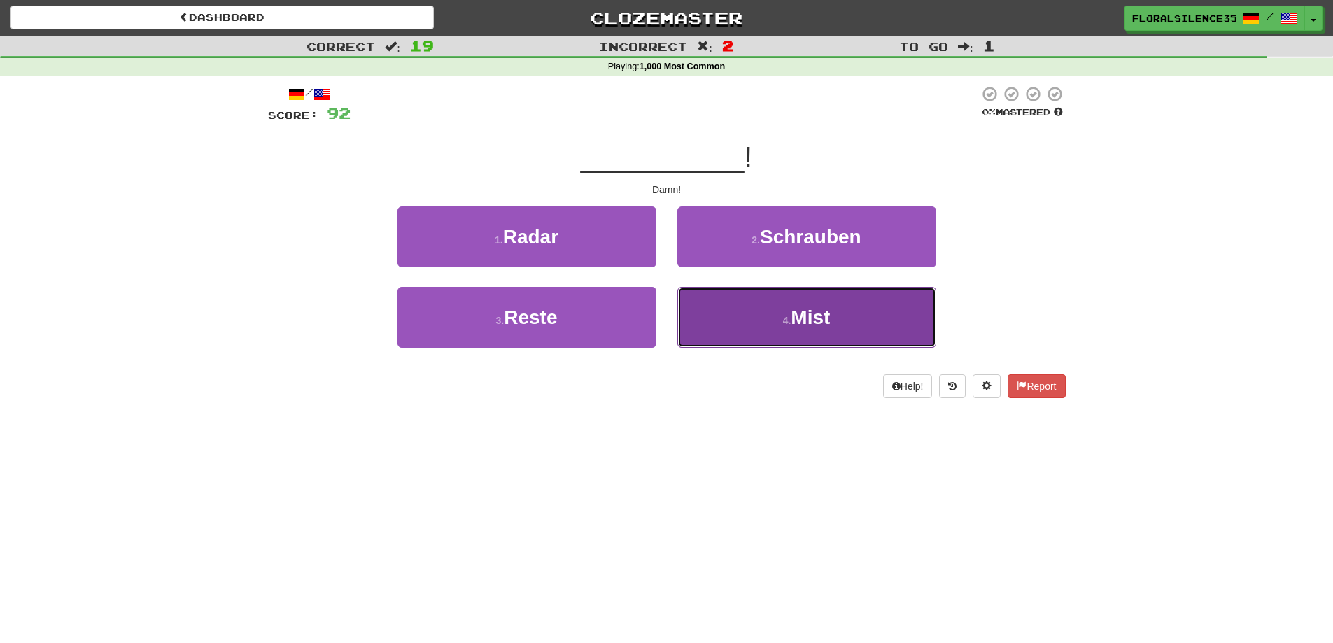
click at [782, 308] on button "4 . Mist" at bounding box center [806, 317] width 259 height 61
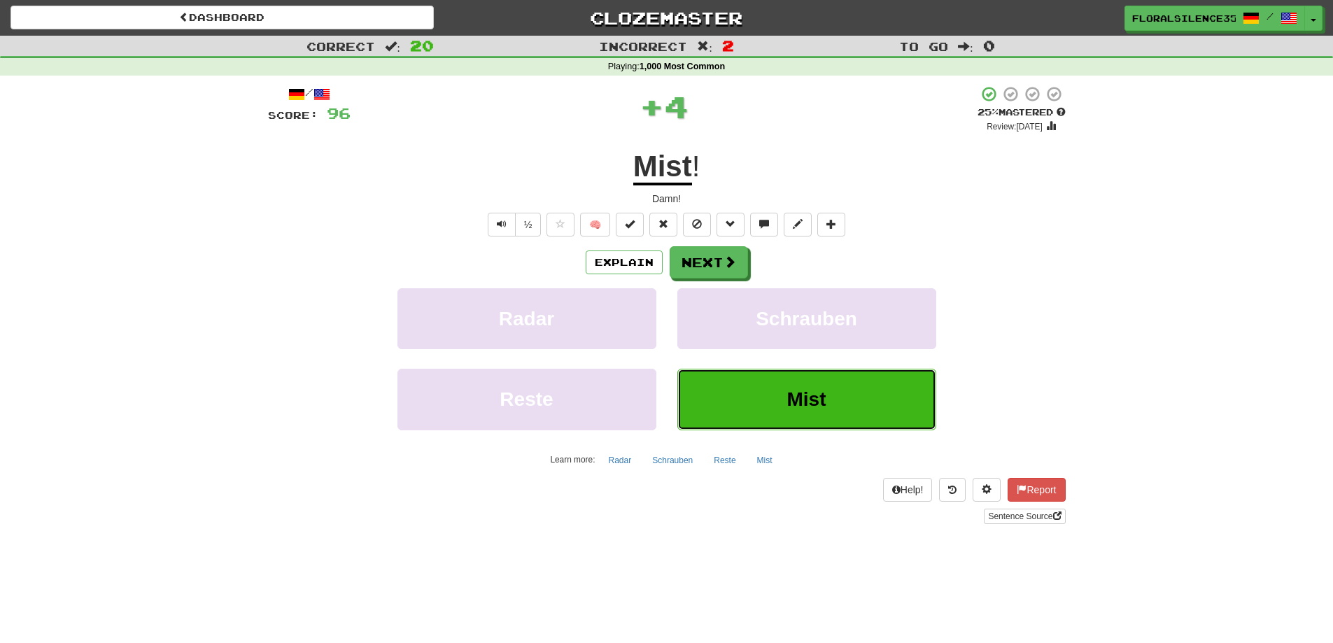
click at [787, 389] on span "Mist" at bounding box center [806, 399] width 39 height 22
